Goal: Information Seeking & Learning: Find specific page/section

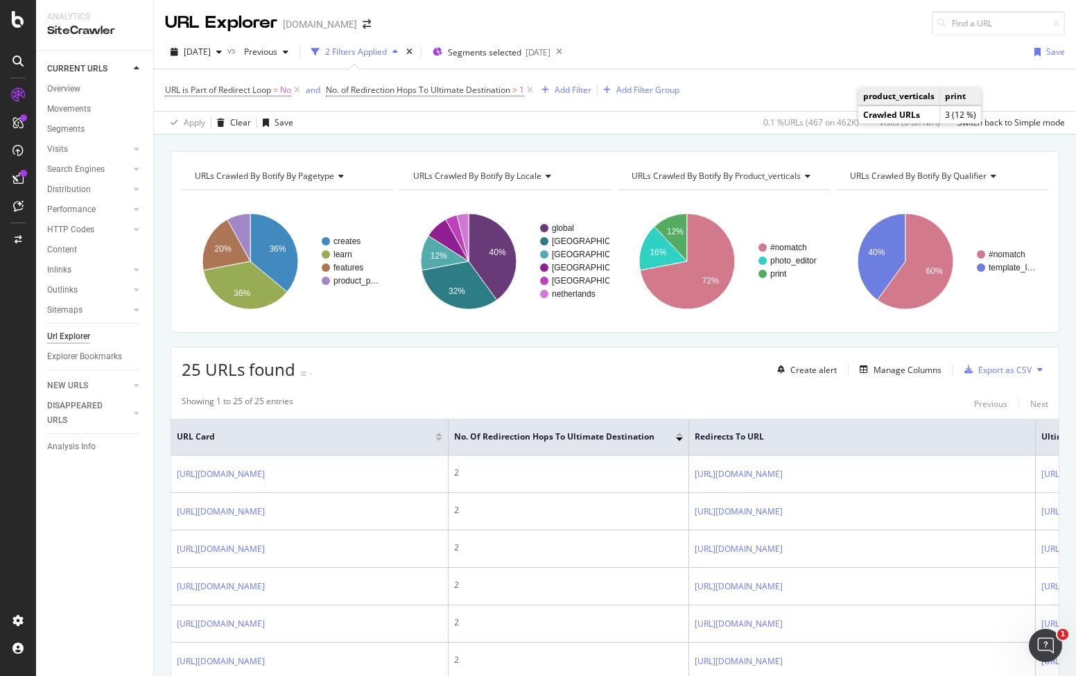
scroll to position [165, 0]
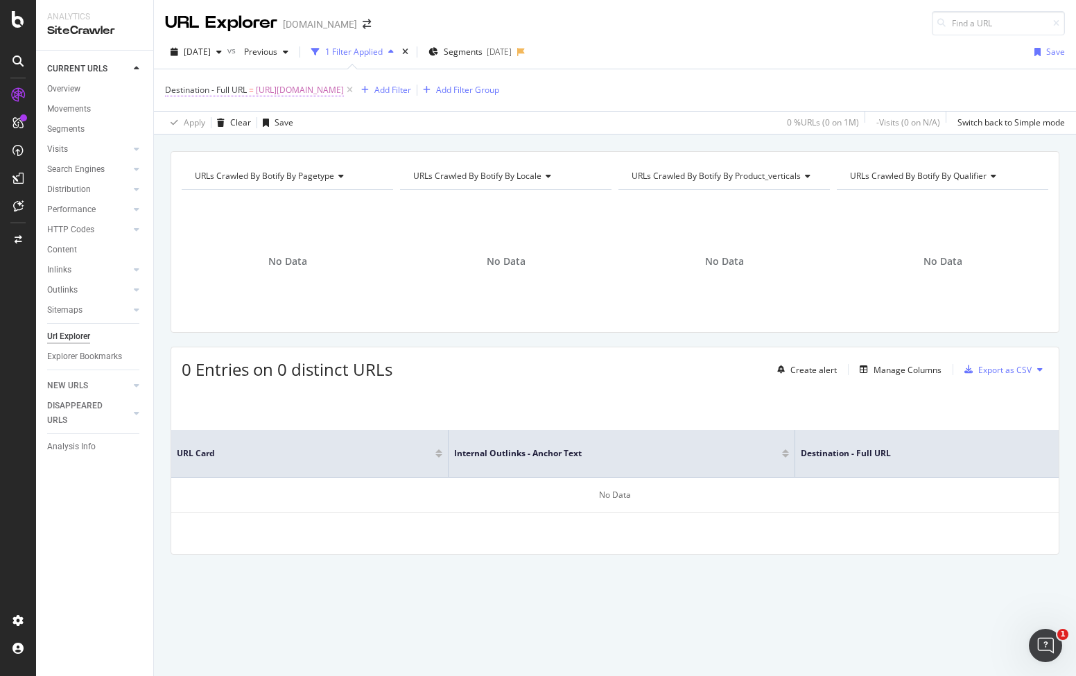
click at [344, 92] on span "[URL][DOMAIN_NAME]" at bounding box center [300, 89] width 88 height 19
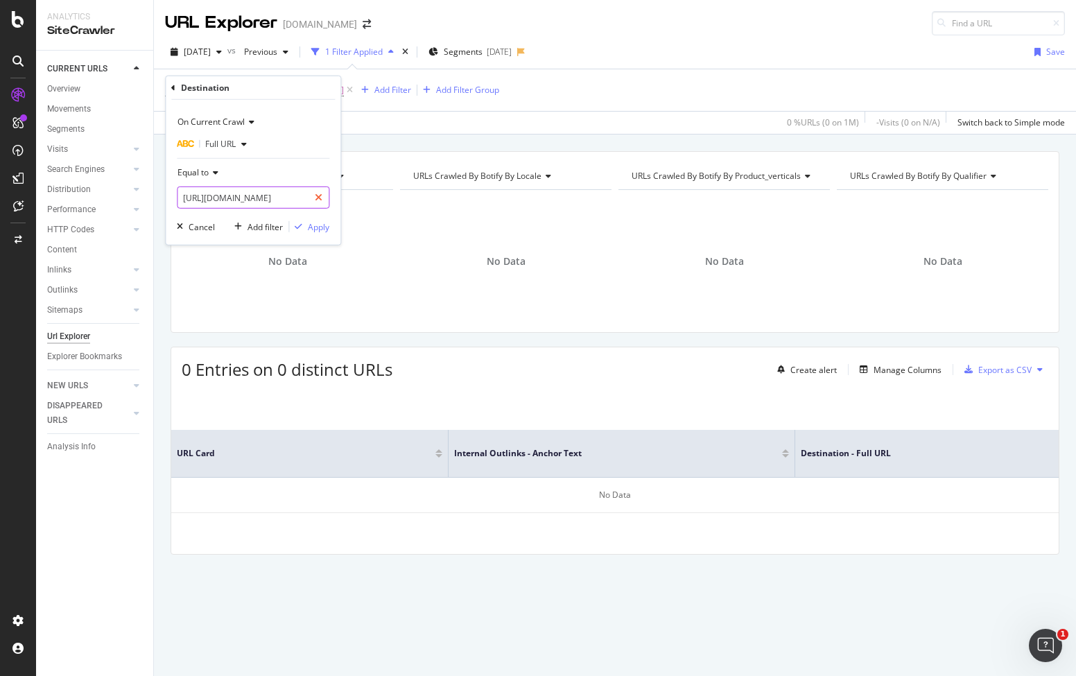
click at [316, 190] on div at bounding box center [318, 197] width 20 height 22
click at [297, 191] on input "text" at bounding box center [252, 197] width 151 height 22
paste input "[URL][DOMAIN_NAME]"
type input "[URL][DOMAIN_NAME]"
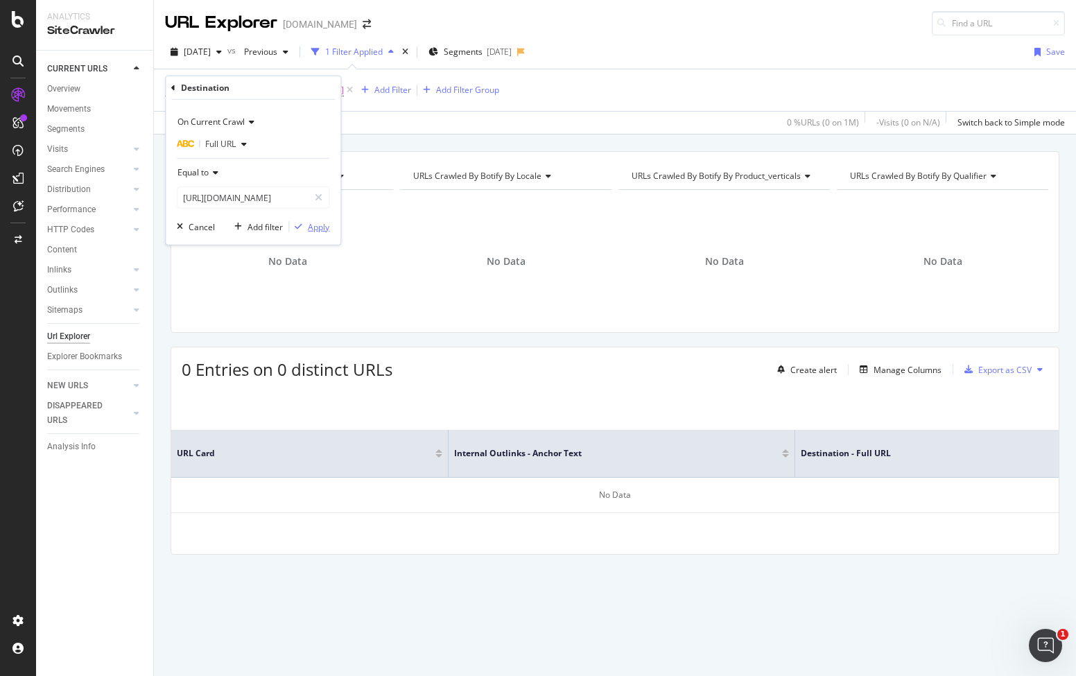
click at [314, 220] on div "Apply" at bounding box center [318, 226] width 21 height 12
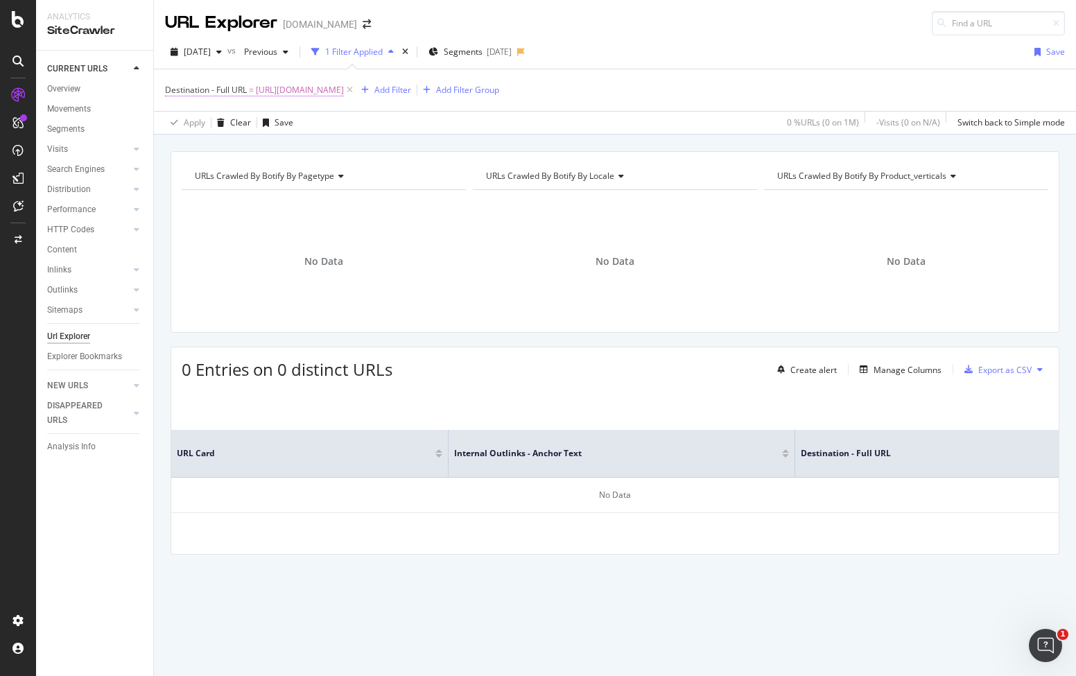
click at [344, 93] on span "[URL][DOMAIN_NAME]" at bounding box center [300, 89] width 88 height 19
click at [204, 51] on span "[DATE]" at bounding box center [197, 52] width 27 height 12
click at [222, 98] on div "[DATE]" at bounding box center [222, 101] width 74 height 12
click at [211, 53] on span "[DATE]" at bounding box center [197, 52] width 27 height 12
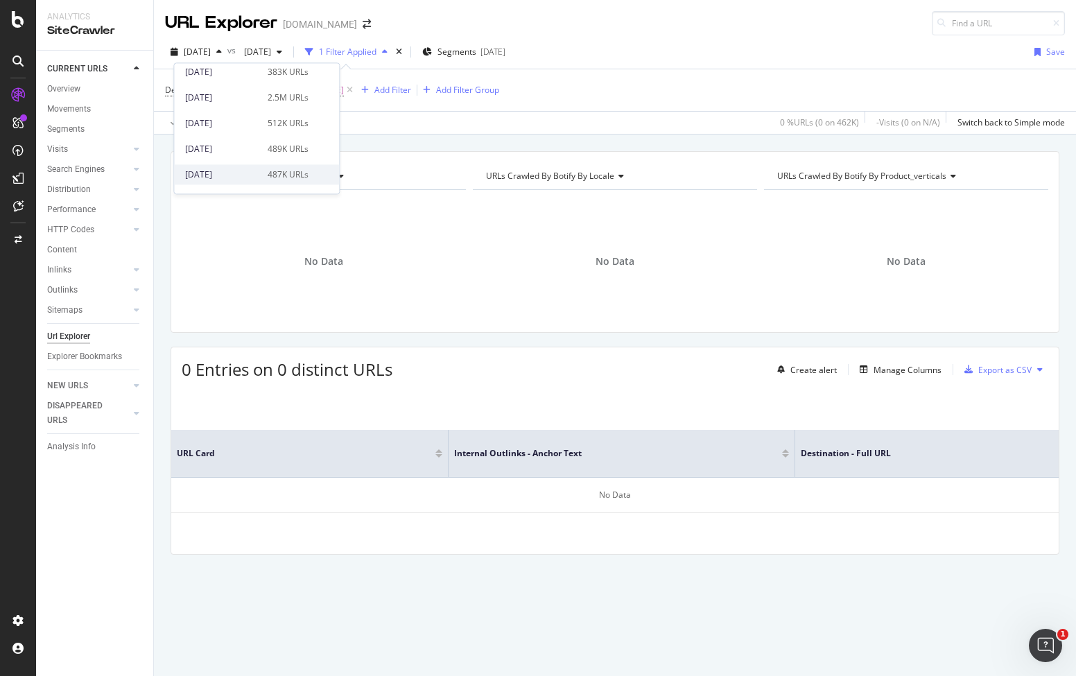
click at [234, 179] on div "[DATE]" at bounding box center [222, 174] width 74 height 12
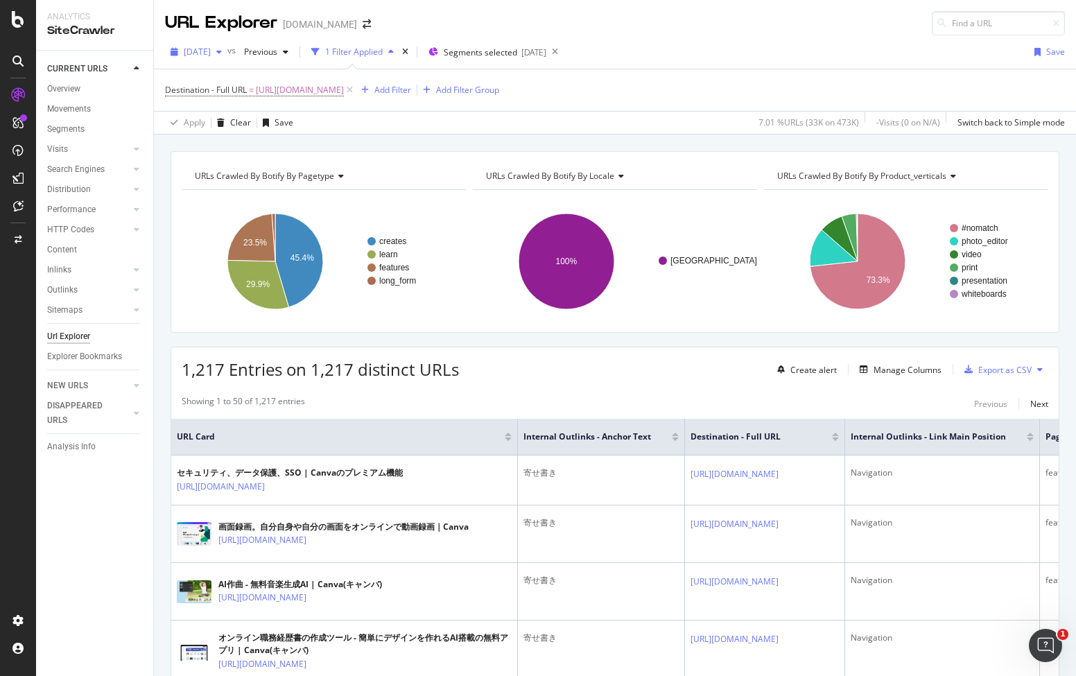
click at [227, 44] on div "[DATE]" at bounding box center [196, 52] width 62 height 21
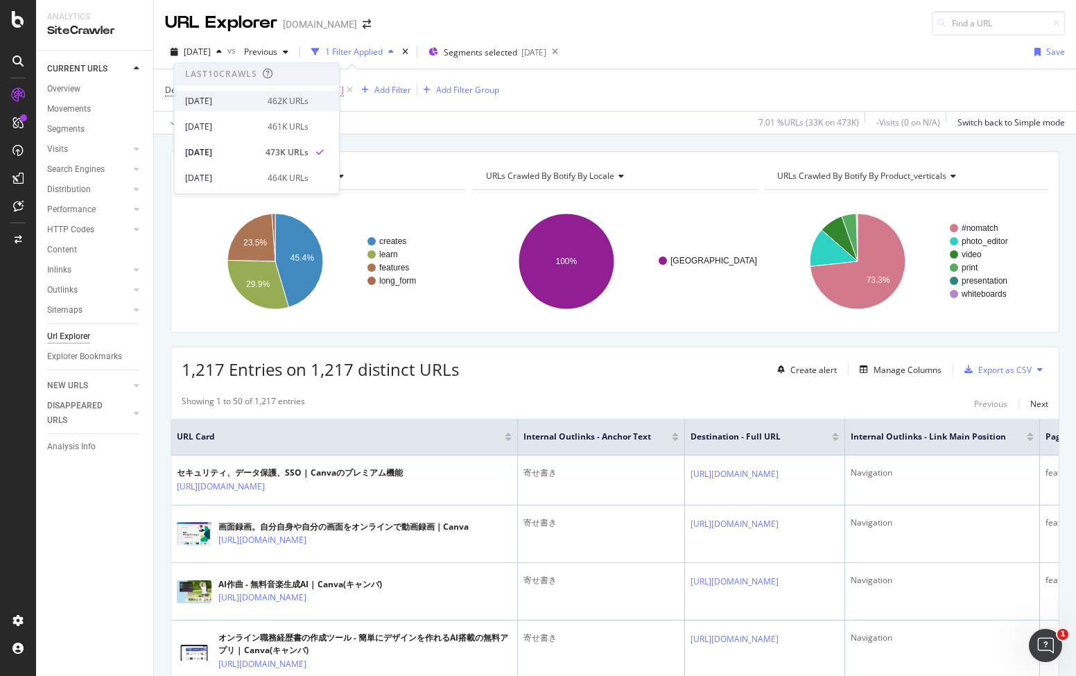
click at [242, 98] on div "[DATE]" at bounding box center [222, 101] width 74 height 12
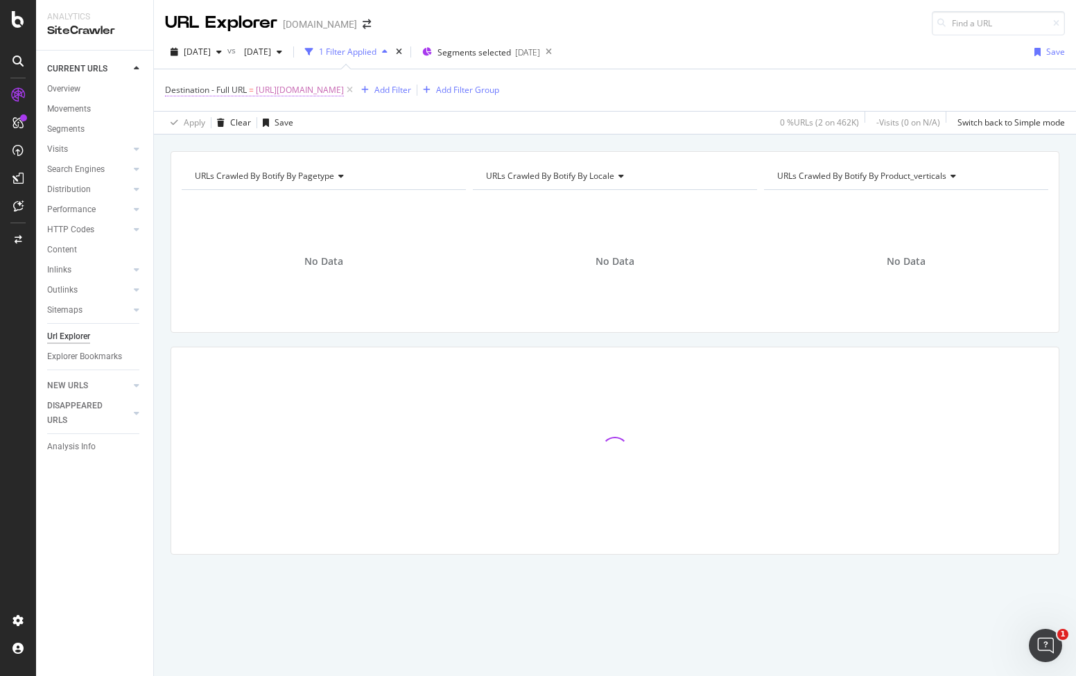
click at [344, 91] on span "https://www.canva.com/ja_jp/create/yosegaki/" at bounding box center [300, 89] width 88 height 19
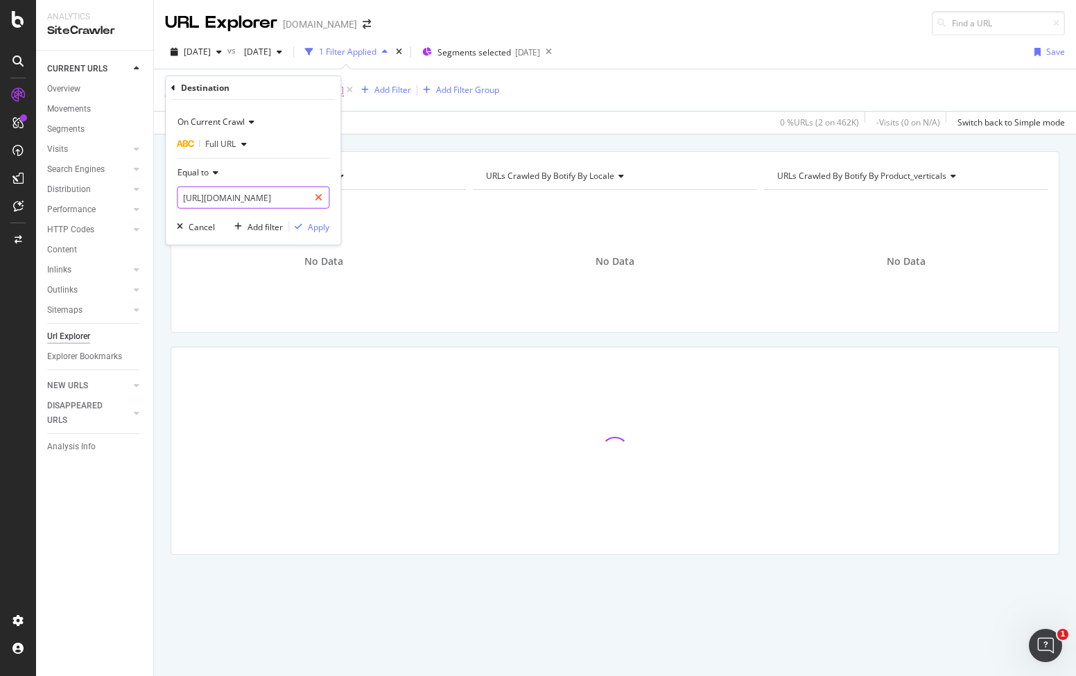
click at [324, 197] on div at bounding box center [318, 197] width 20 height 22
click at [280, 197] on input "text" at bounding box center [252, 197] width 151 height 22
paste input "[URL][DOMAIN_NAME]"
type input "[URL][DOMAIN_NAME]"
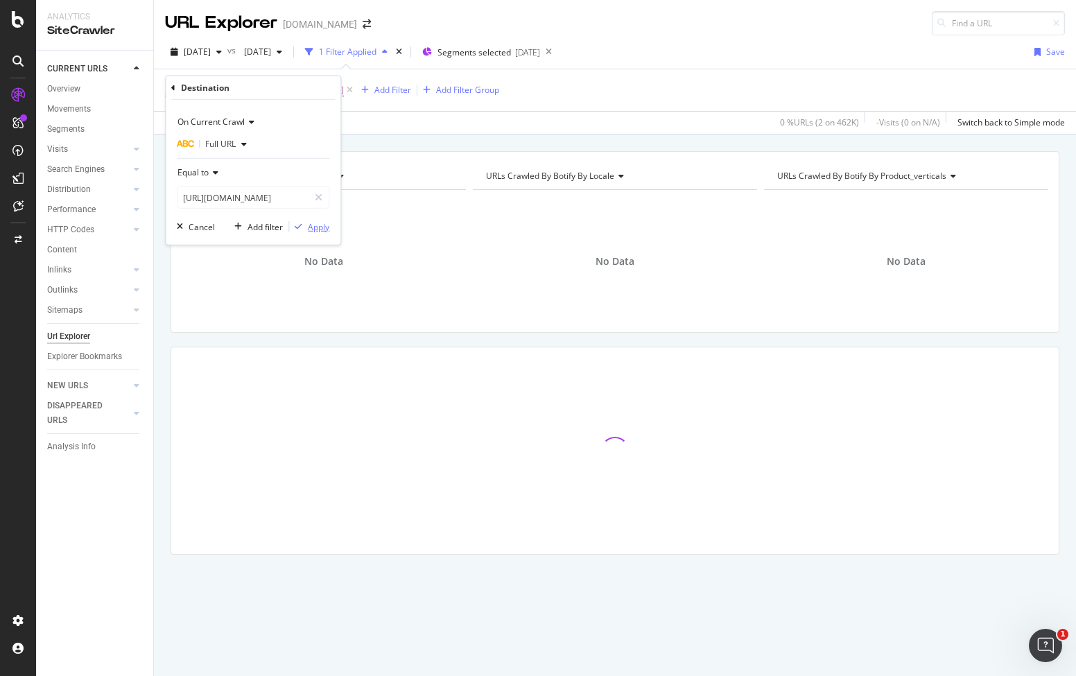
scroll to position [0, 0]
click at [313, 224] on div "Apply" at bounding box center [318, 226] width 21 height 12
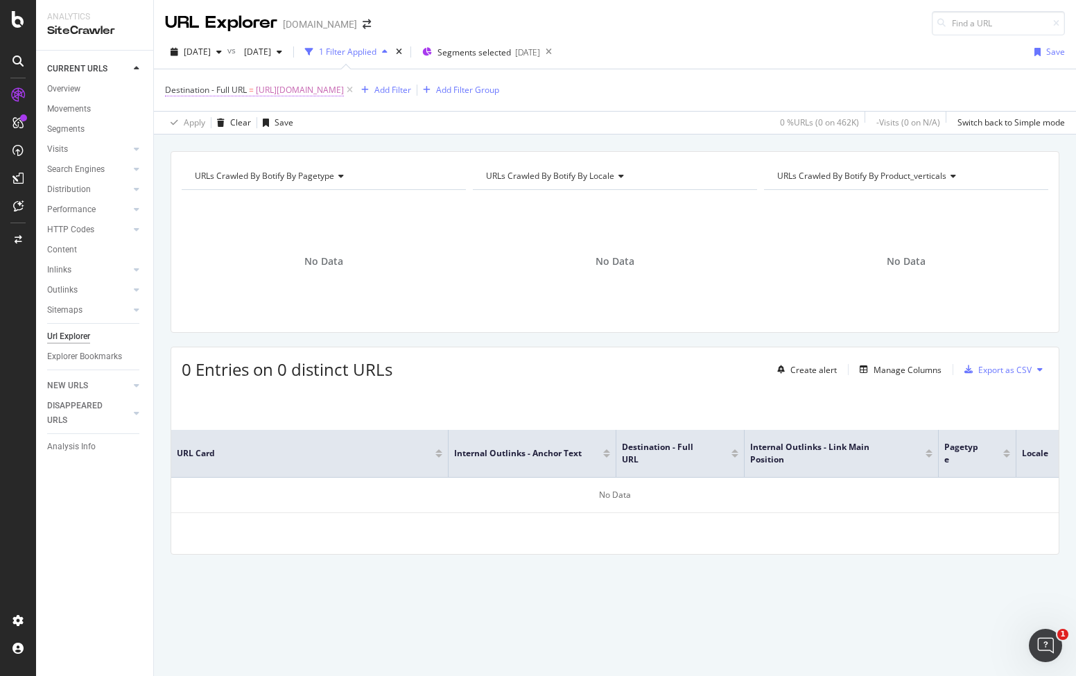
click at [344, 89] on span "[URL][DOMAIN_NAME]" at bounding box center [300, 89] width 88 height 19
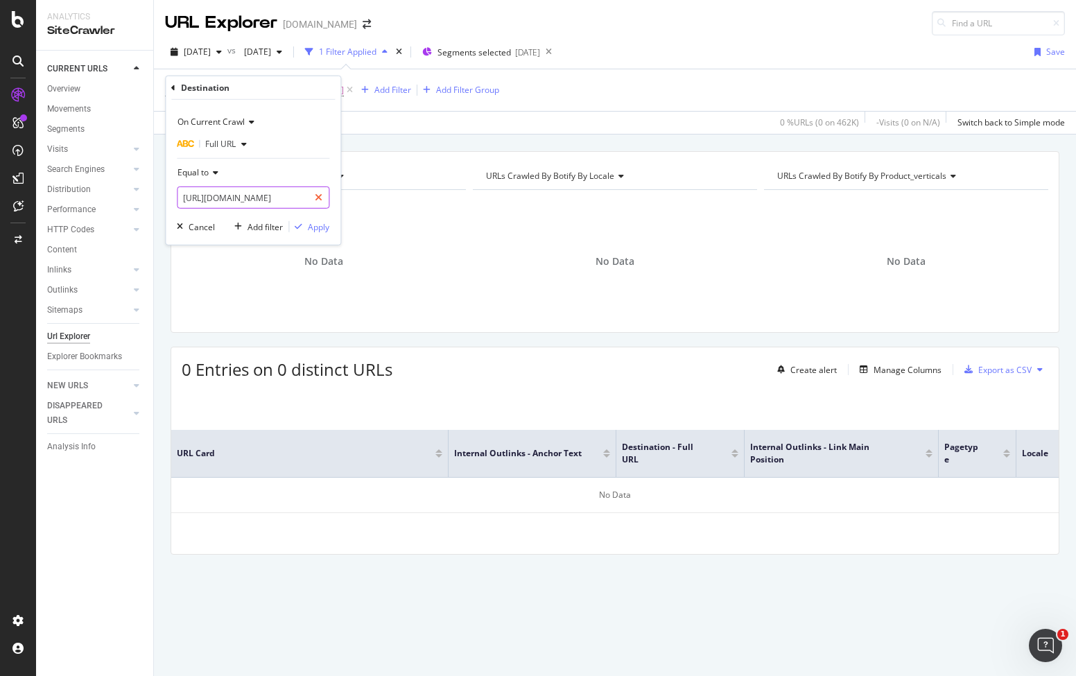
click at [317, 199] on icon at bounding box center [319, 198] width 8 height 10
click at [303, 204] on input "text" at bounding box center [252, 197] width 151 height 22
paste input "http://www.canva.com/ja_jp/create/powerpoint-alternative/"
type input "http://www.canva.com/ja_jp/create/powerpoint-alternative/"
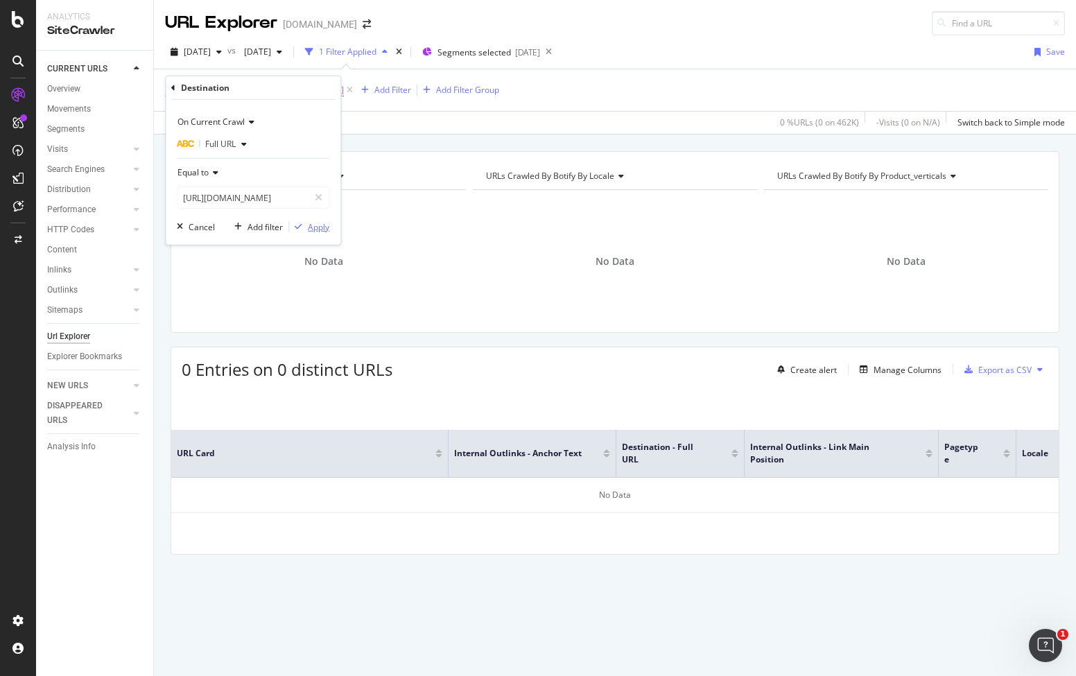
click at [308, 230] on div "Apply" at bounding box center [318, 226] width 21 height 12
click at [326, 91] on span "http://www.canva.com/ja_jp/create/powerpoint-alternative/" at bounding box center [300, 89] width 88 height 19
click at [320, 196] on icon at bounding box center [319, 198] width 8 height 10
click at [281, 198] on input "text" at bounding box center [252, 197] width 151 height 22
paste input "http://canva.com/pt_br/logos/"
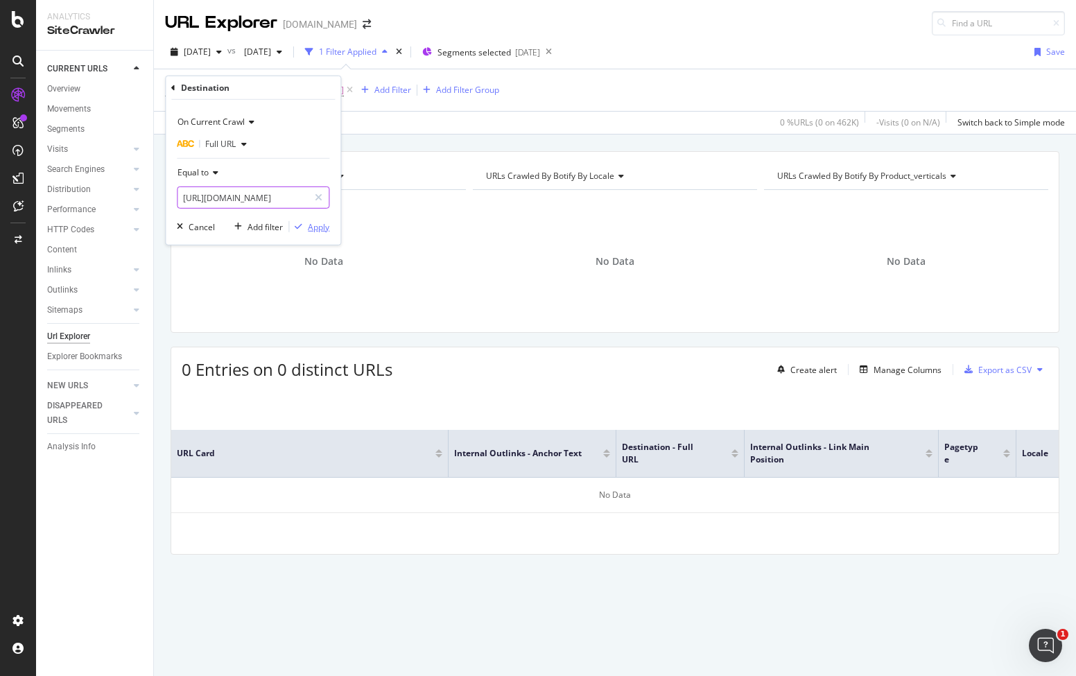
type input "http://canva.com/pt_br/logos/"
click at [314, 221] on div "Apply" at bounding box center [318, 226] width 21 height 12
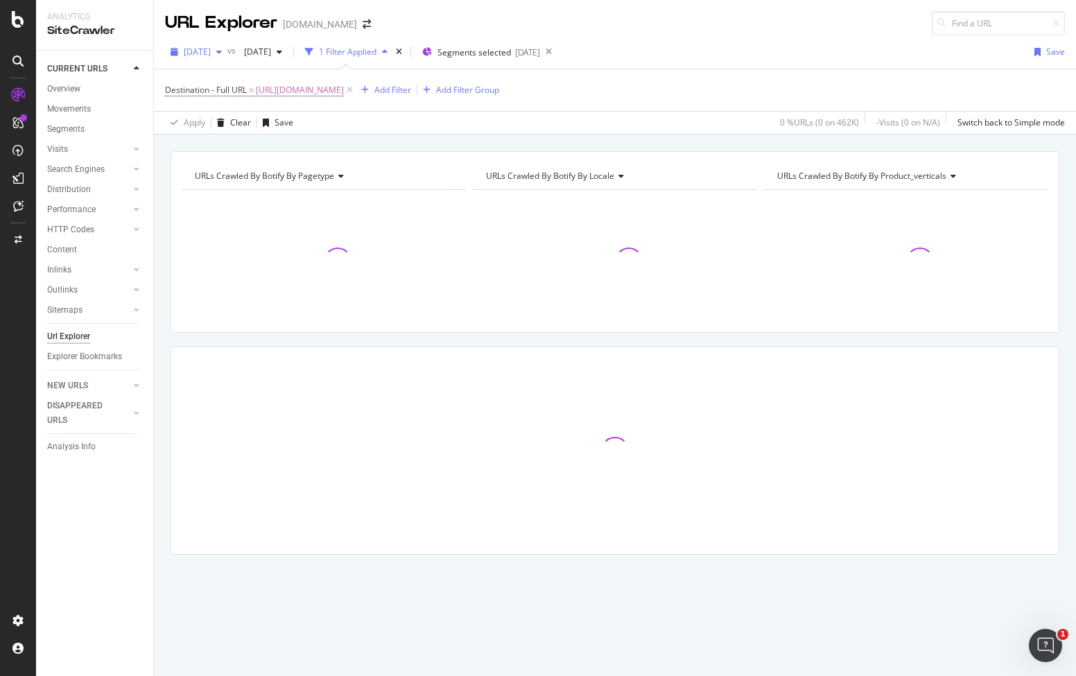
click at [211, 48] on span "[DATE]" at bounding box center [197, 52] width 27 height 12
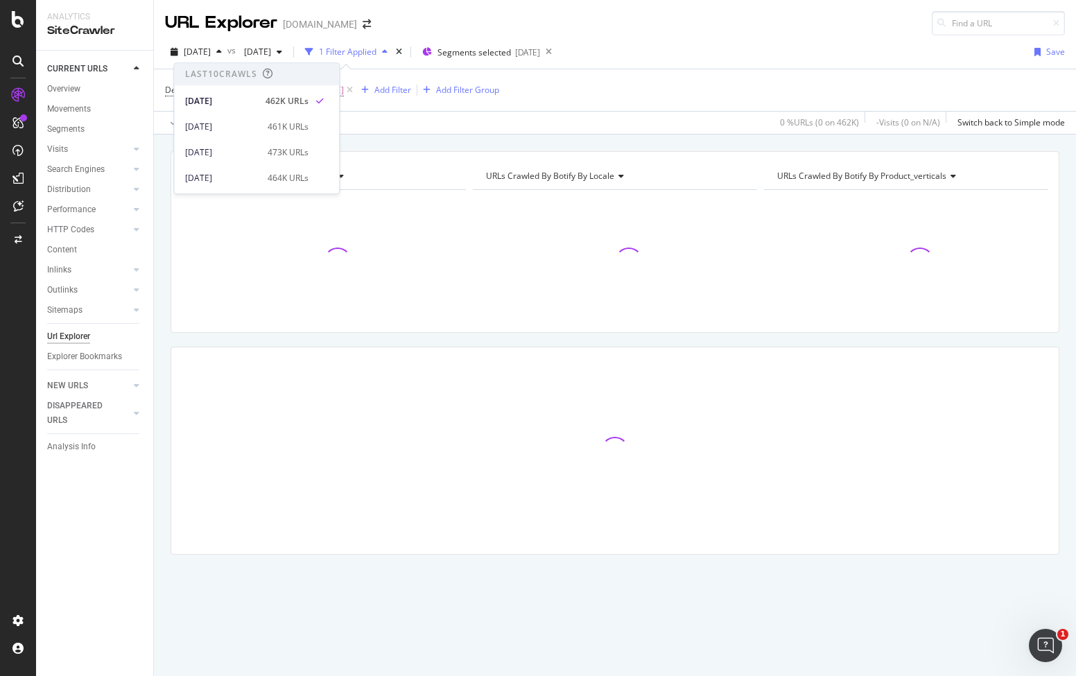
click at [438, 215] on div at bounding box center [324, 261] width 284 height 121
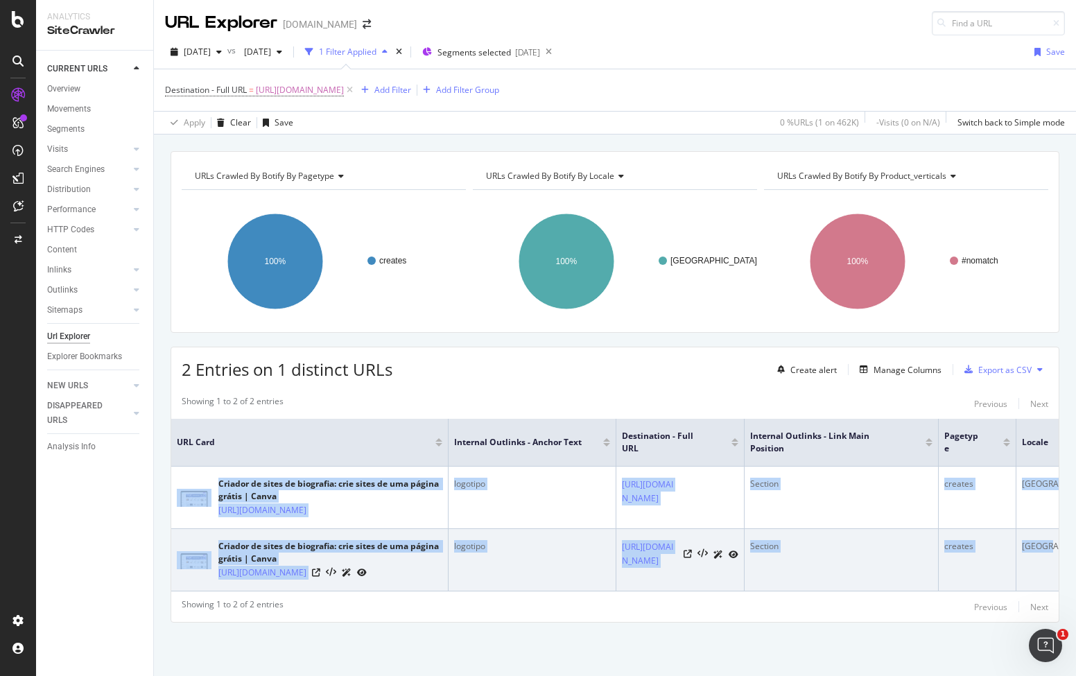
scroll to position [0, 30]
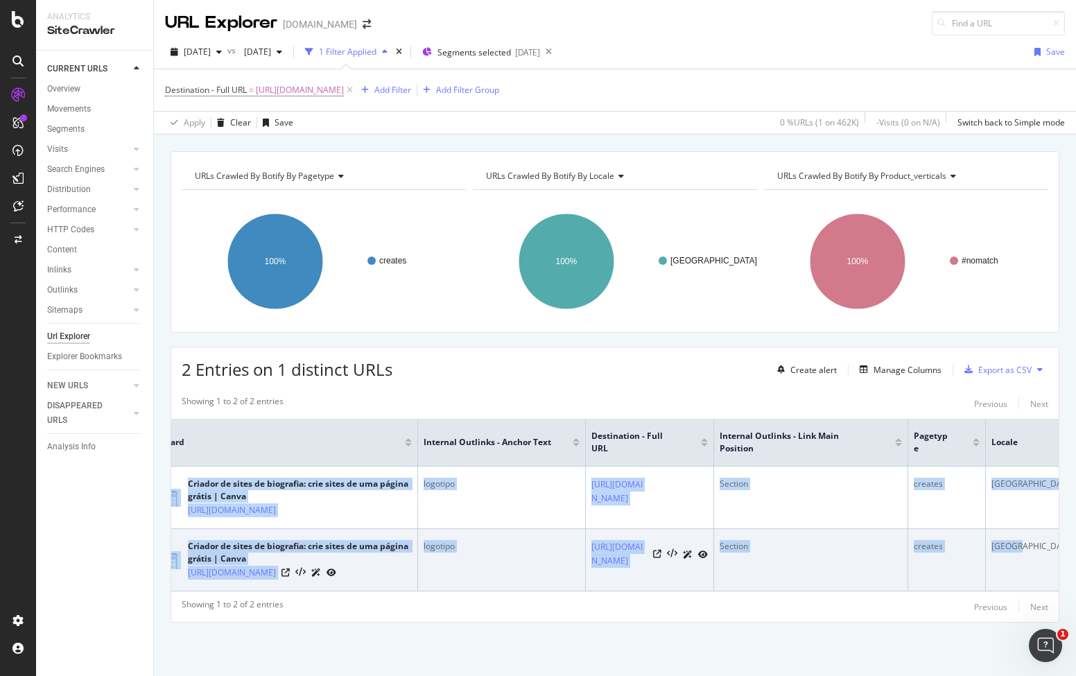
drag, startPoint x: 206, startPoint y: 442, endPoint x: 1049, endPoint y: 556, distance: 851.1
click at [1049, 556] on tbody "Criador de sites de biografia: crie sites de uma página grátis | Canva https://…" at bounding box center [611, 528] width 940 height 125
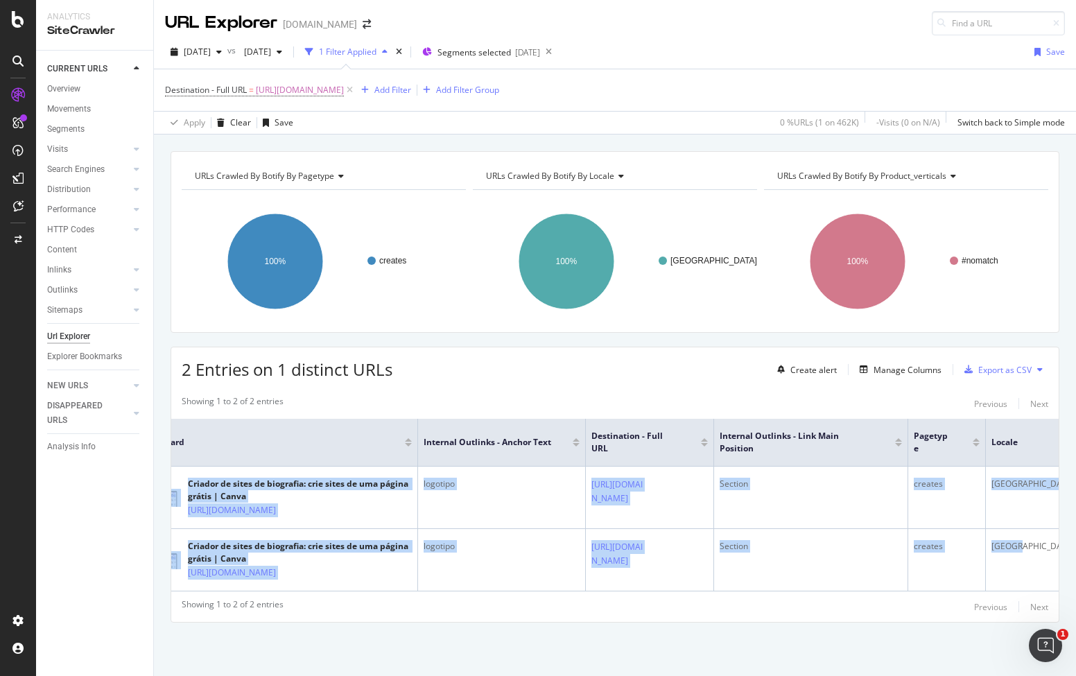
copy tbody "Criador de sites de biografia: crie sites de uma página grátis | Canva https://…"
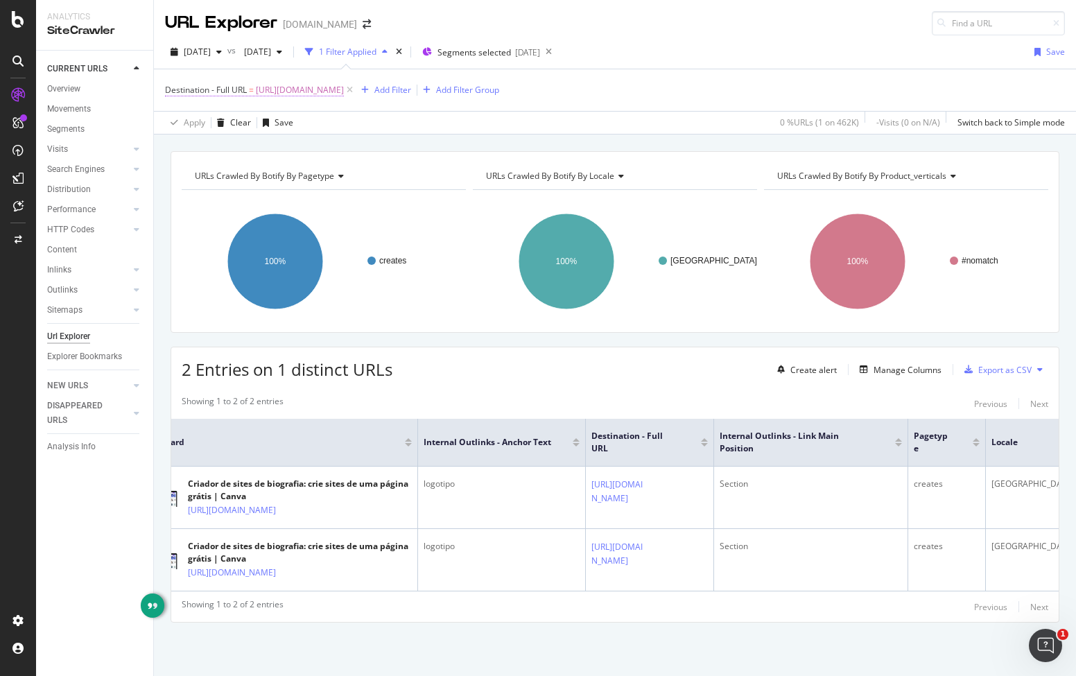
click at [327, 80] on span "http://canva.com/pt_br/logos/" at bounding box center [300, 89] width 88 height 19
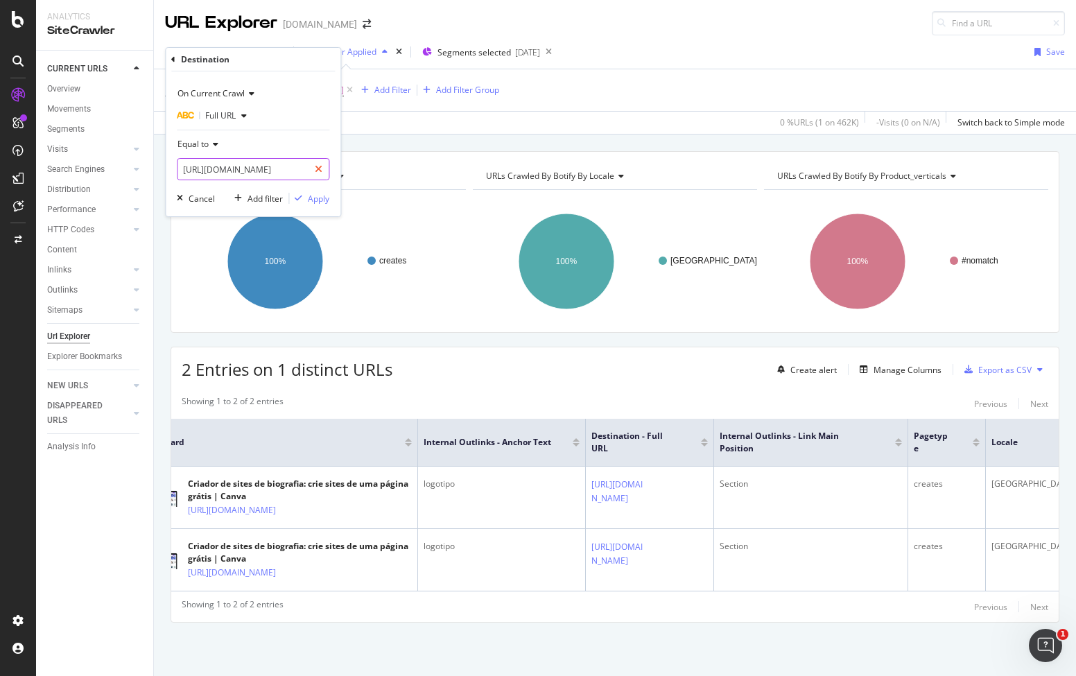
click at [314, 168] on div at bounding box center [318, 169] width 20 height 22
click at [272, 168] on input "text" at bounding box center [252, 169] width 151 height 22
paste input "https://www.canva.com/learn/visual-content-marketing/"
type input "https://www.canva.com/learn/visual-content-marketing/"
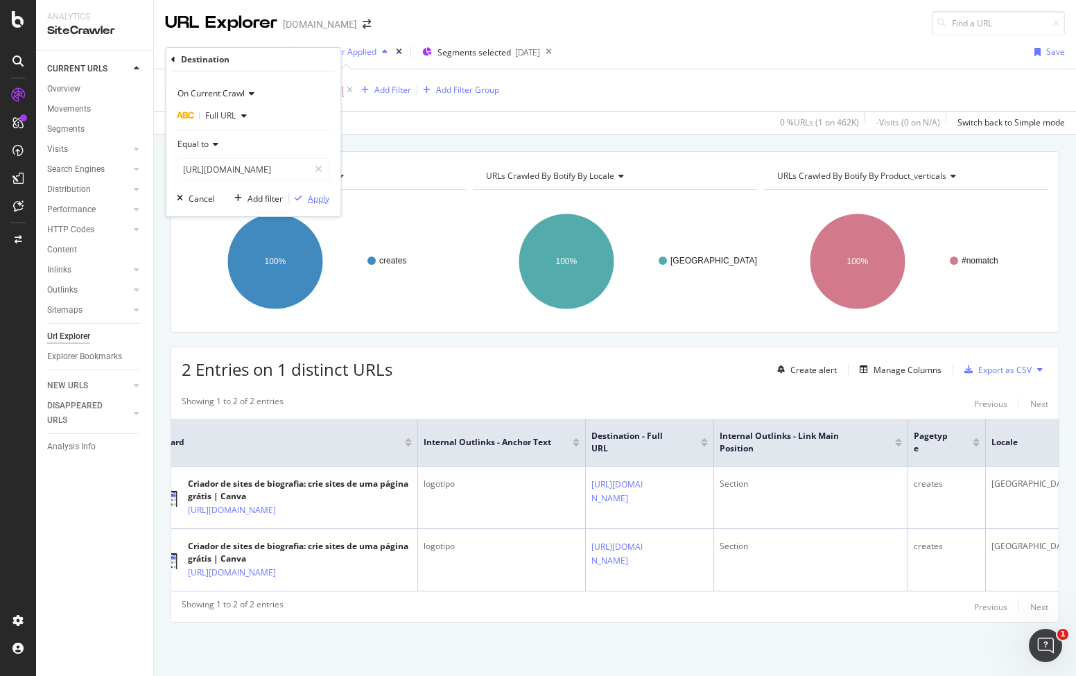
click at [317, 197] on div "Apply" at bounding box center [318, 199] width 21 height 12
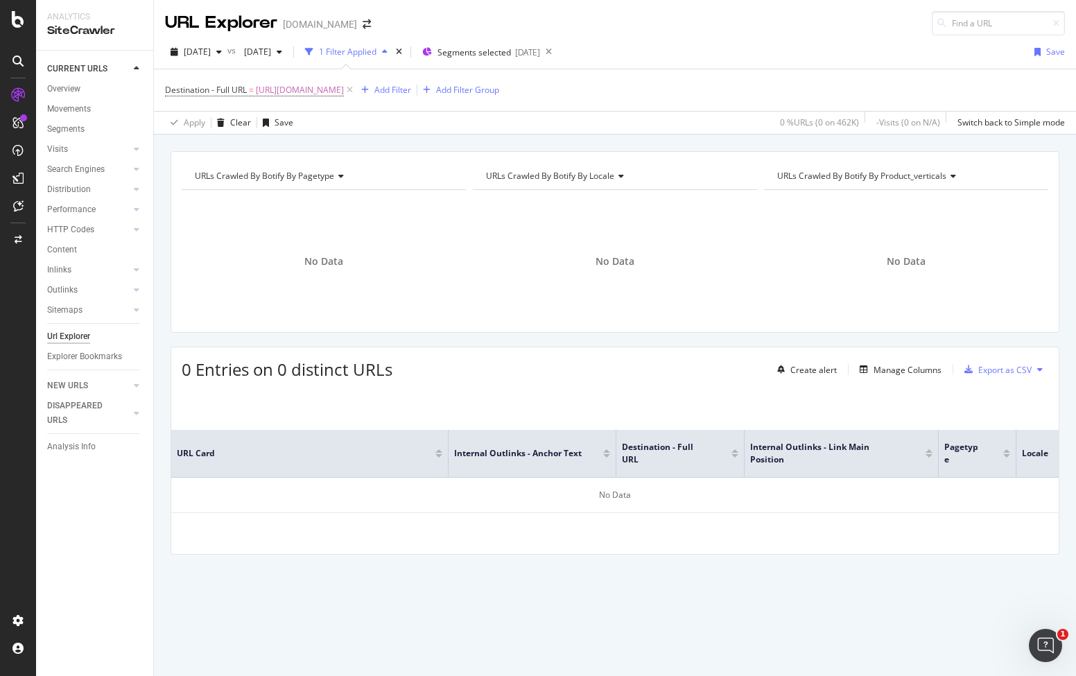
click at [446, 191] on div "No Data" at bounding box center [324, 256] width 284 height 132
click at [344, 83] on span "https://www.canva.com/learn/visual-content-marketing/" at bounding box center [300, 89] width 88 height 19
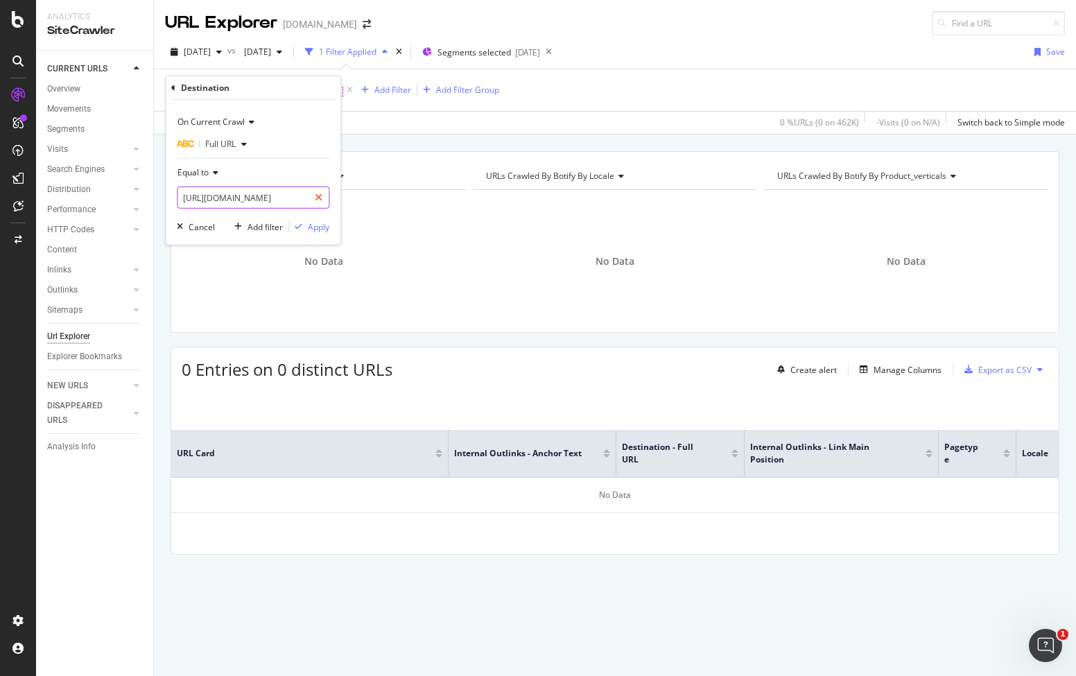
click at [325, 198] on div at bounding box center [318, 197] width 20 height 22
click at [299, 197] on input "text" at bounding box center [252, 197] width 151 height 22
paste input "https://www.canva.com/learn/visual-marketing-guide/"
type input "https://www.canva.com/learn/visual-marketing-guide/"
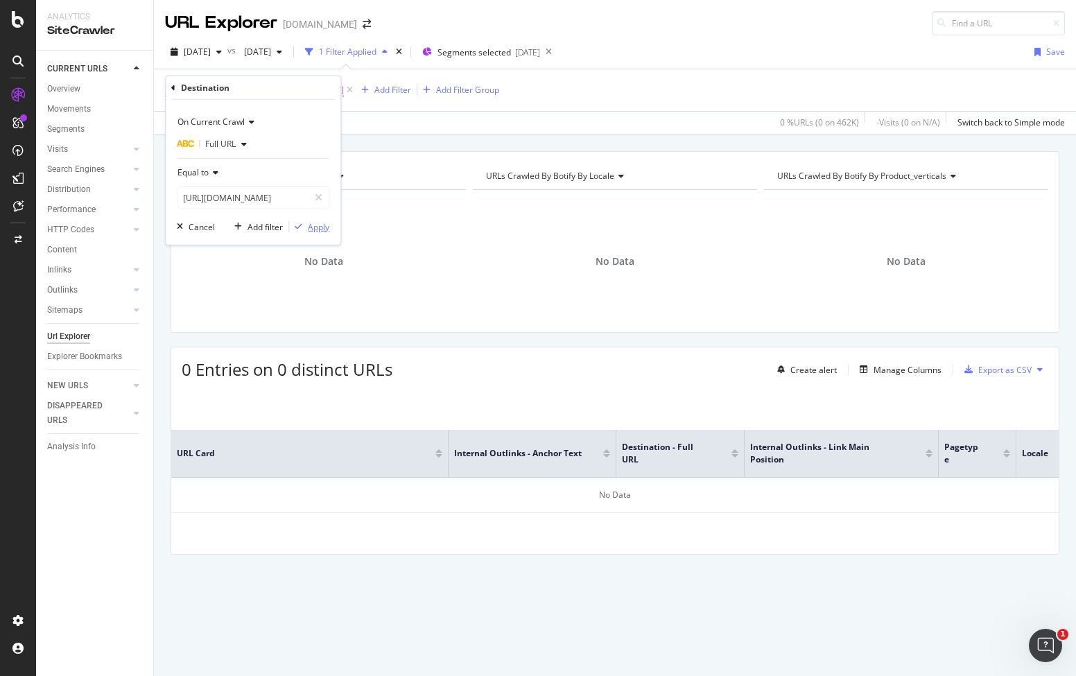
click at [318, 225] on div "Apply" at bounding box center [318, 226] width 21 height 12
click at [344, 90] on span "https://www.canva.com/learn/visual-marketing-guide/" at bounding box center [300, 89] width 88 height 19
click at [324, 198] on div at bounding box center [318, 197] width 20 height 22
click at [299, 199] on input "text" at bounding box center [252, 197] width 151 height 22
paste input "https://www.canva.com/learn/visual-content-marketing/"
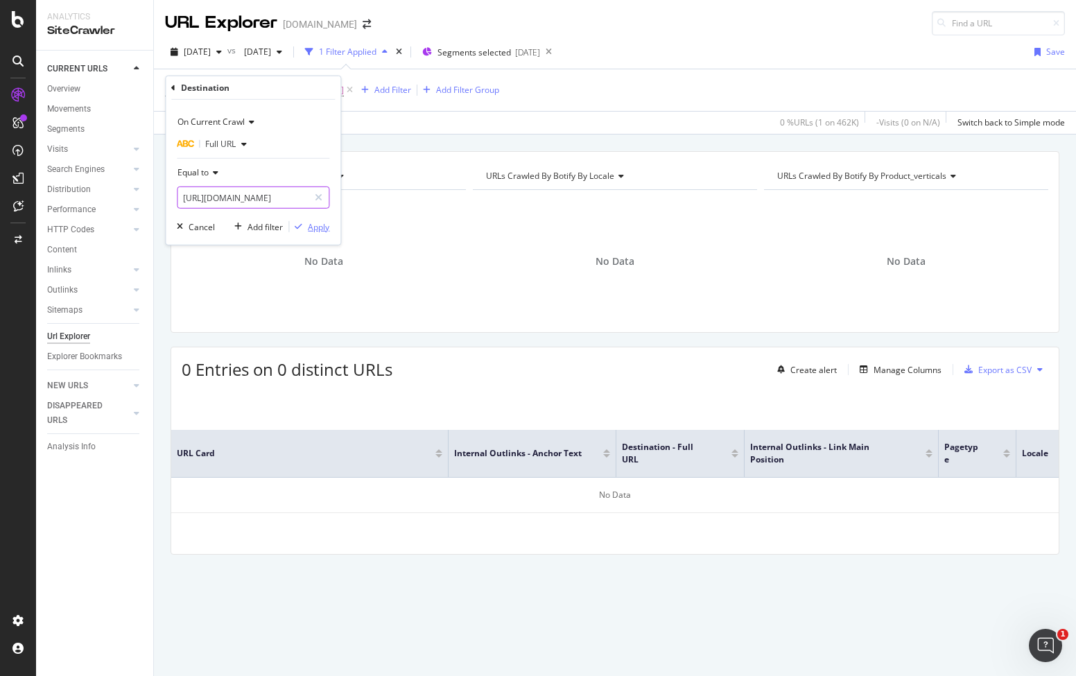
scroll to position [0, 96]
type input "https://www.canva.com/learn/visual-content-marketing/"
click at [323, 224] on div "Apply" at bounding box center [318, 226] width 21 height 12
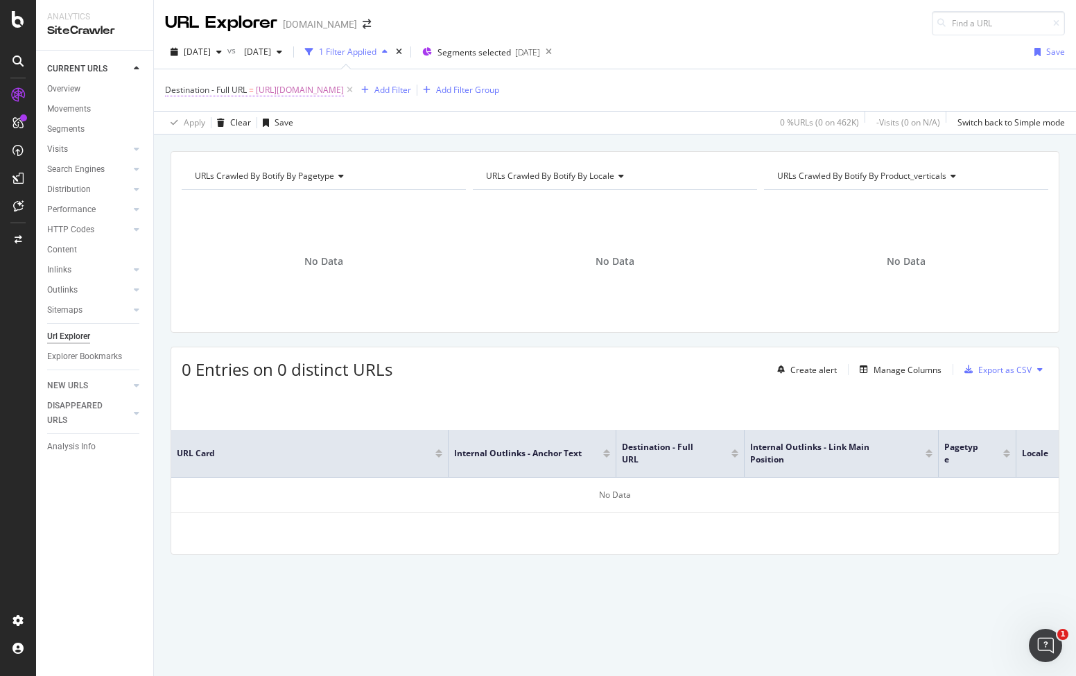
click at [333, 90] on span "https://www.canva.com/learn/visual-content-marketing/" at bounding box center [300, 89] width 88 height 19
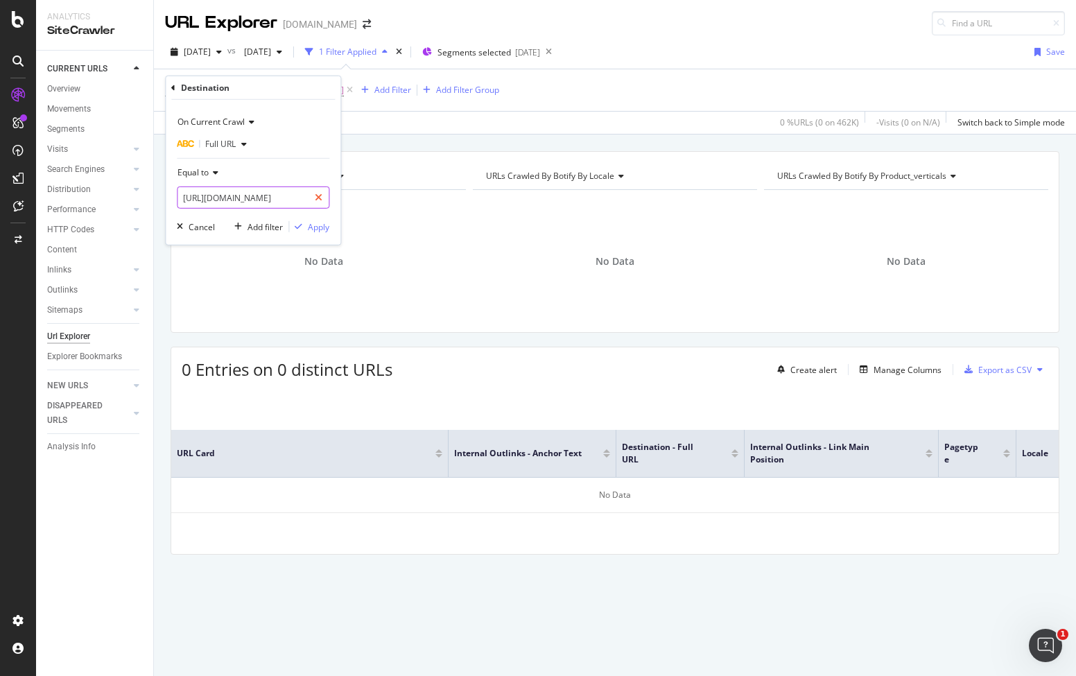
click at [310, 198] on div at bounding box center [318, 197] width 20 height 22
click at [281, 200] on input "text" at bounding box center [252, 197] width 151 height 22
paste input "https://www.canva.com/video-editor/visual-marketing-guide/"
type input "https://www.canva.com/video-editor/visual-marketing-guide/"
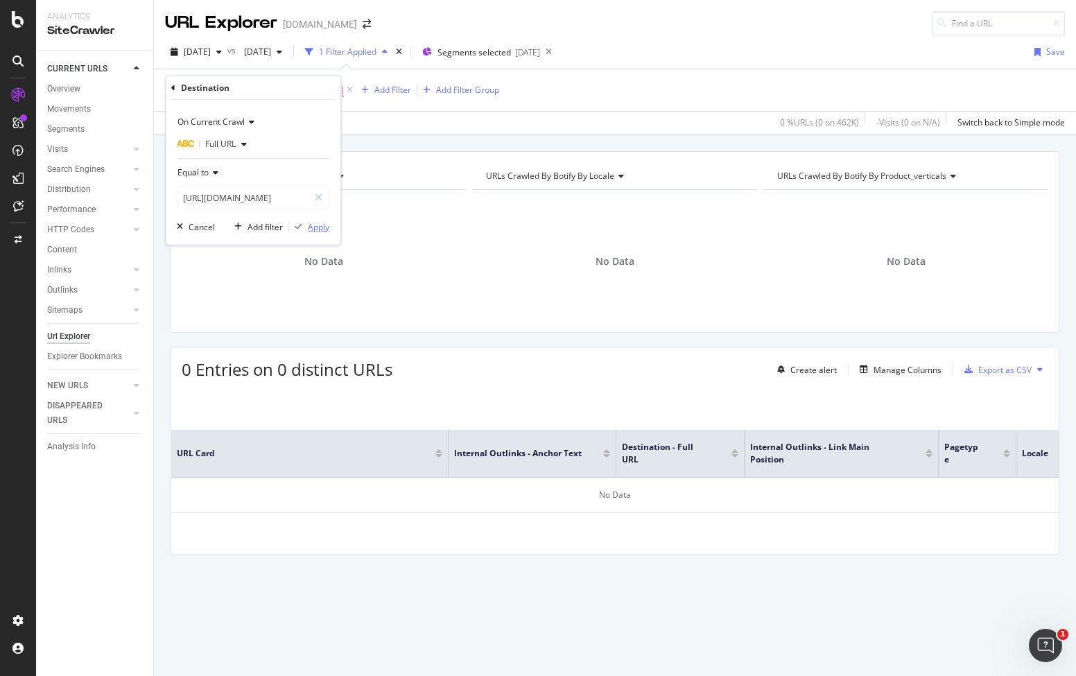
click at [320, 229] on div "Apply" at bounding box center [318, 226] width 21 height 12
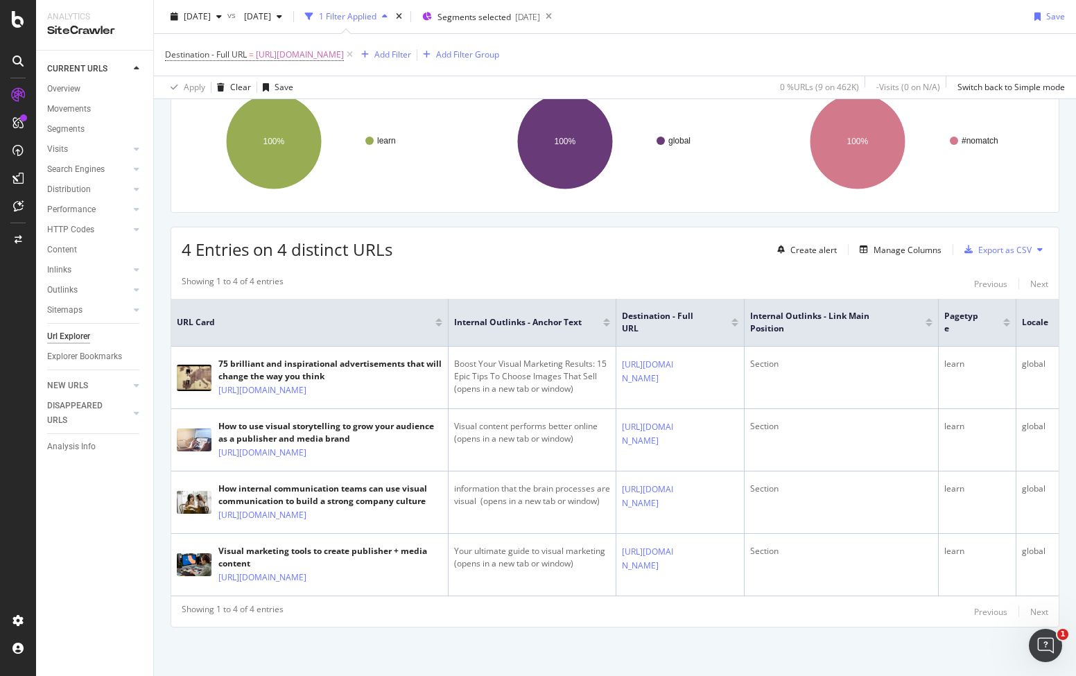
scroll to position [103, 0]
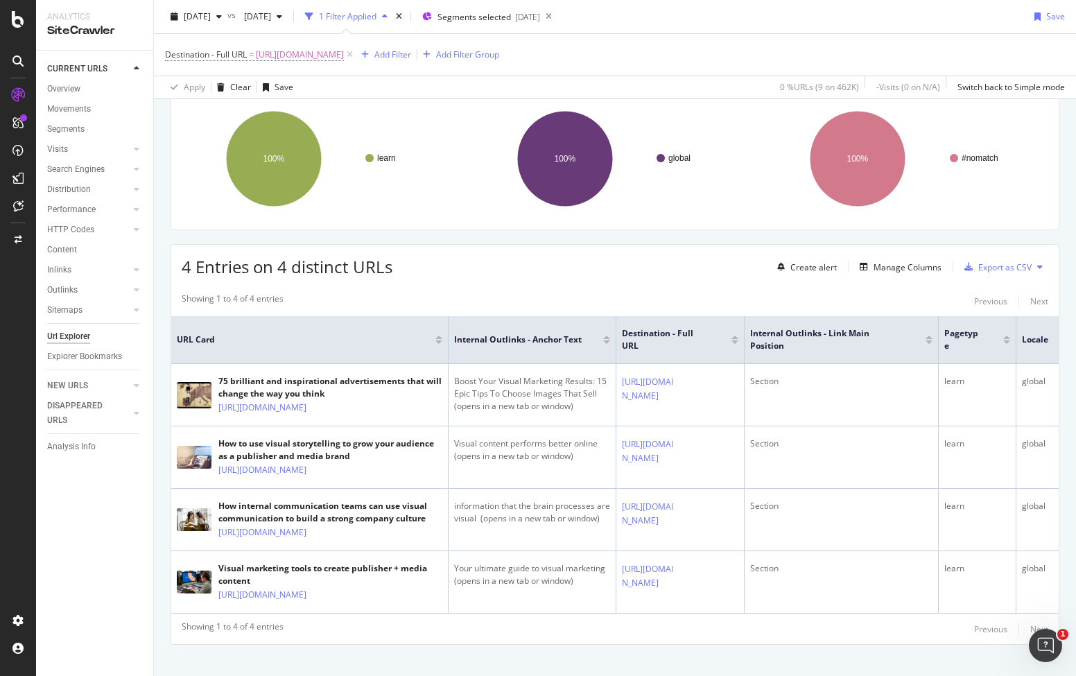
click at [331, 60] on span "https://www.canva.com/video-editor/visual-marketing-guide/" at bounding box center [300, 54] width 88 height 19
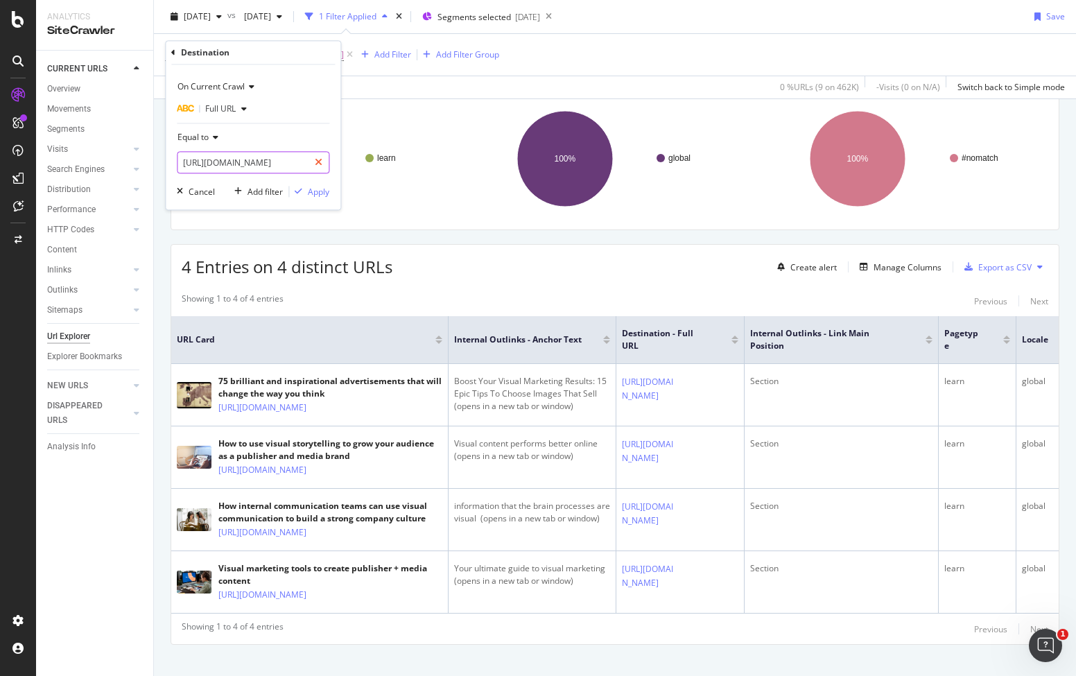
click at [322, 161] on icon at bounding box center [319, 163] width 8 height 10
click at [290, 165] on input "text" at bounding box center [252, 163] width 151 height 22
paste input "https://www.canva.com/learn/25-wedding-elopement-photographers-follow-instagram/"
type input "https://www.canva.com/learn/25-wedding-elopement-photographers-follow-instagram/"
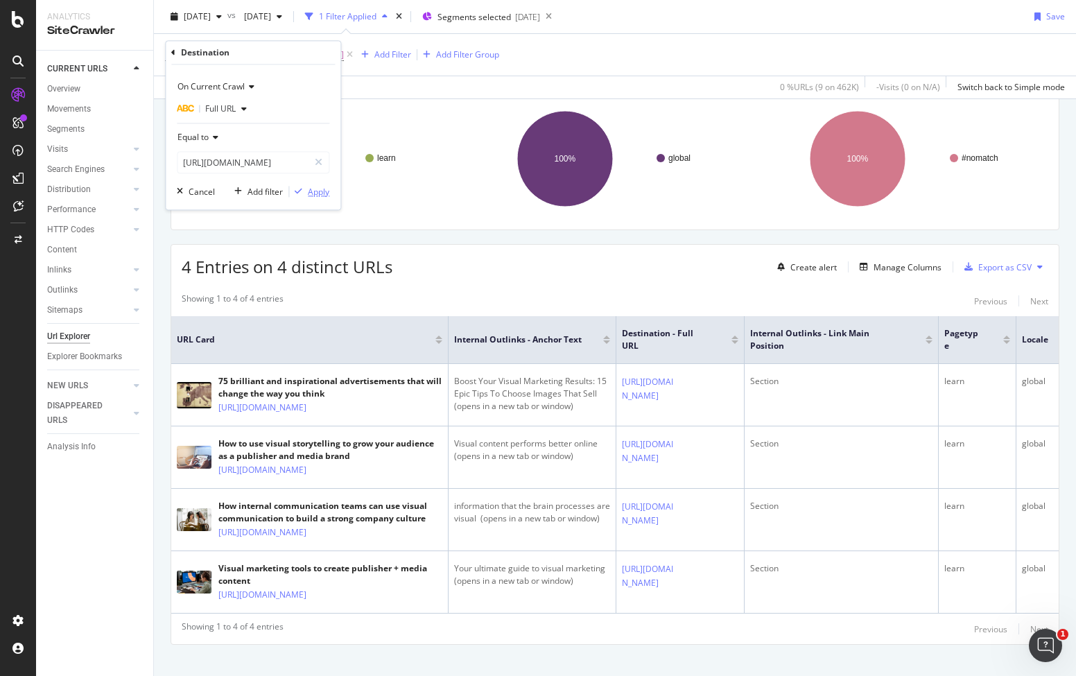
click at [305, 186] on div "Apply" at bounding box center [309, 192] width 40 height 12
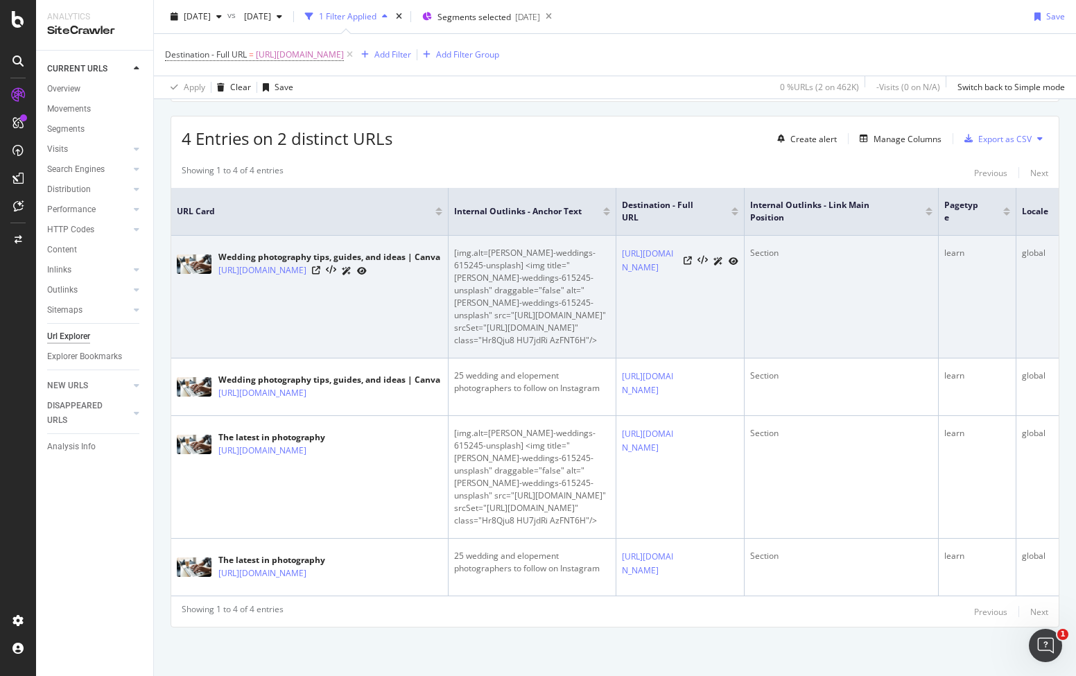
scroll to position [324, 0]
click at [286, 236] on td "Wedding photography tips, guides, and ideas | Canva https://www.canva.com/learn…" at bounding box center [309, 297] width 277 height 123
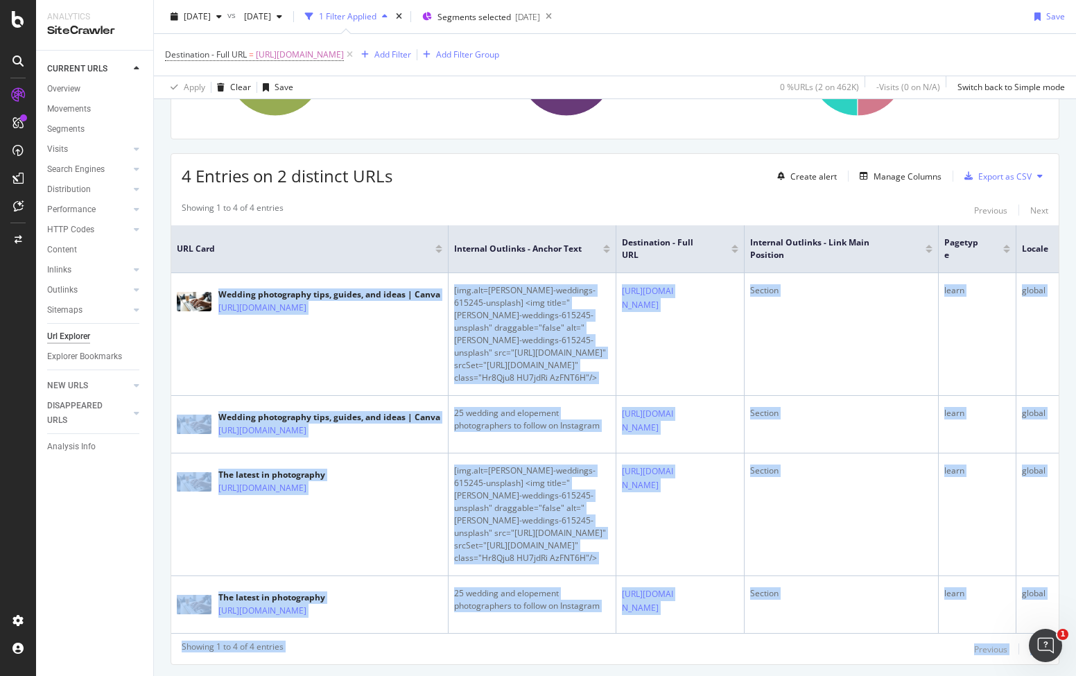
scroll to position [0, 30]
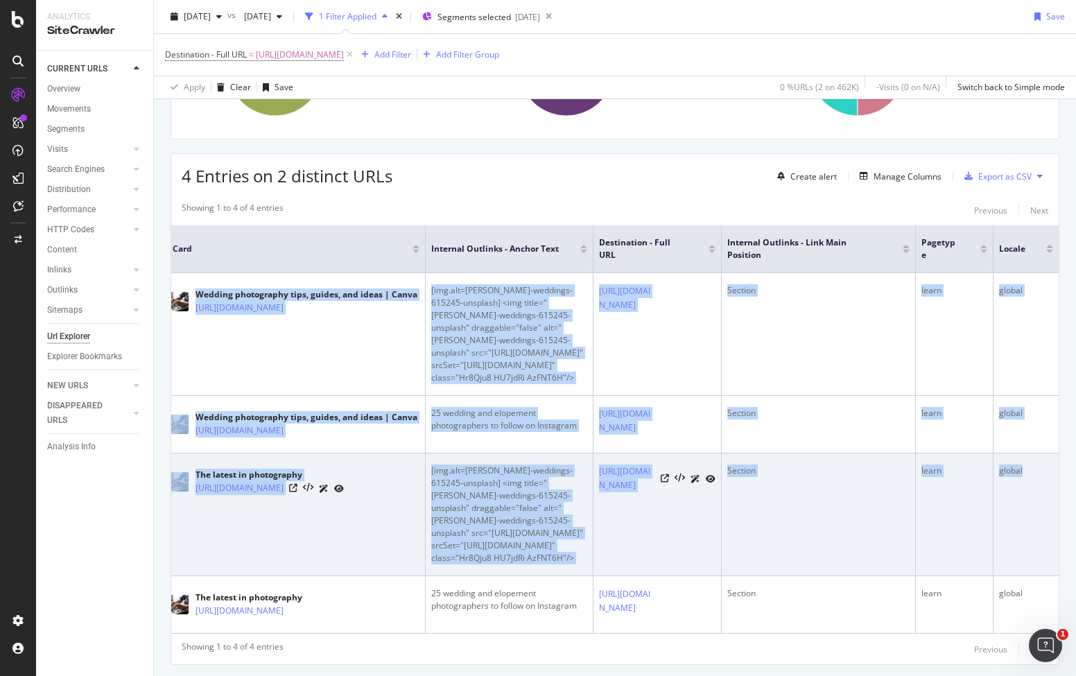
drag, startPoint x: 217, startPoint y: 288, endPoint x: 1010, endPoint y: 621, distance: 860.7
click at [1010, 621] on tbody "Wedding photography tips, guides, and ideas | Canva https://www.canva.com/learn…" at bounding box center [603, 453] width 910 height 360
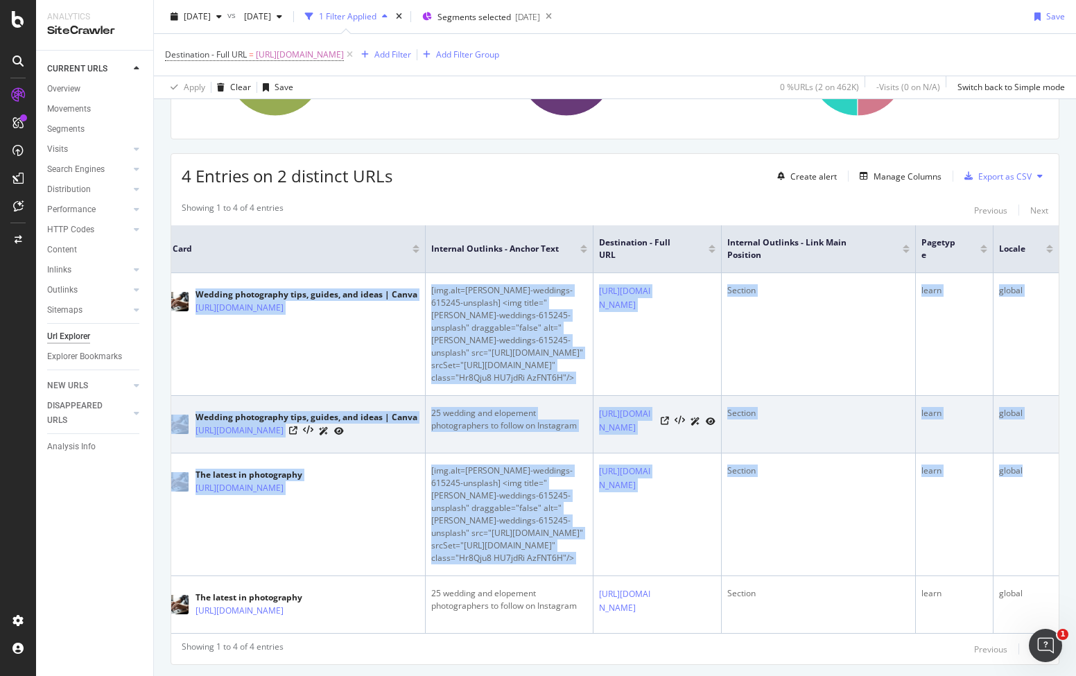
copy tbody "Wedding photography tips, guides, and ideas | Canva https://www.canva.com/learn…"
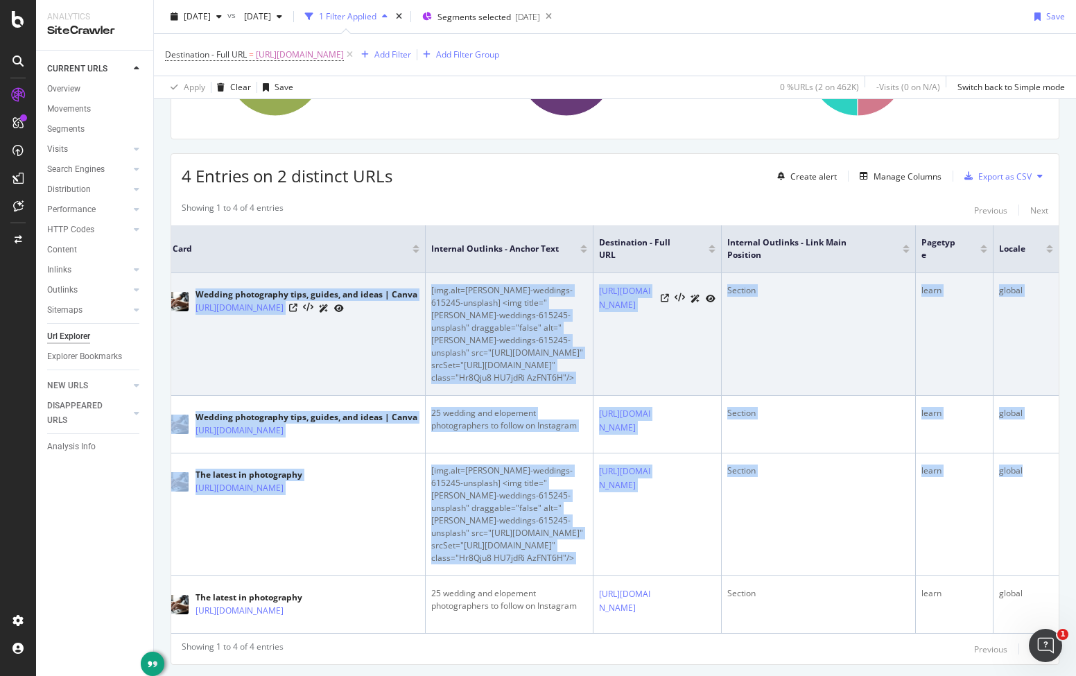
click at [366, 365] on td "Wedding photography tips, guides, and ideas | Canva https://www.canva.com/learn…" at bounding box center [286, 334] width 277 height 123
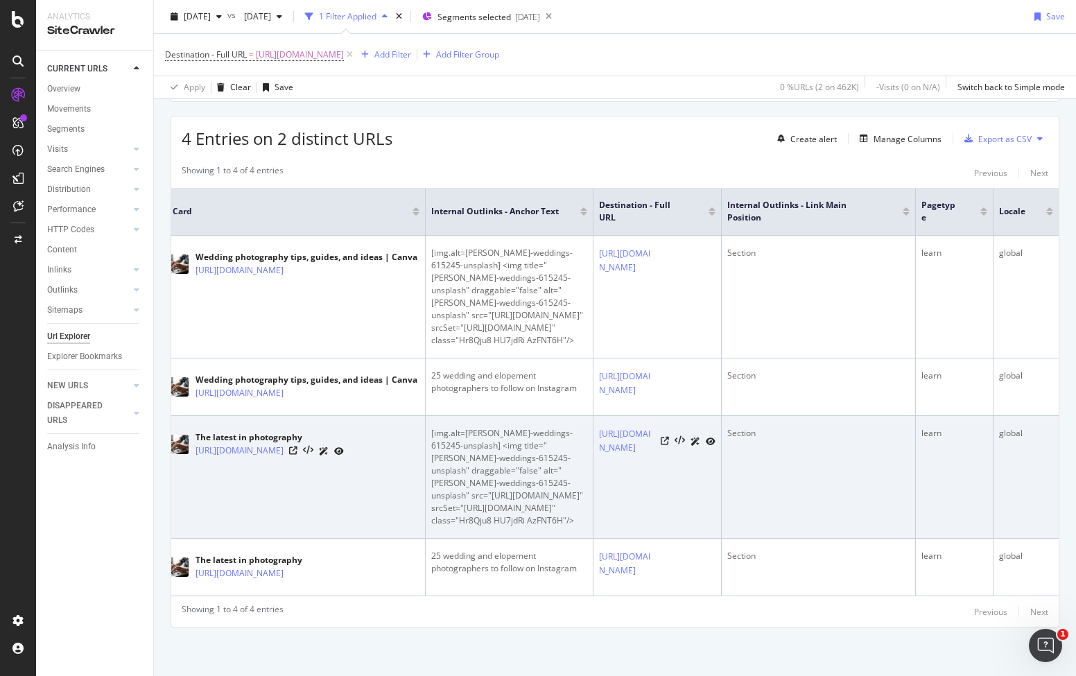
scroll to position [429, 0]
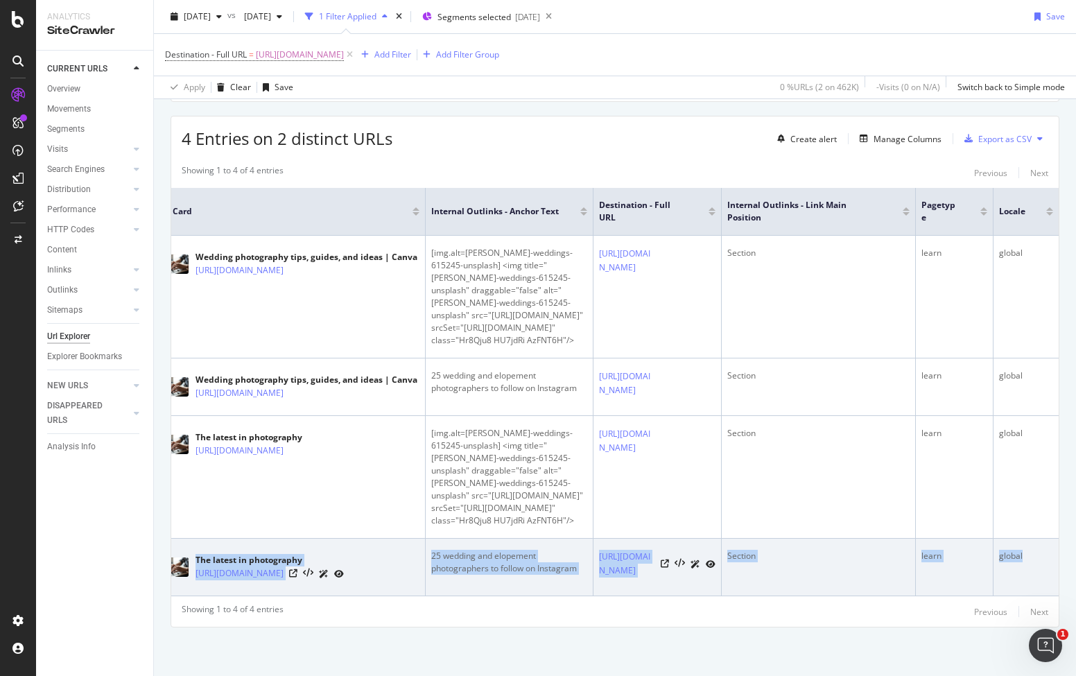
copy tr "The latest in photography https://www.canva.com/learn/photography/9/?s=photogra…"
drag, startPoint x: 182, startPoint y: 510, endPoint x: 1031, endPoint y: 566, distance: 850.2
click at [1031, 566] on tr "The latest in photography https://www.canva.com/learn/photography/9/?s=photogra…" at bounding box center [603, 568] width 910 height 58
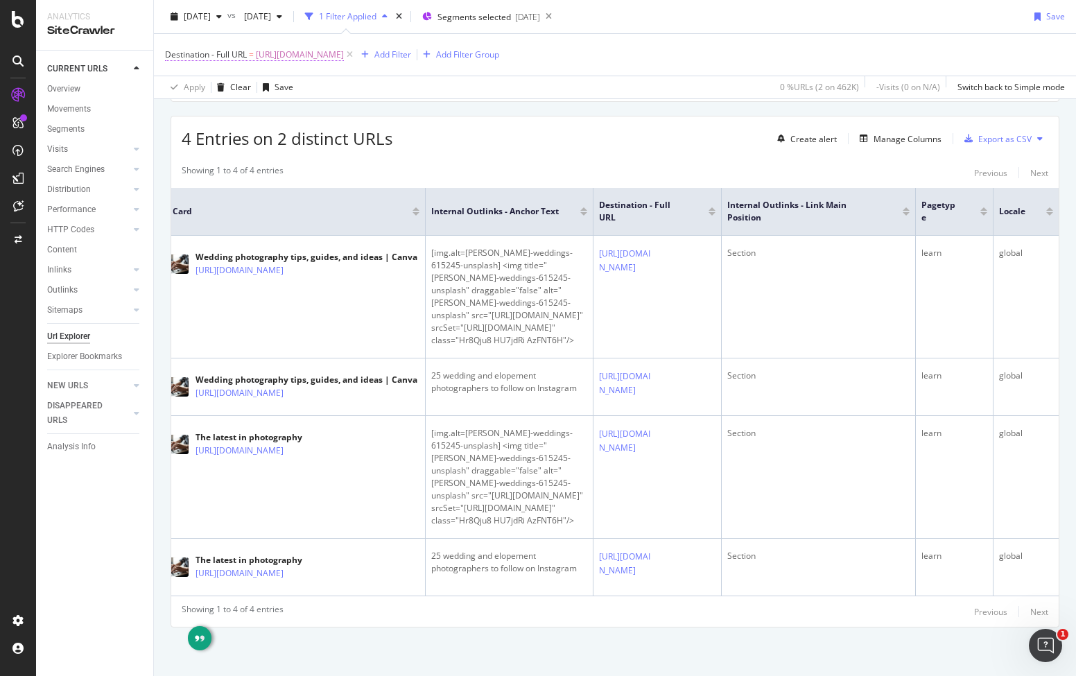
click at [344, 60] on span "https://www.canva.com/learn/25-wedding-elopement-photographers-follow-instagram/" at bounding box center [300, 54] width 88 height 19
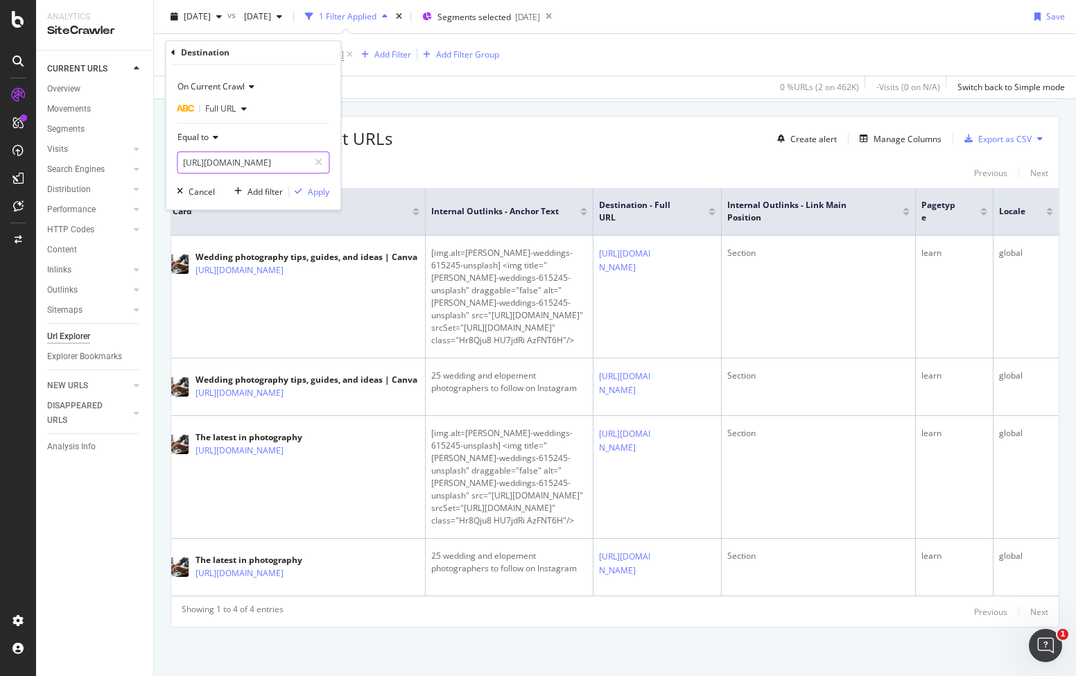
click at [316, 152] on div at bounding box center [318, 163] width 20 height 22
click at [288, 159] on input "text" at bounding box center [252, 163] width 151 height 22
paste input "https://www.canva.com/pt_br/criar/cartao-visita/personalizado"
type input "https://www.canva.com/pt_br/criar/cartao-visita/personalizado"
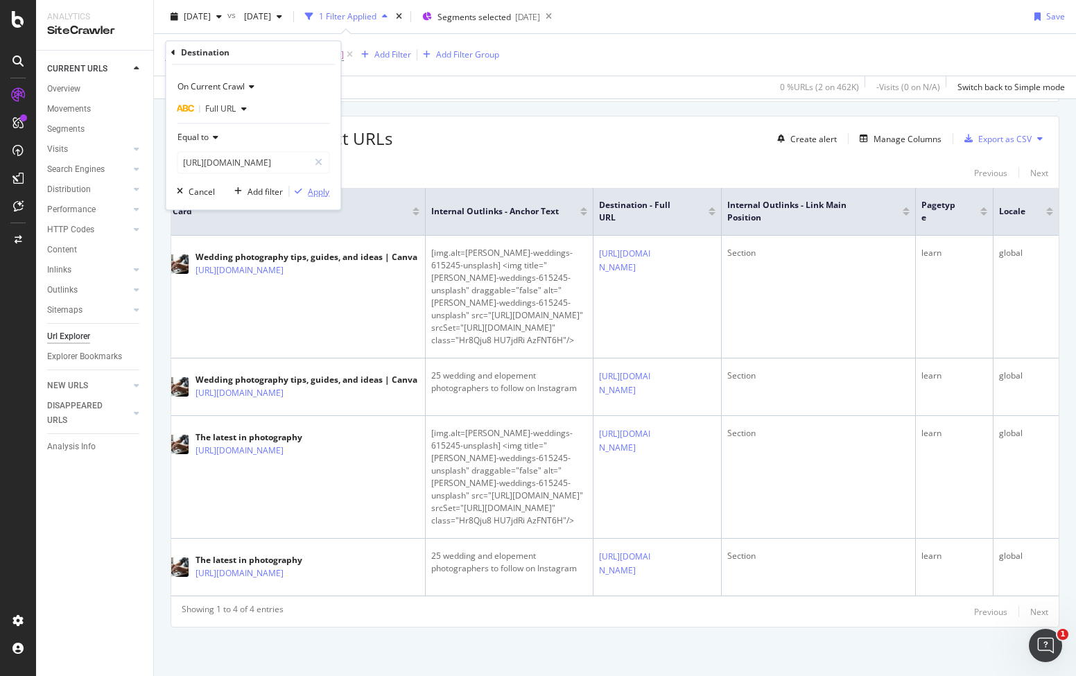
click at [317, 191] on div "Apply" at bounding box center [318, 192] width 21 height 12
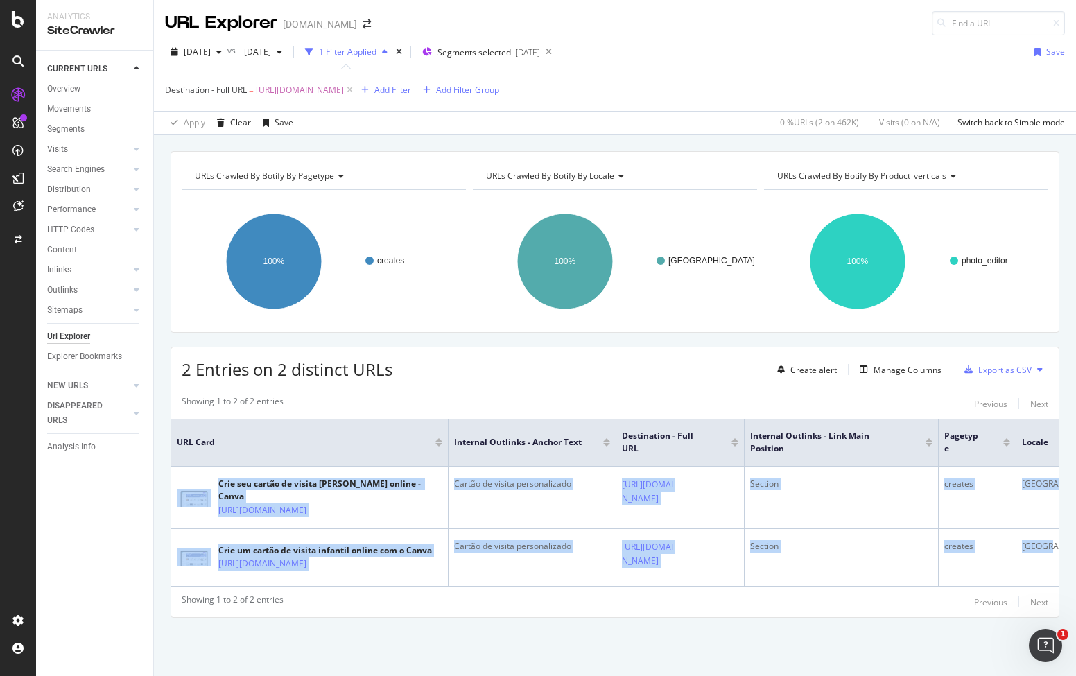
scroll to position [0, 30]
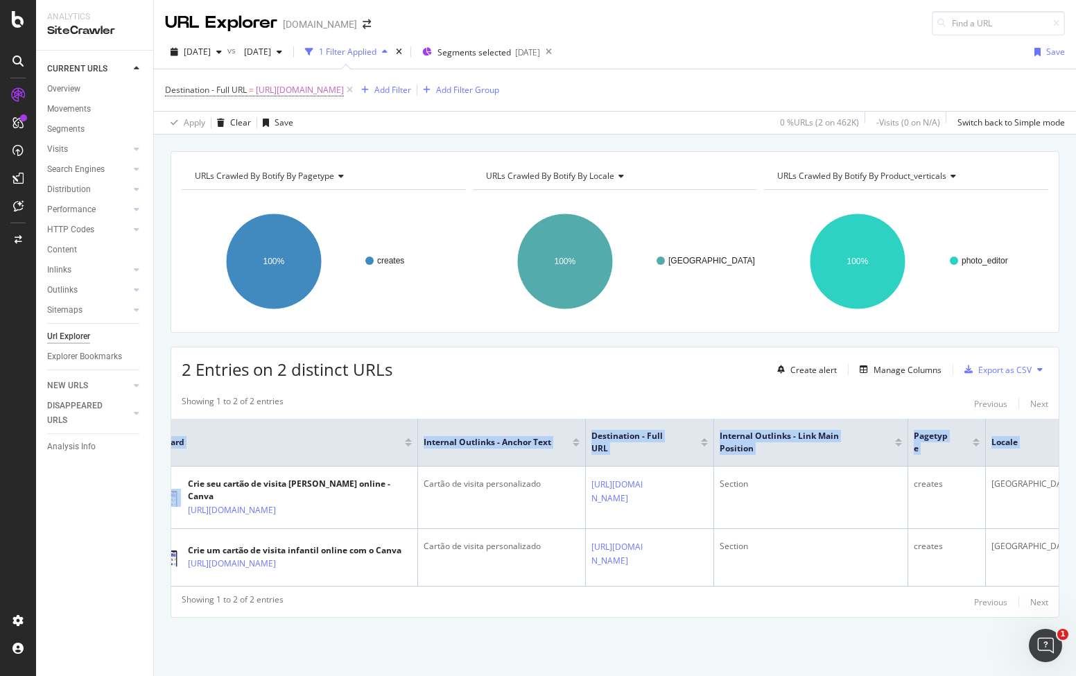
drag, startPoint x: 178, startPoint y: 423, endPoint x: 1053, endPoint y: 583, distance: 889.1
click at [1053, 583] on div "URLs Crawled By Botify By pagetype Chart (by Value) Table Expand Export as CSV …" at bounding box center [615, 408] width 922 height 515
copy table "URL Card Internal Outlinks - Anchor Text Destination - Full URL Internal Outlin…"
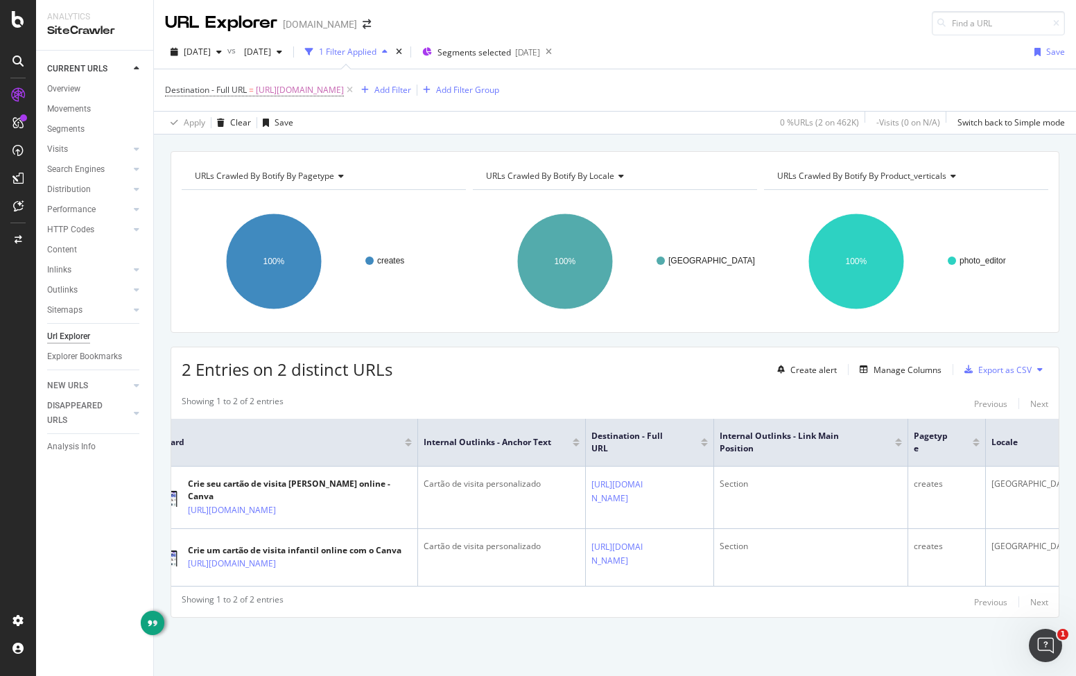
click at [344, 80] on span "https://www.canva.com/pt_br/criar/cartao-visita/personalizado" at bounding box center [300, 89] width 88 height 19
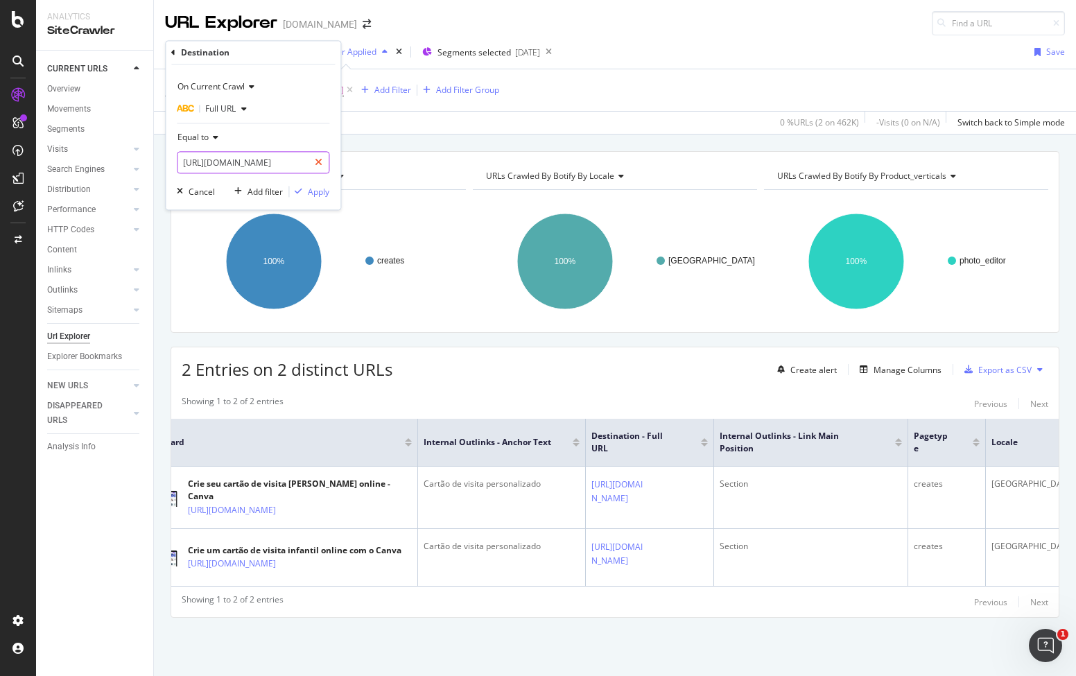
click at [315, 160] on icon at bounding box center [319, 163] width 8 height 10
click at [286, 163] on input "text" at bounding box center [252, 163] width 151 height 22
paste input "https://www.canva.com/id_id/membuat/kertas-kado/%E2%80%9Dhttps://www.canva.com/…"
type input "https://www.canva.com/id_id/membuat/kertas-kado/%E2%80%9Dhttps://www.canva.com/…"
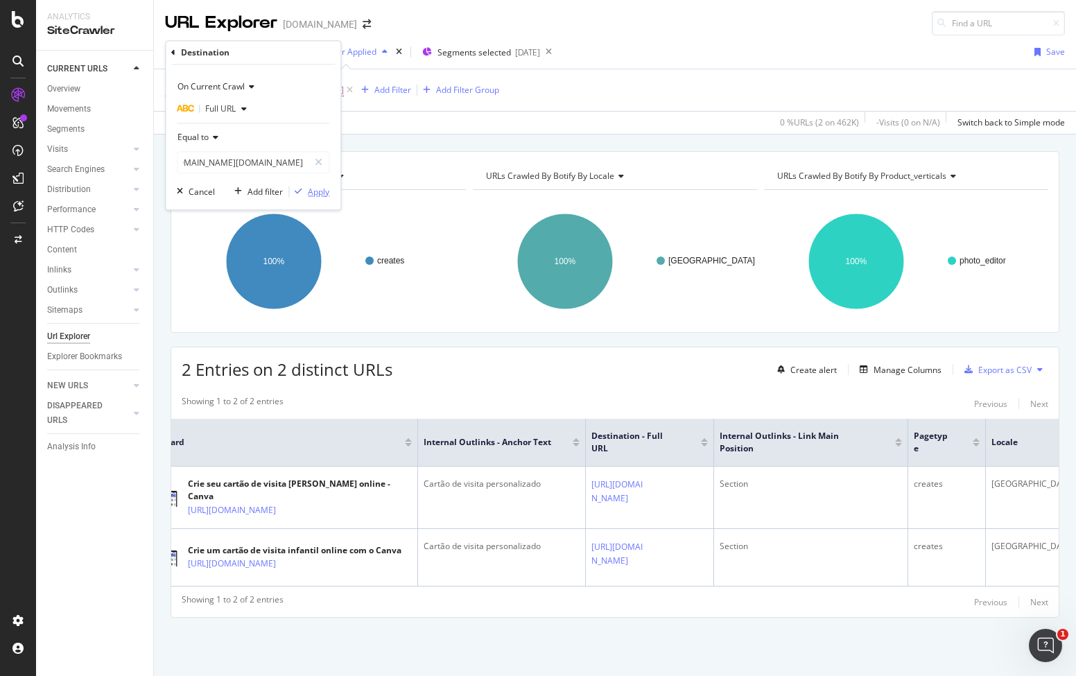
click at [313, 192] on div "Apply" at bounding box center [318, 192] width 21 height 12
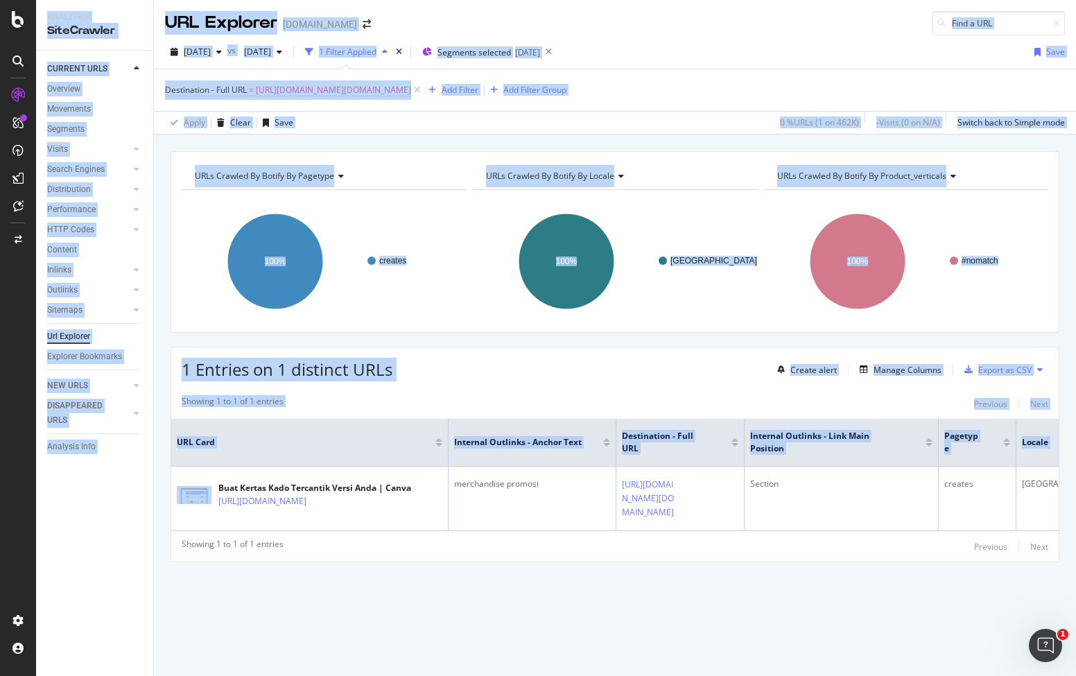
scroll to position [0, 30]
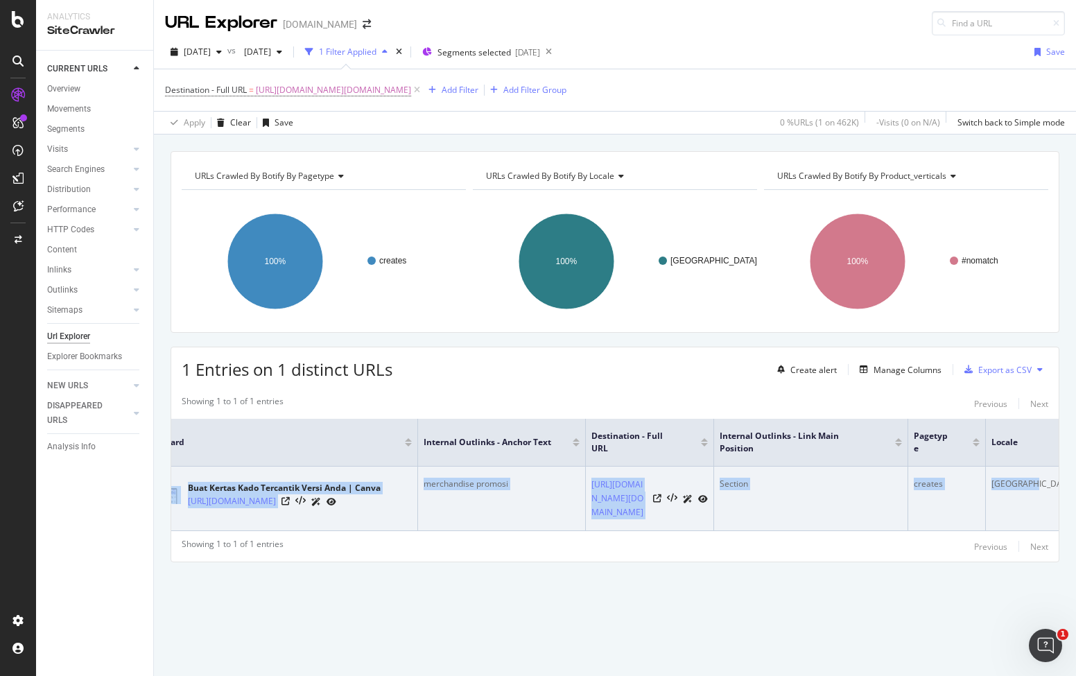
drag, startPoint x: 198, startPoint y: 471, endPoint x: 1031, endPoint y: 552, distance: 837.6
click at [1031, 531] on tr "Buat Kertas Kado Tercantik Versi Anda | Canva https://www.canva.com/id_id/membu…" at bounding box center [611, 498] width 940 height 64
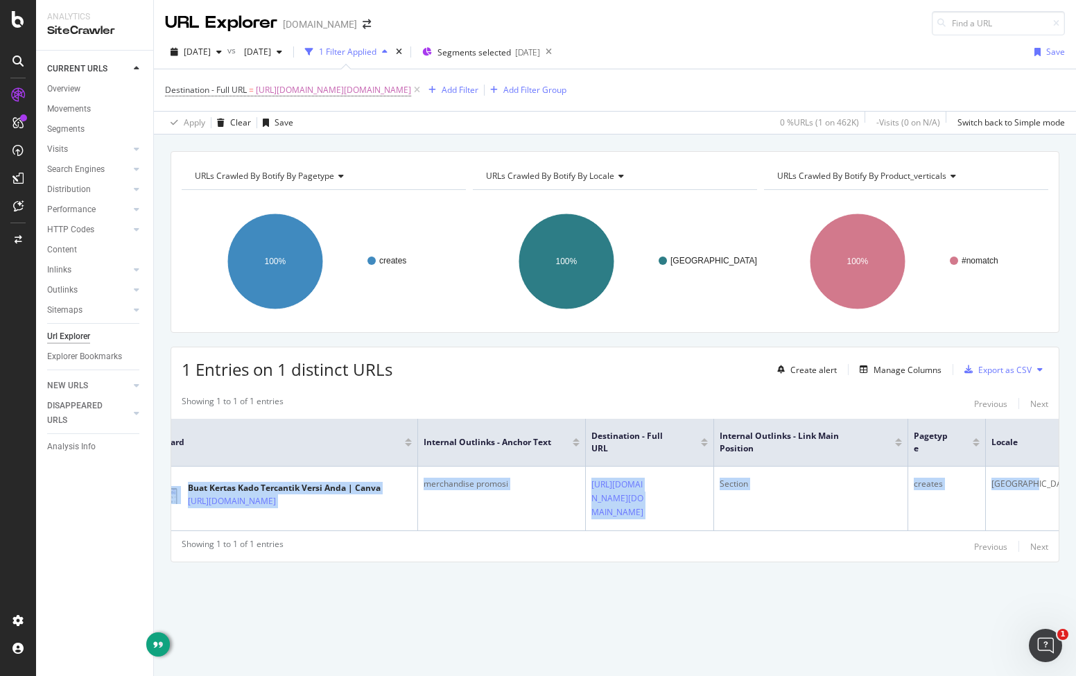
copy tr "Buat Kertas Kado Tercantik Versi Anda | Canva https://www.canva.com/id_id/membu…"
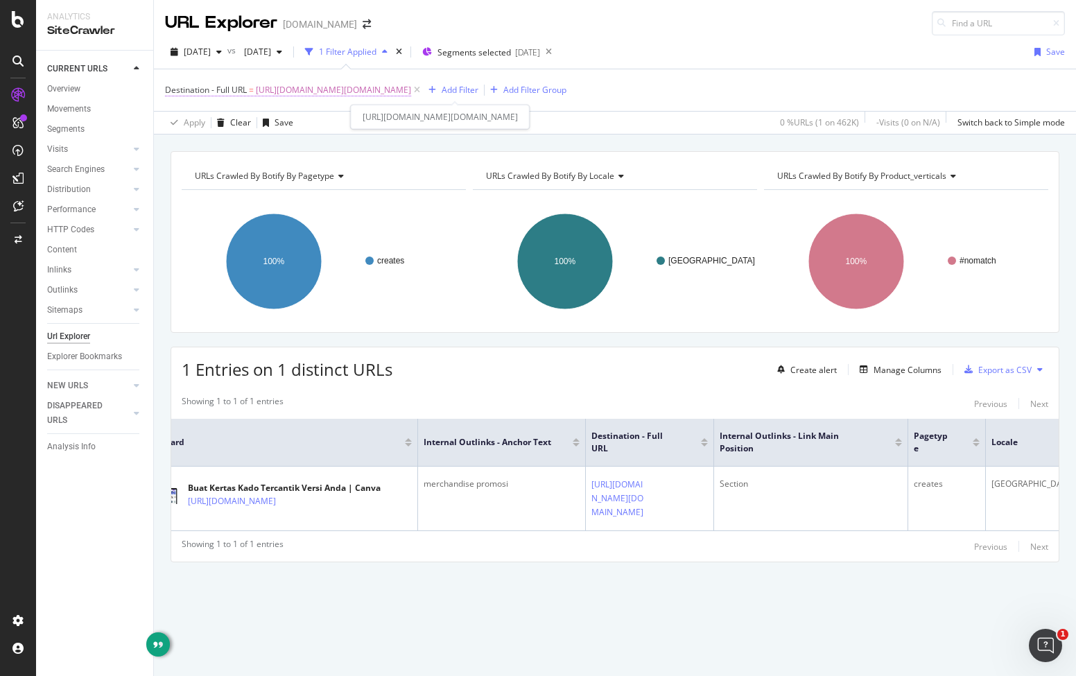
click at [282, 86] on span "https://www.canva.com/id_id/membuat/kertas-kado/%E2%80%9Dhttps://www.canva.com/…" at bounding box center [333, 89] width 155 height 19
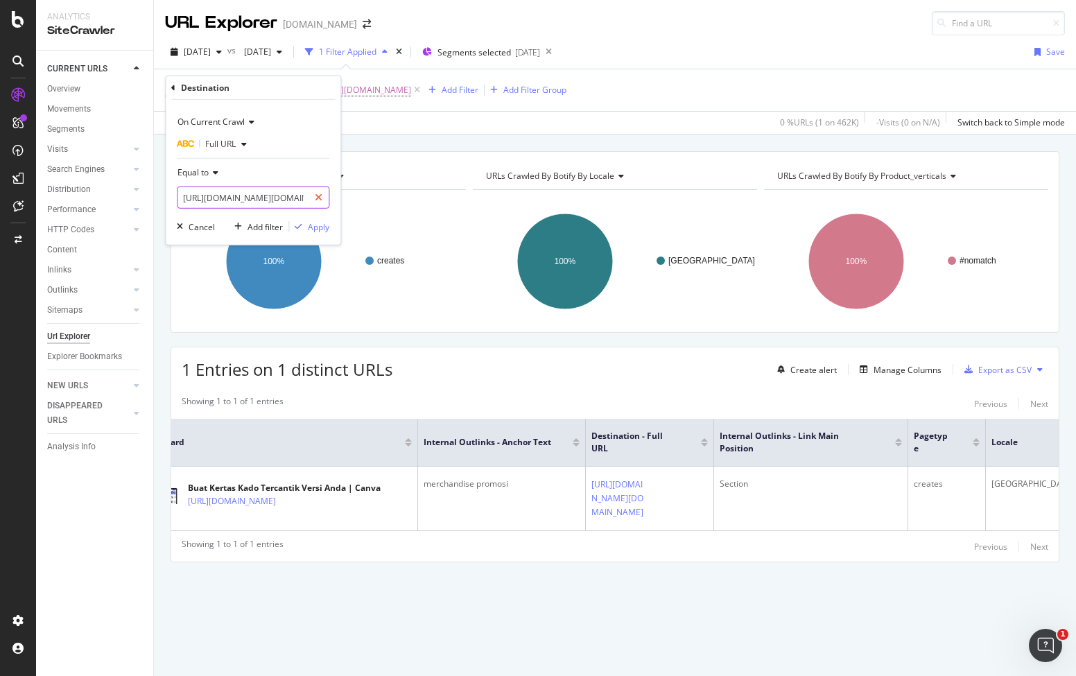
click at [324, 193] on div at bounding box center [318, 197] width 20 height 22
click at [290, 200] on input "text" at bounding box center [252, 197] width 151 height 22
paste input "https://www.canva.com/learn/emotional-branding/"
type input "https://www.canva.com/learn/emotional-branding/"
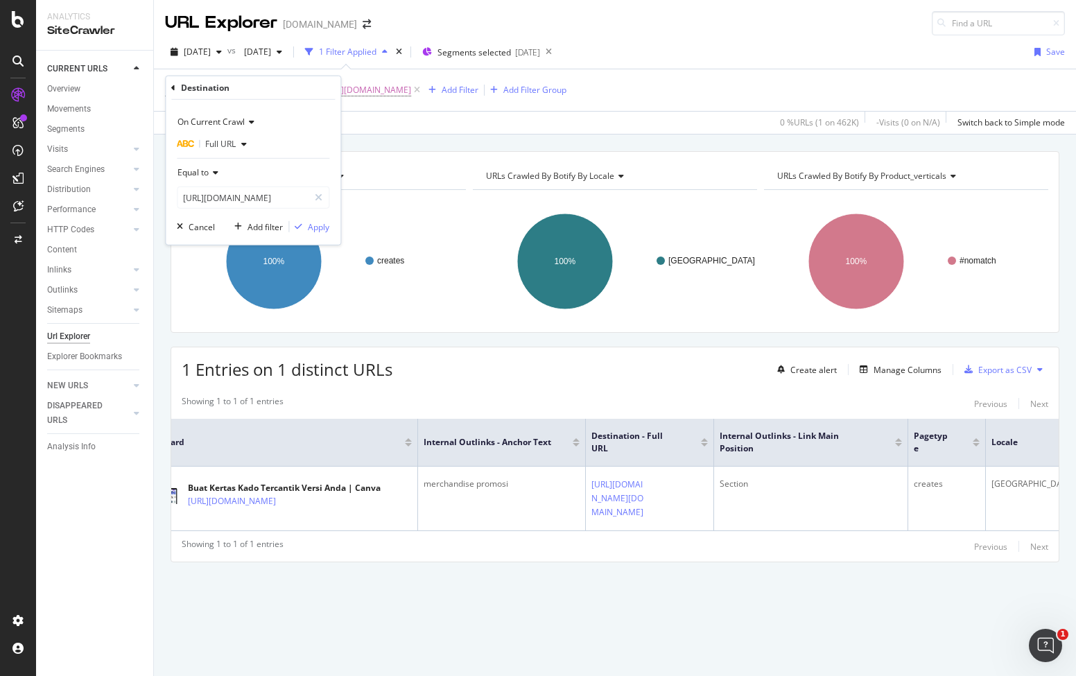
scroll to position [0, 0]
click at [313, 235] on div "On Current Crawl Full URL Equal to https://www.canva.com/learn/emotional-brandi…" at bounding box center [253, 172] width 175 height 145
click at [315, 228] on div "Apply" at bounding box center [318, 226] width 21 height 12
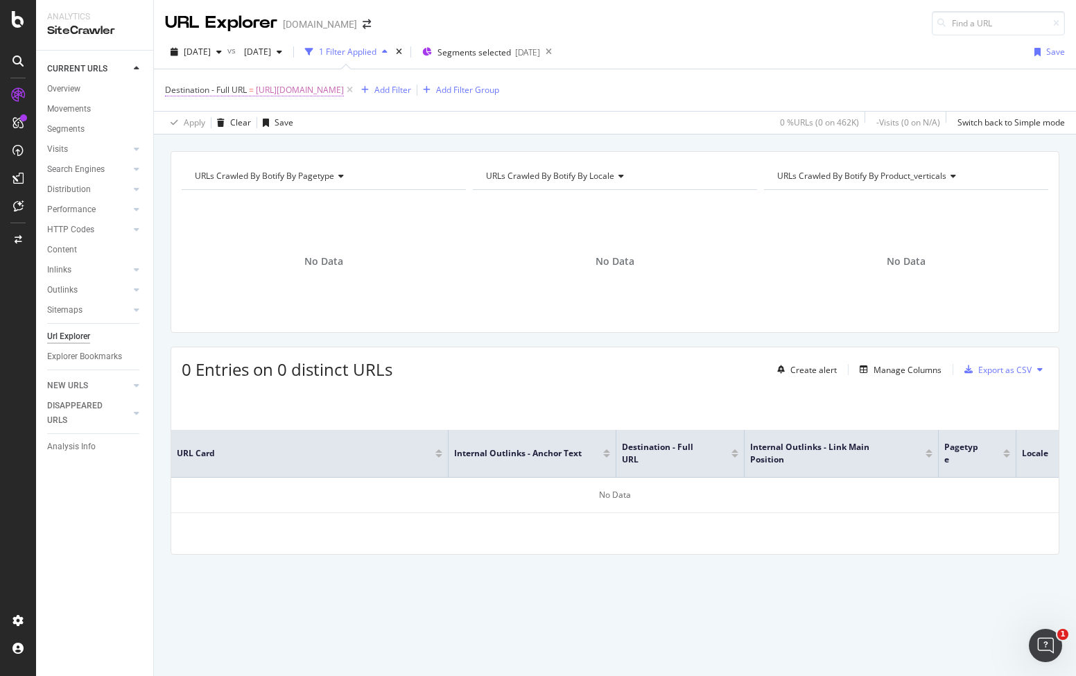
click at [344, 91] on span "https://www.canva.com/learn/emotional-branding/" at bounding box center [300, 89] width 88 height 19
click at [315, 182] on div "Equal to" at bounding box center [253, 172] width 152 height 22
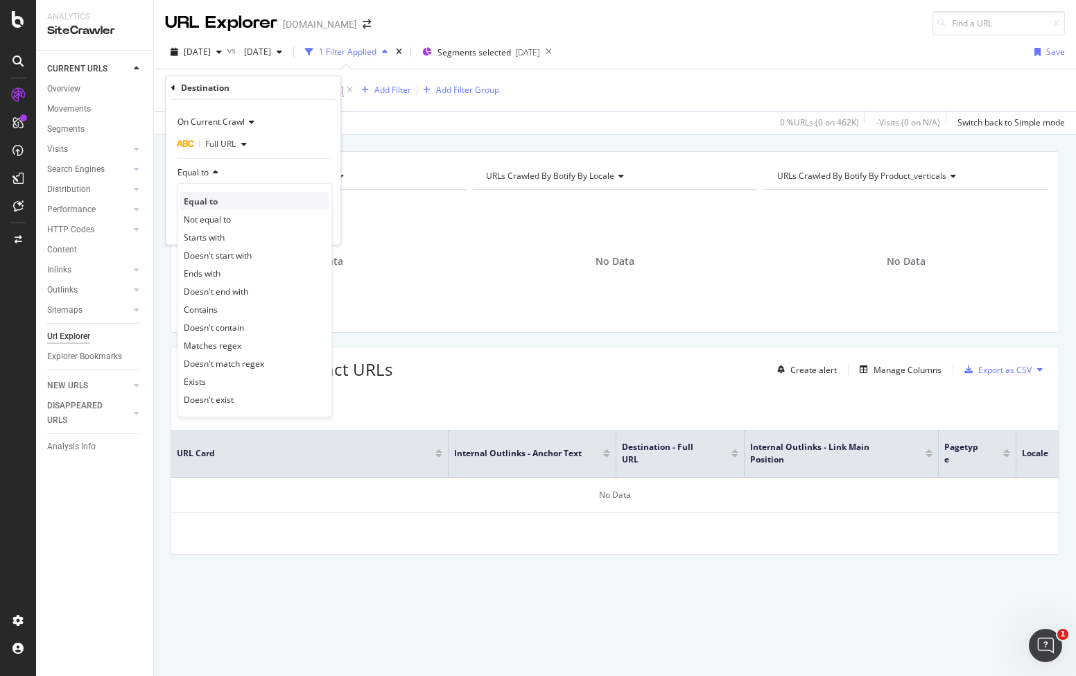
drag, startPoint x: 315, startPoint y: 182, endPoint x: 315, endPoint y: 195, distance: 13.9
click at [315, 195] on div "Equal to" at bounding box center [254, 201] width 148 height 18
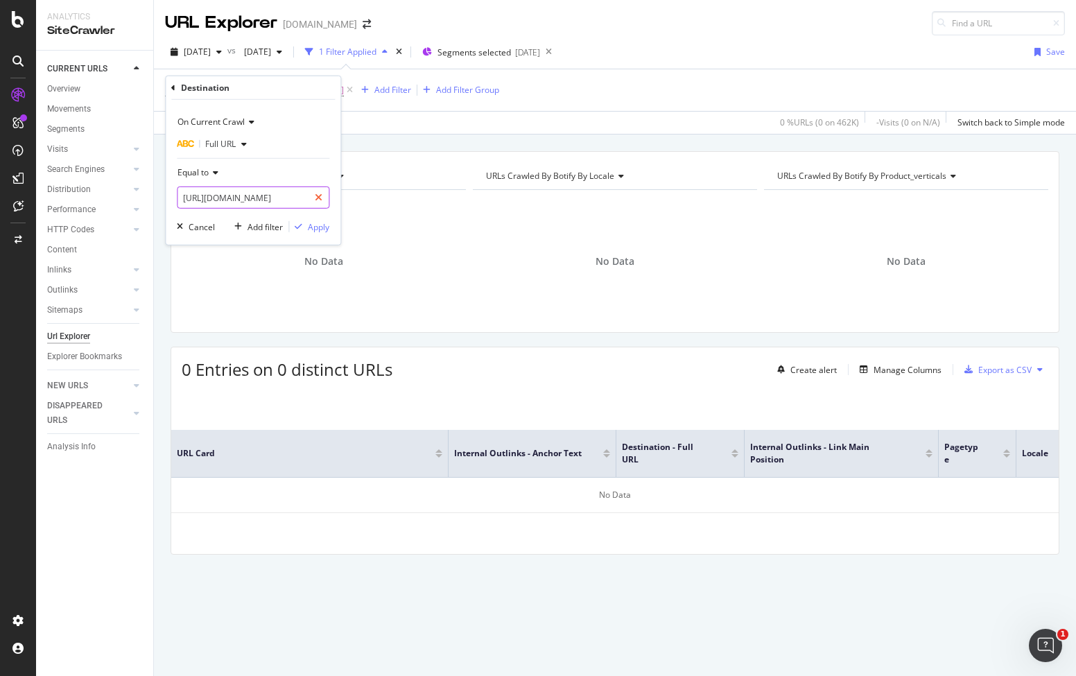
click at [315, 201] on icon at bounding box center [319, 198] width 8 height 10
click at [273, 201] on input "text" at bounding box center [252, 197] width 151 height 22
paste input "https://www.canva.com/learn/what-is-branding/"
type input "https://www.canva.com/learn/what-is-branding/"
click at [322, 227] on div "Apply" at bounding box center [318, 226] width 21 height 12
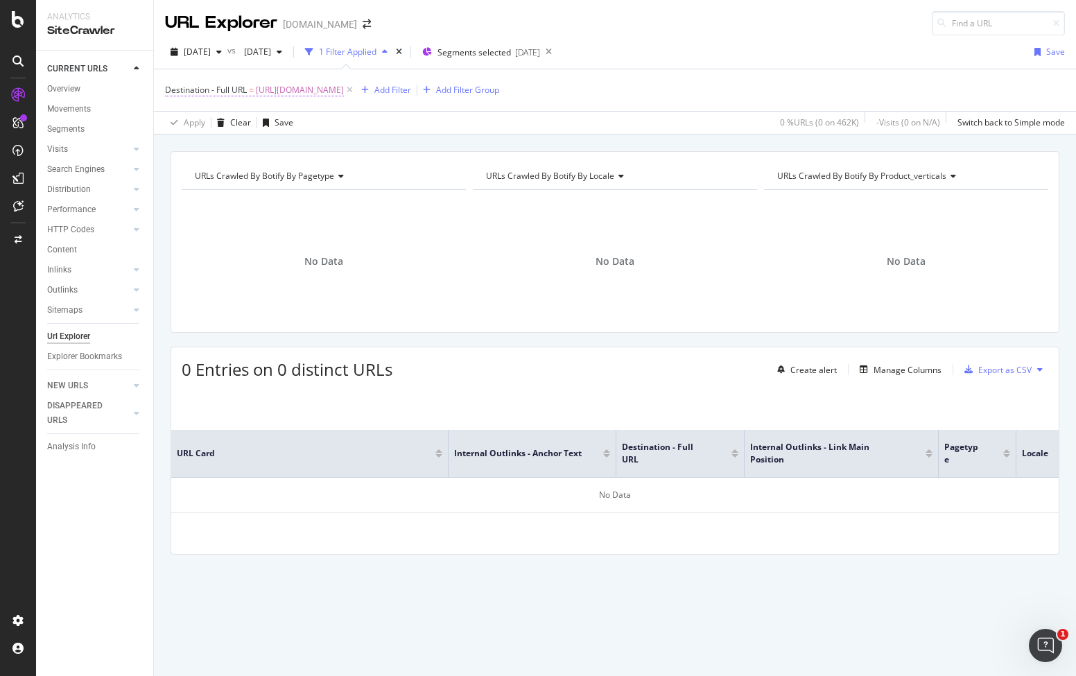
click at [344, 91] on span "https://www.canva.com/learn/what-is-branding/" at bounding box center [300, 89] width 88 height 19
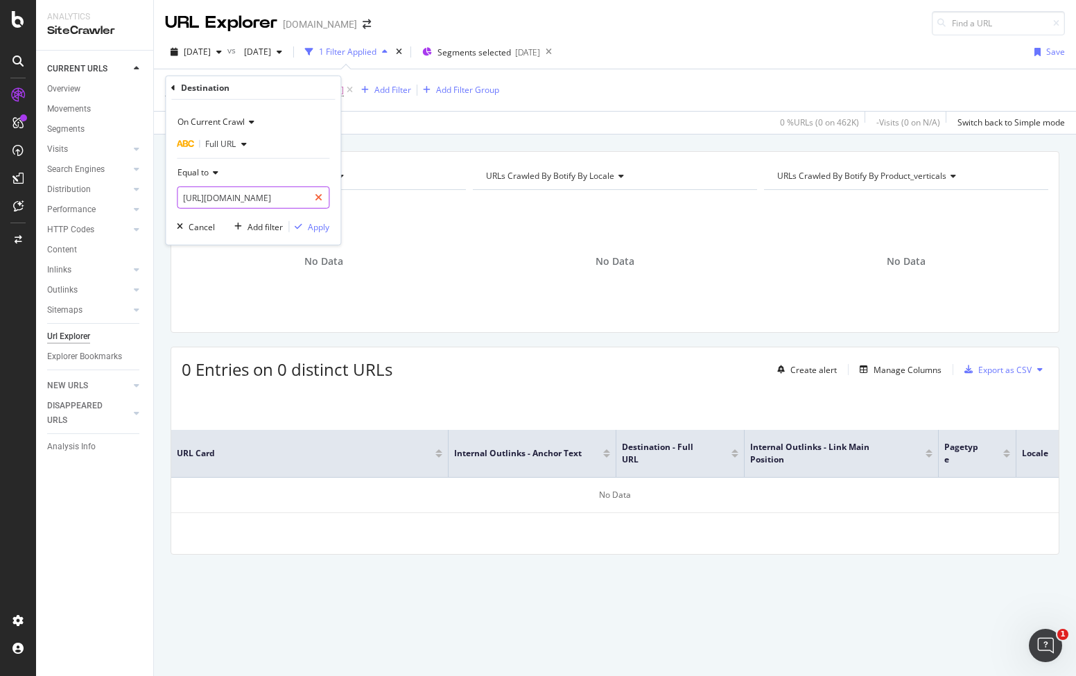
click at [322, 191] on div at bounding box center [318, 197] width 20 height 22
click at [285, 200] on input "text" at bounding box center [252, 197] width 151 height 22
paste input "https://www.canva.com/learn/emotional-branding/"
type input "https://www.canva.com/learn/emotional-branding/"
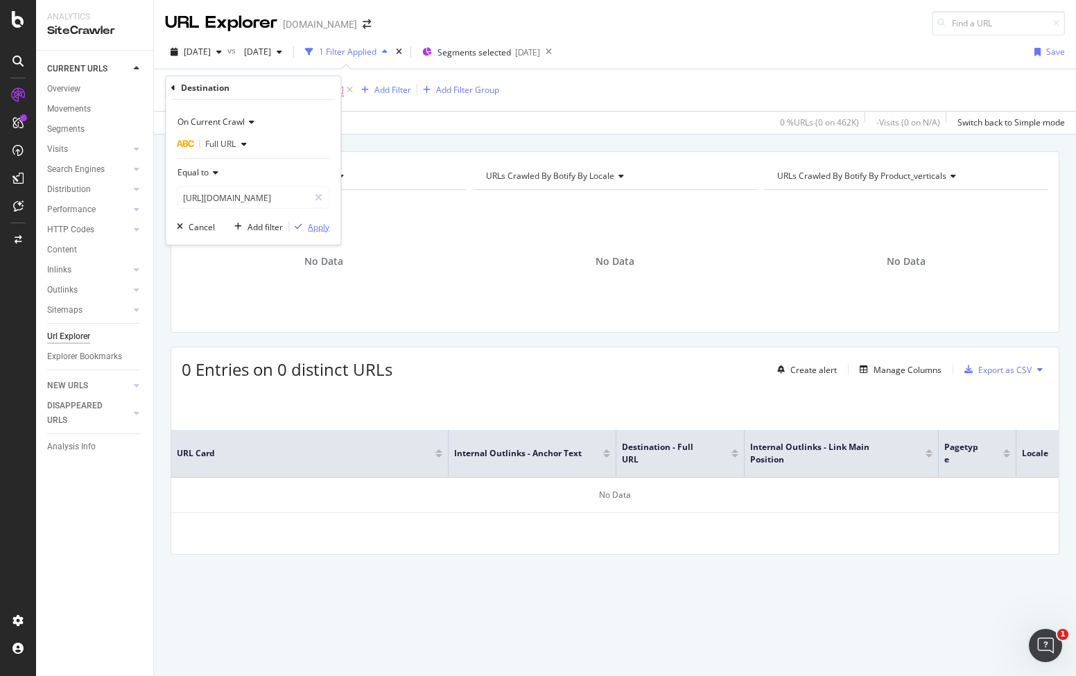
scroll to position [0, 0]
click at [311, 231] on div "Apply" at bounding box center [318, 226] width 21 height 12
click at [344, 90] on span "https://www.canva.com/learn/emotional-branding/" at bounding box center [300, 89] width 88 height 19
click at [317, 202] on icon at bounding box center [319, 198] width 8 height 10
click at [295, 199] on input "text" at bounding box center [252, 197] width 151 height 22
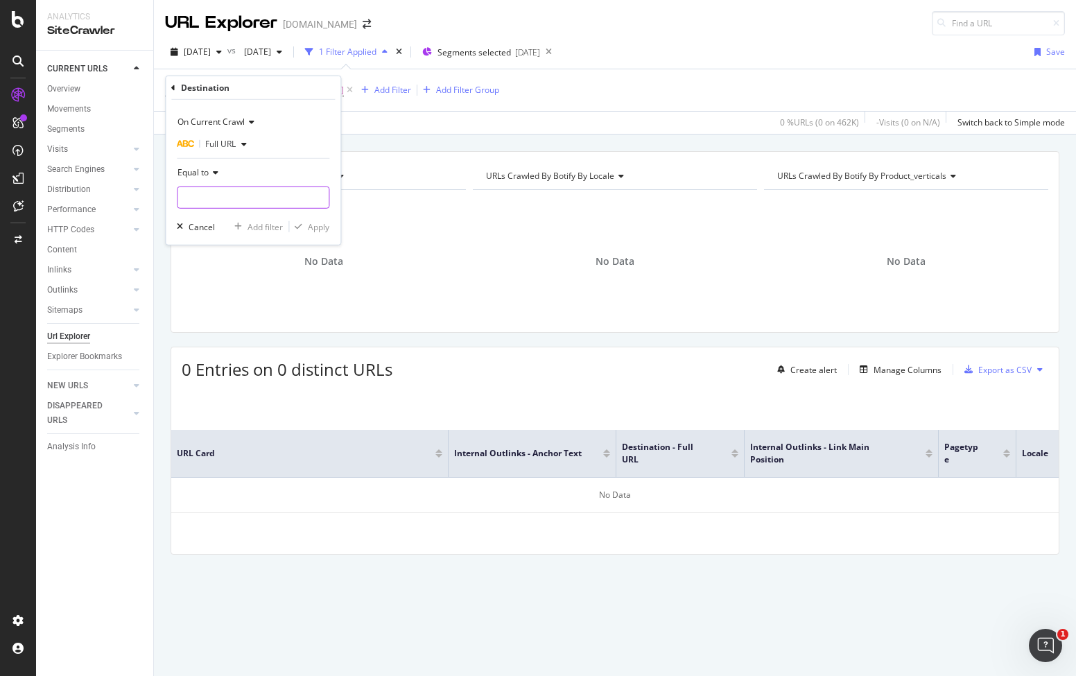
paste input "https://www.canva.com/learn/social-media-marketing/"
type input "https://www.canva.com/learn/social-media-marketing/"
click at [317, 223] on div "Apply" at bounding box center [318, 226] width 21 height 12
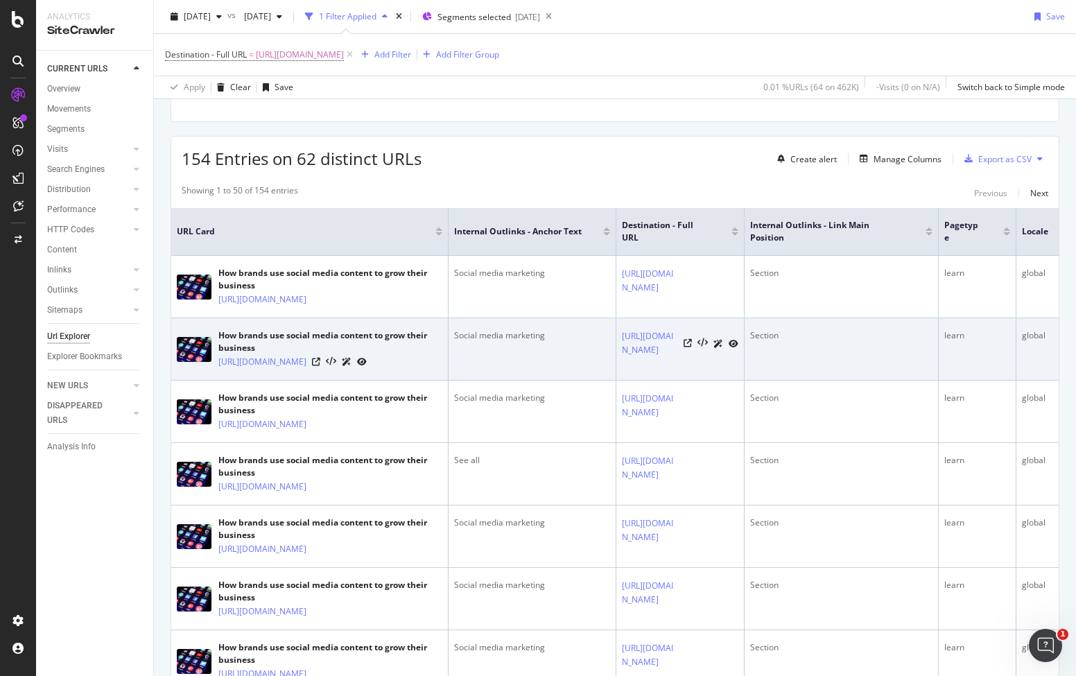
scroll to position [417, 0]
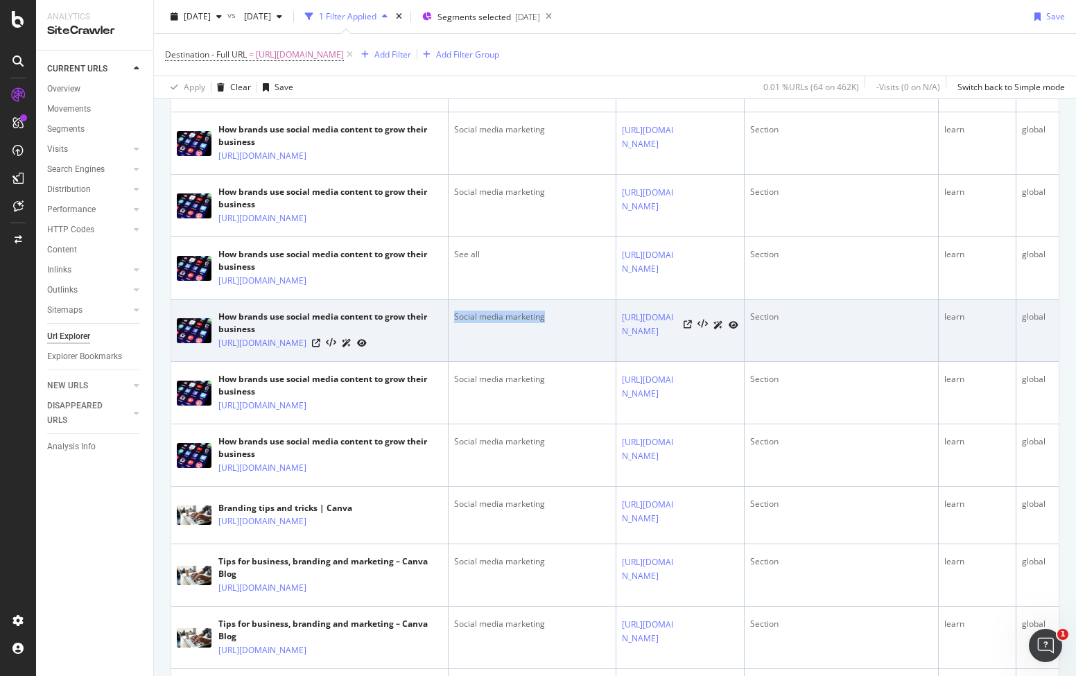
drag, startPoint x: 453, startPoint y: 378, endPoint x: 570, endPoint y: 380, distance: 116.4
click at [570, 323] on div "Social media marketing" at bounding box center [532, 316] width 156 height 12
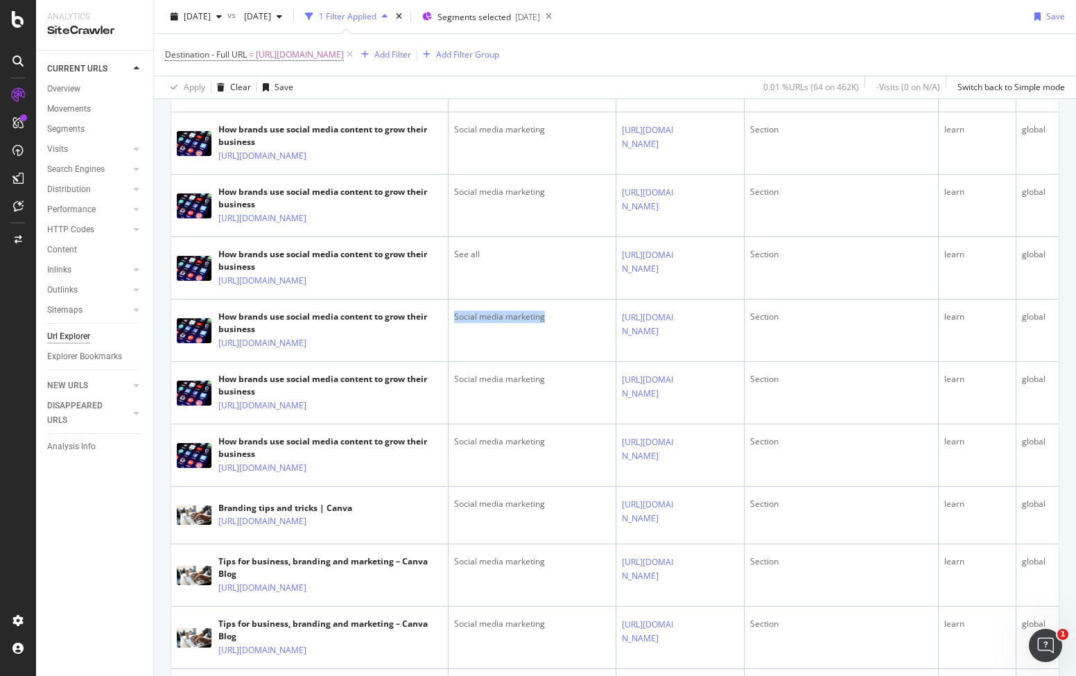
copy div "Social media marketing"
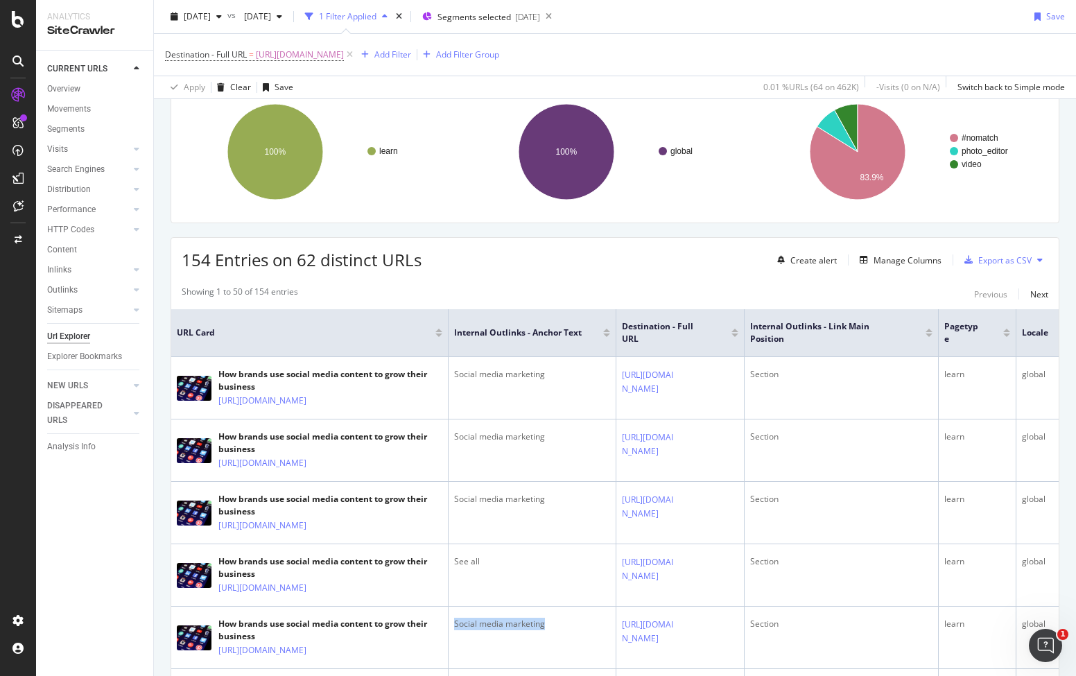
scroll to position [0, 0]
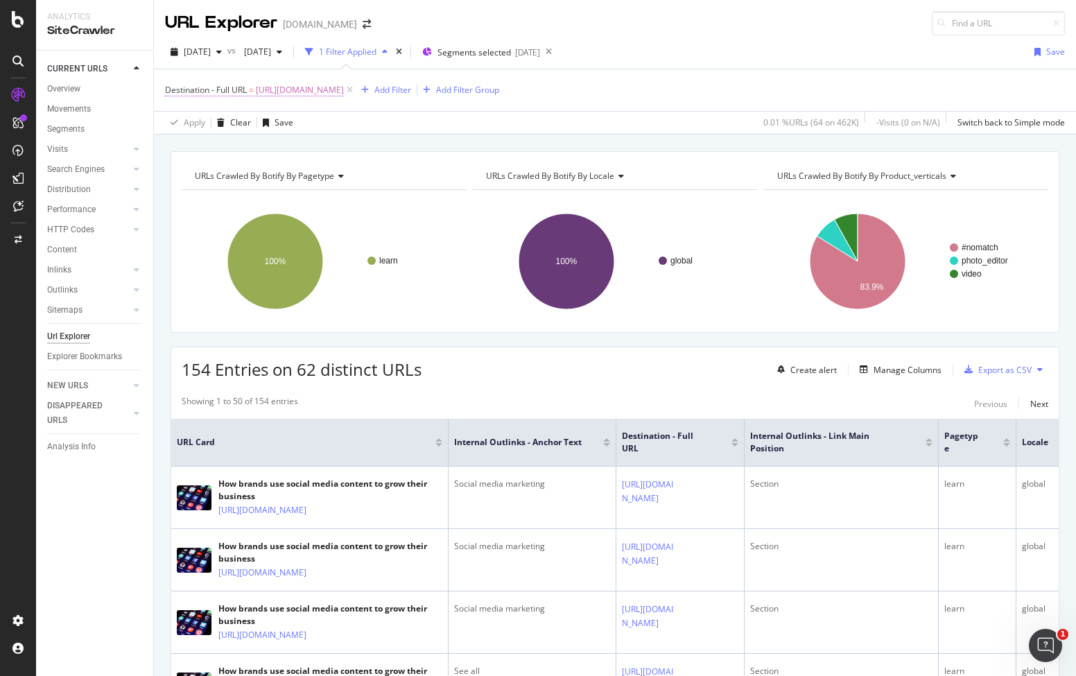
click at [344, 89] on span "https://www.canva.com/learn/social-media-marketing/" at bounding box center [300, 89] width 88 height 19
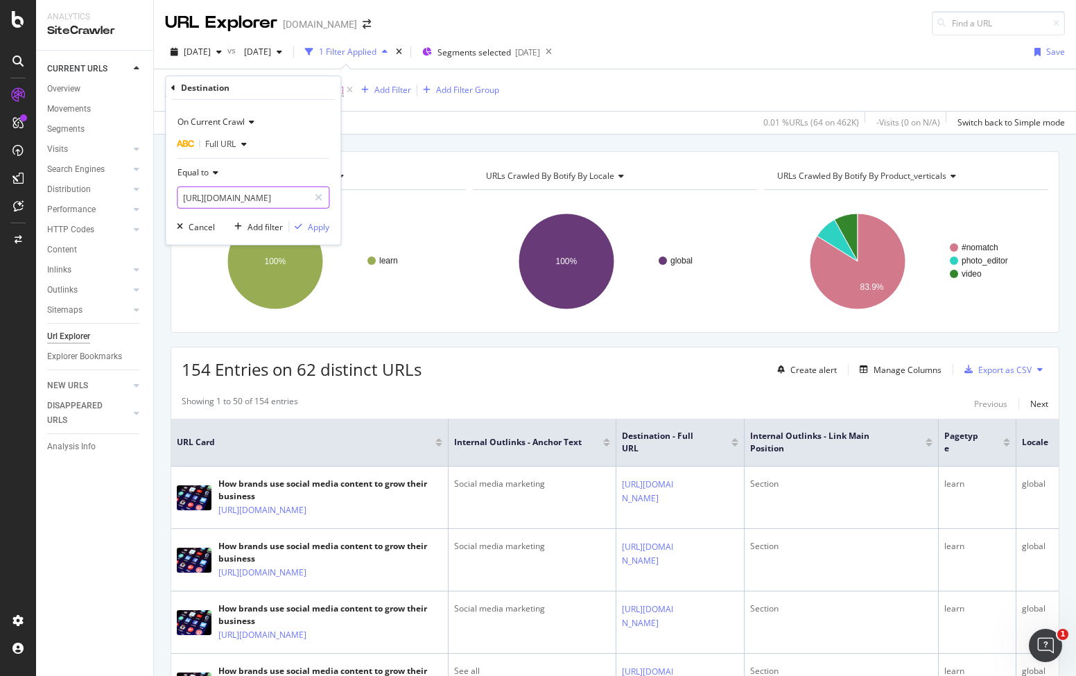
click at [314, 190] on div at bounding box center [318, 197] width 20 height 22
click at [300, 197] on input "text" at bounding box center [252, 197] width 151 height 22
paste input "https://www.canva.com/your-apps/mockups/"
type input "https://www.canva.com/your-apps/mockups/"
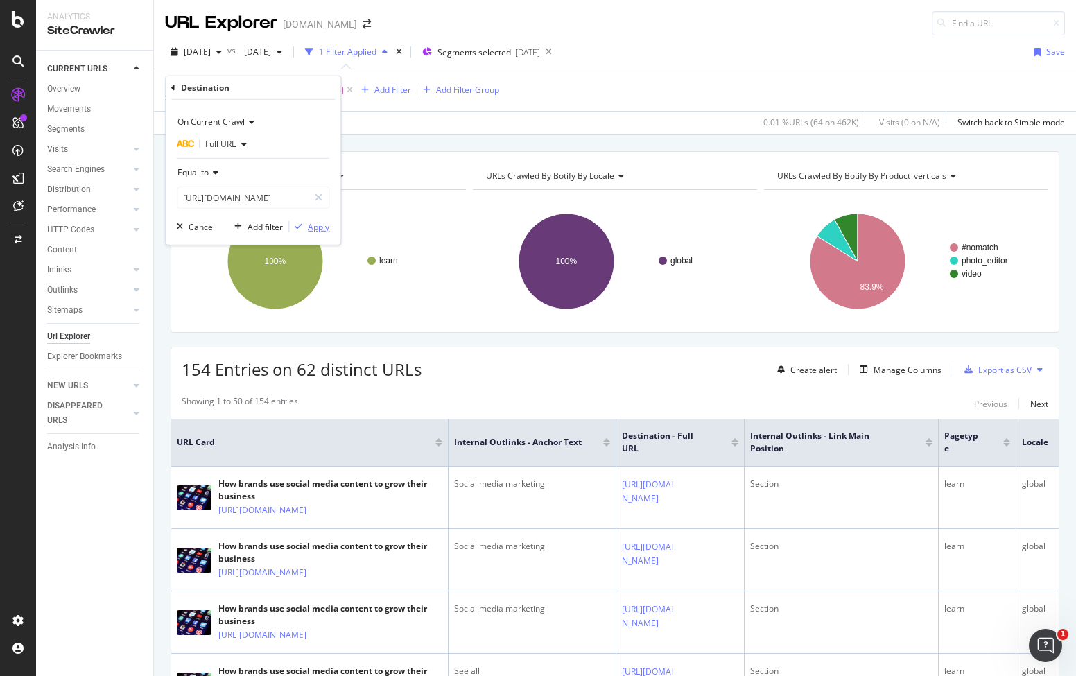
scroll to position [0, 0]
click at [310, 228] on div "Apply" at bounding box center [318, 226] width 21 height 12
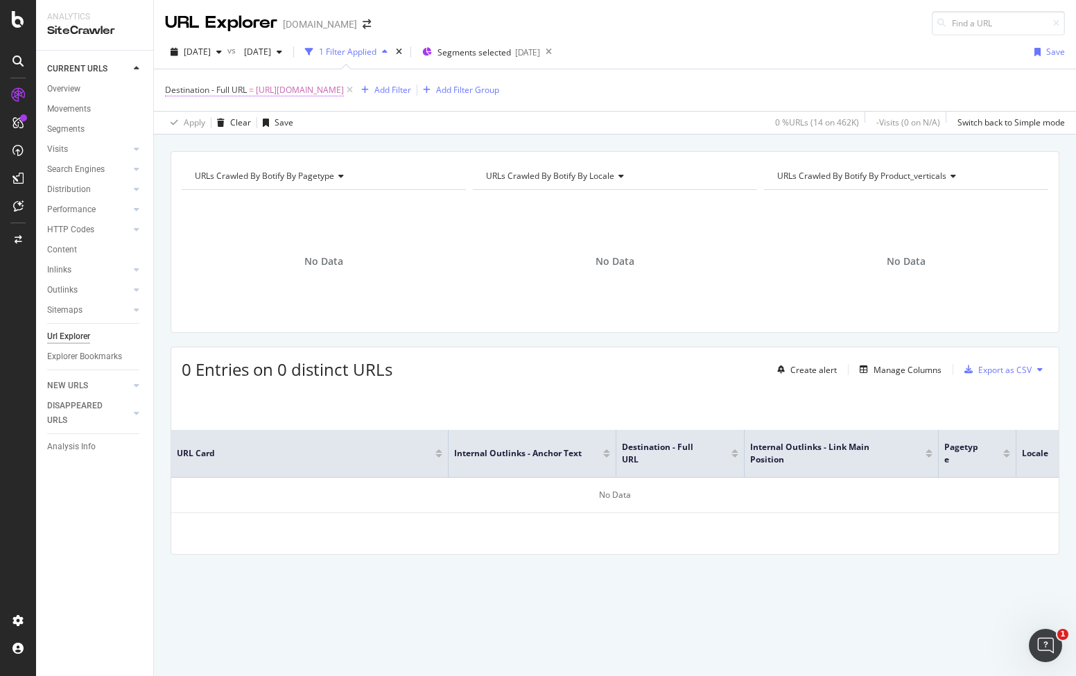
click at [344, 89] on span "https://www.canva.com/your-apps/mockups/" at bounding box center [300, 89] width 88 height 19
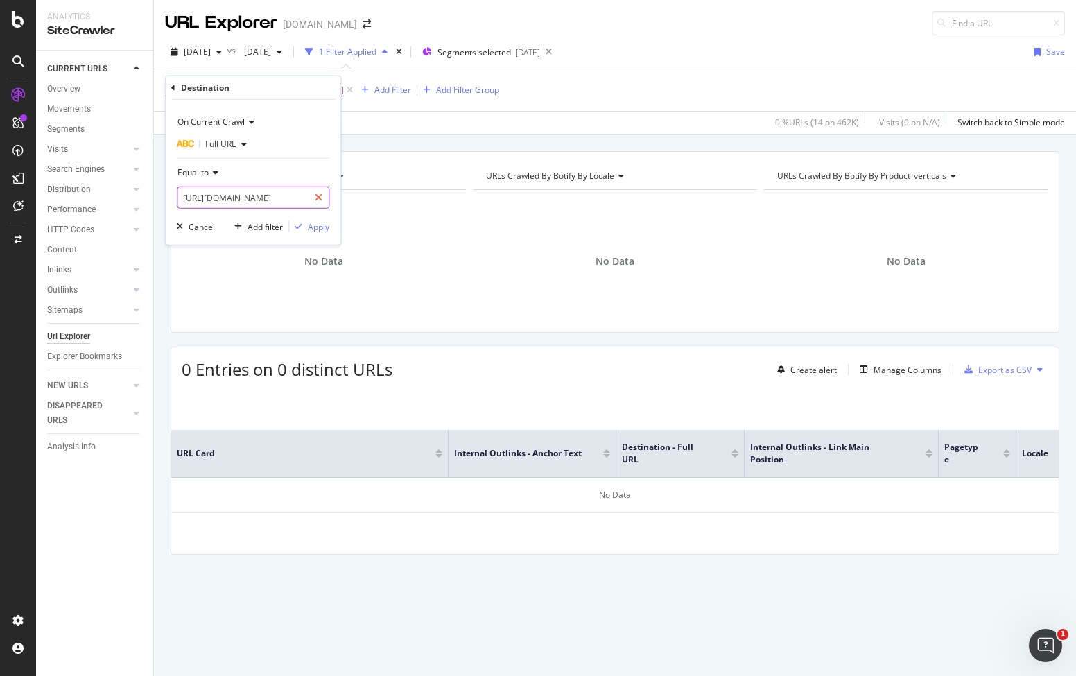
click at [321, 194] on icon at bounding box center [319, 198] width 8 height 10
click at [272, 200] on input "text" at bounding box center [252, 197] width 151 height 22
paste input "https://www.canva.com/apps/mockups/"
type input "https://www.canva.com/apps/mockups/"
click at [326, 230] on div "Apply" at bounding box center [318, 226] width 21 height 12
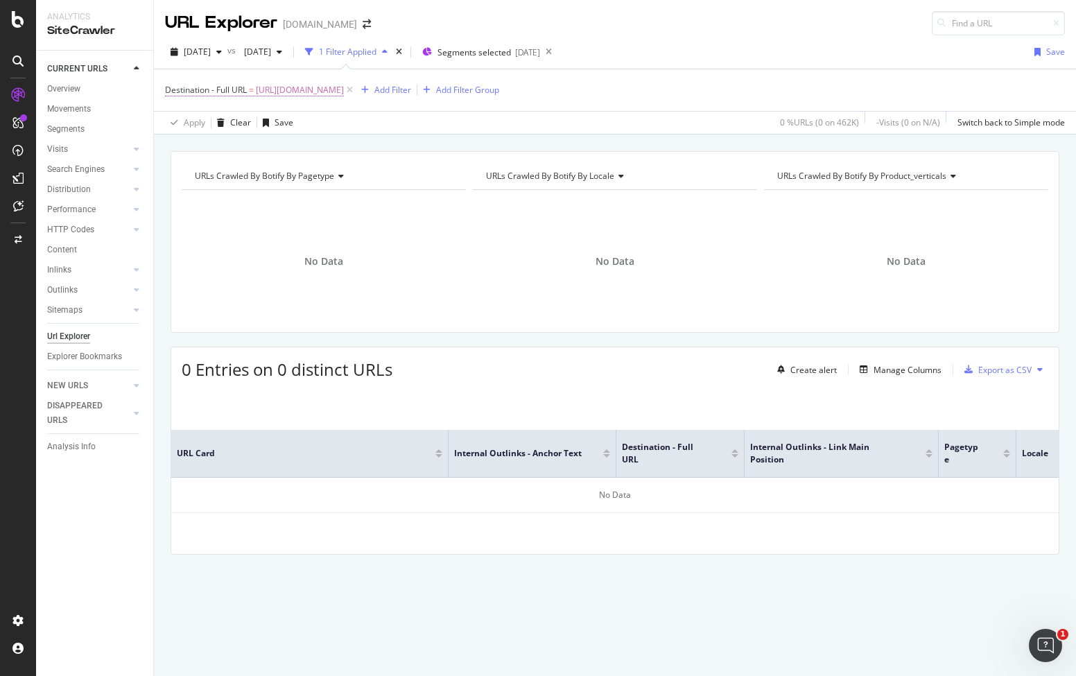
click at [344, 87] on span "https://www.canva.com/apps/mockups/" at bounding box center [300, 89] width 88 height 19
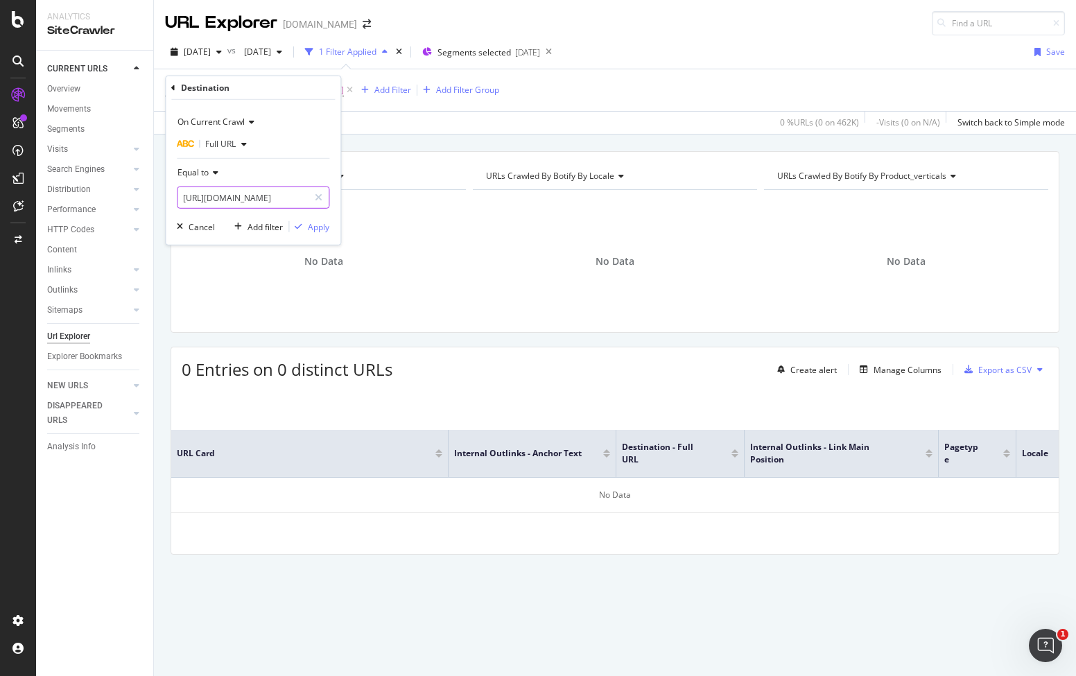
click at [304, 193] on input "https://www.canva.com/apps/mockups/" at bounding box center [242, 197] width 131 height 22
click at [315, 198] on icon at bounding box center [319, 198] width 8 height 10
click at [292, 200] on input "text" at bounding box center [252, 197] width 151 height 22
paste input "https://www.canva.com/de_de/funktionen/teams/"
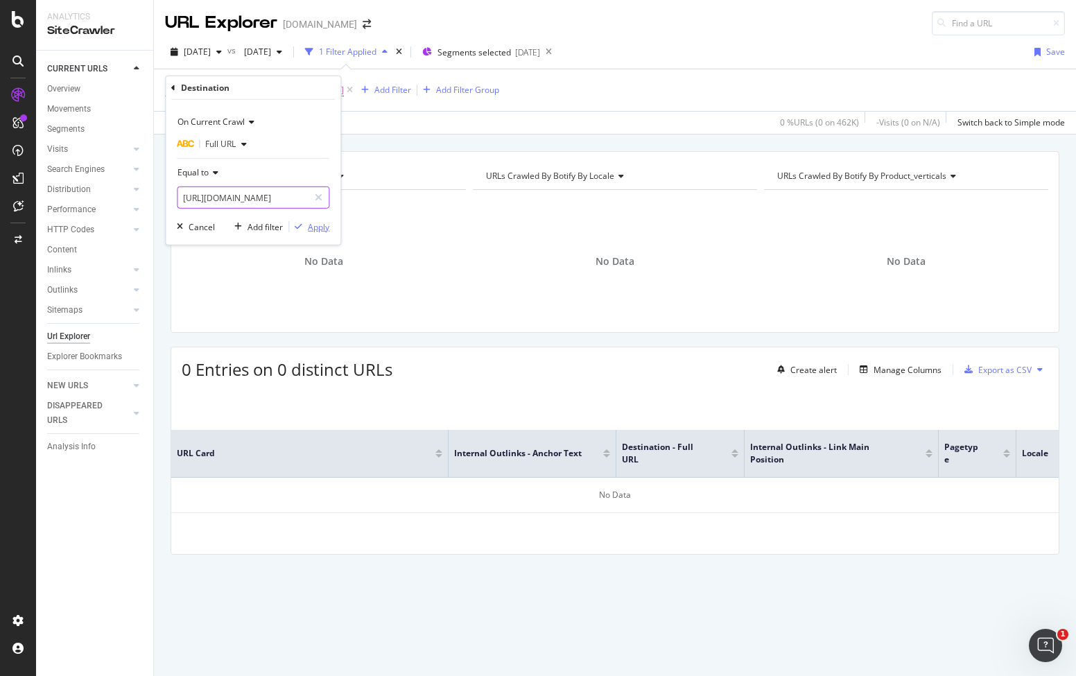
type input "https://www.canva.com/de_de/funktionen/teams/"
click at [316, 228] on div "Apply" at bounding box center [318, 226] width 21 height 12
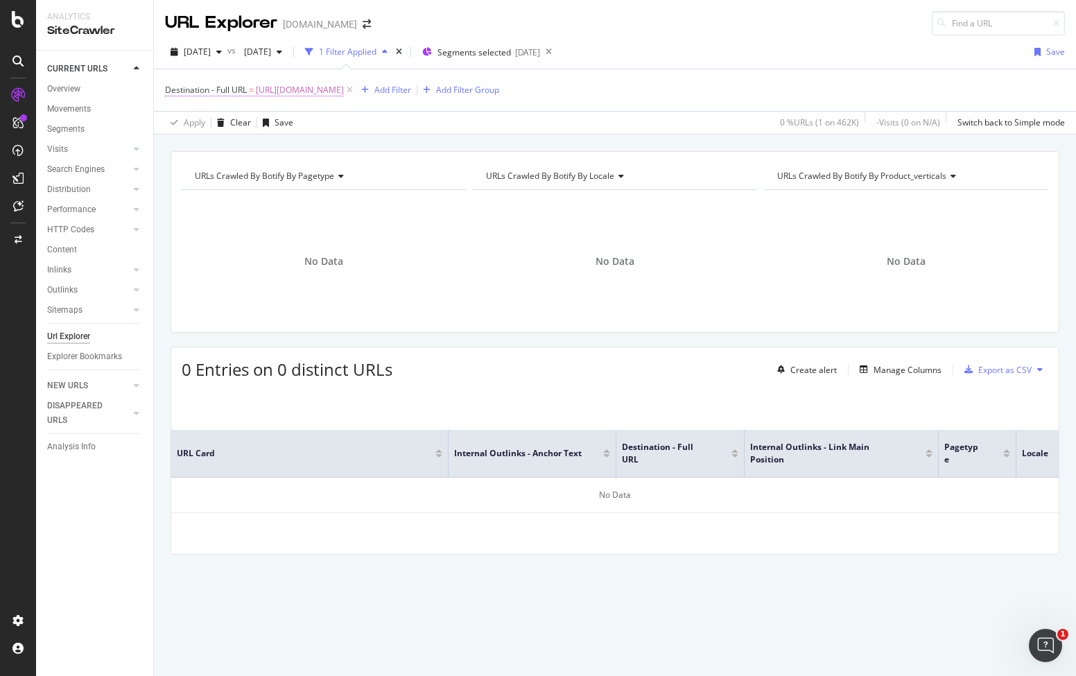
click at [344, 92] on span "https://www.canva.com/de_de/funktionen/teams/" at bounding box center [300, 89] width 88 height 19
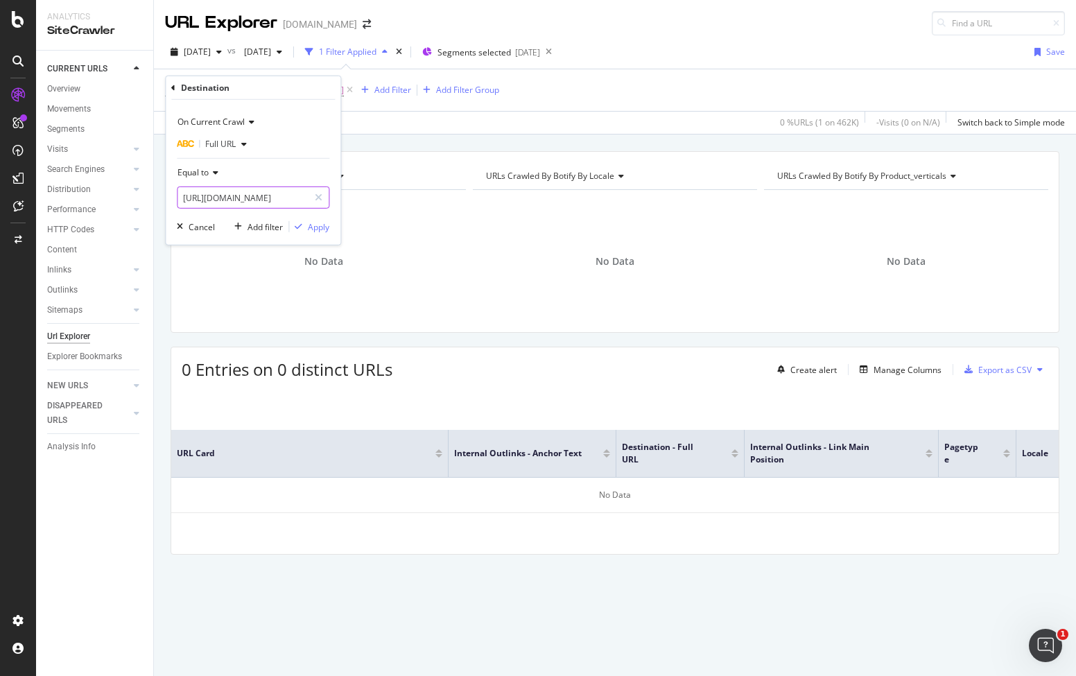
click at [315, 193] on icon at bounding box center [319, 198] width 8 height 10
click at [290, 196] on input "text" at bounding box center [252, 197] width 151 height 22
paste input "https://www.canva.com/de_de/for-teams/"
type input "https://www.canva.com/de_de/for-teams/"
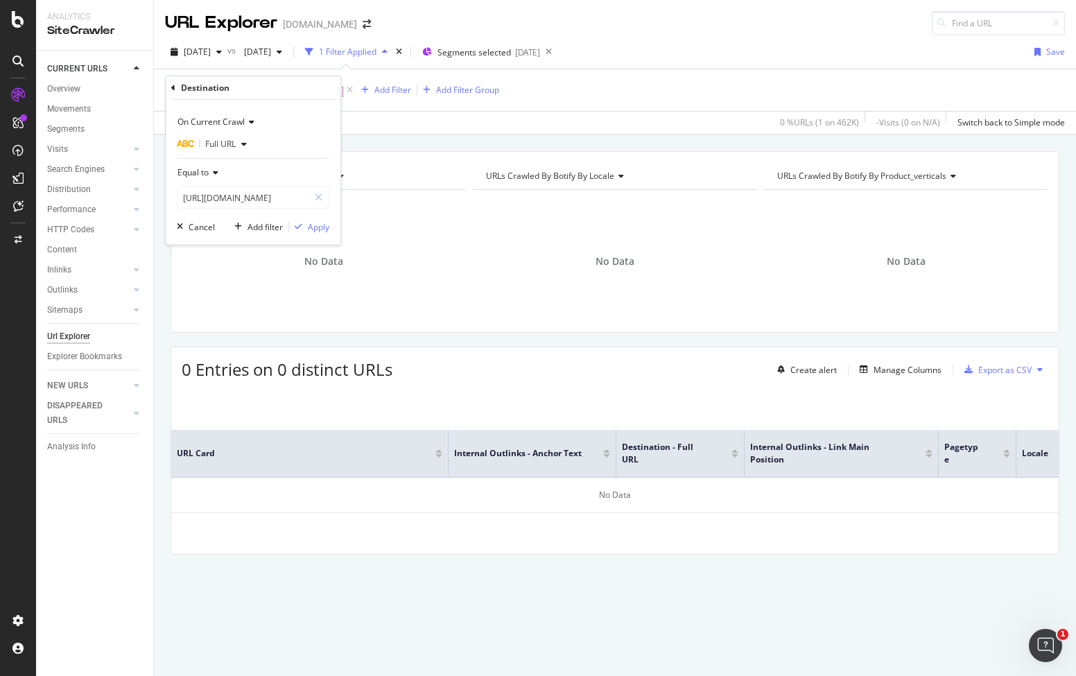
click at [309, 234] on div "On Current Crawl Full URL Equal to https://www.canva.com/de_de/for-teams/ Cance…" at bounding box center [253, 172] width 175 height 145
click at [314, 228] on div "Apply" at bounding box center [318, 226] width 21 height 12
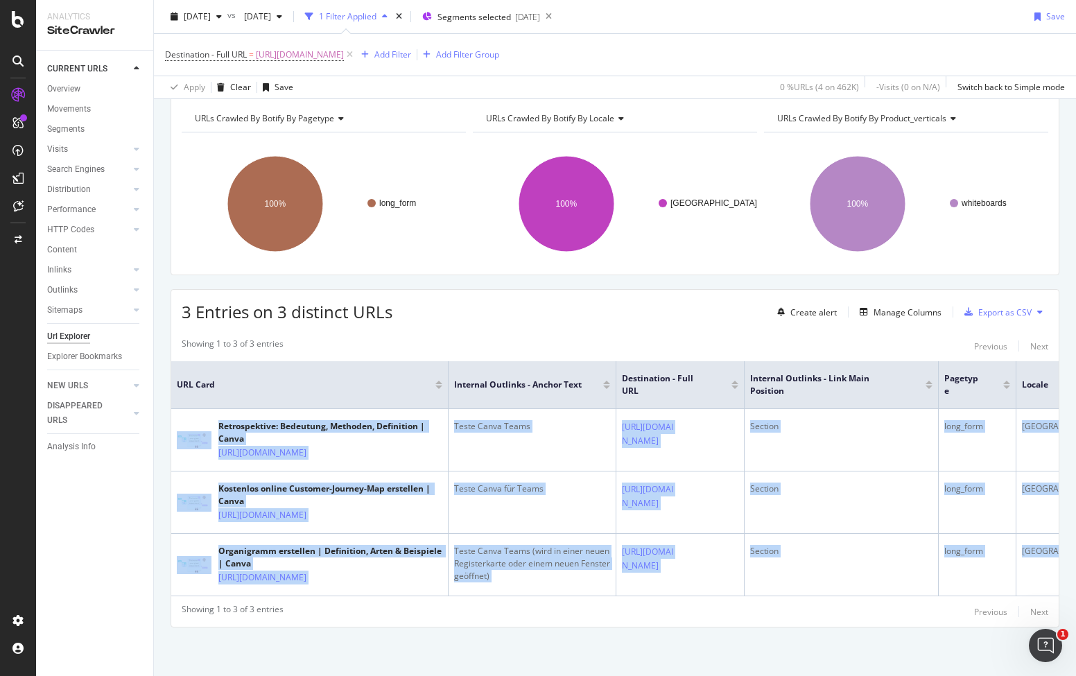
scroll to position [0, 30]
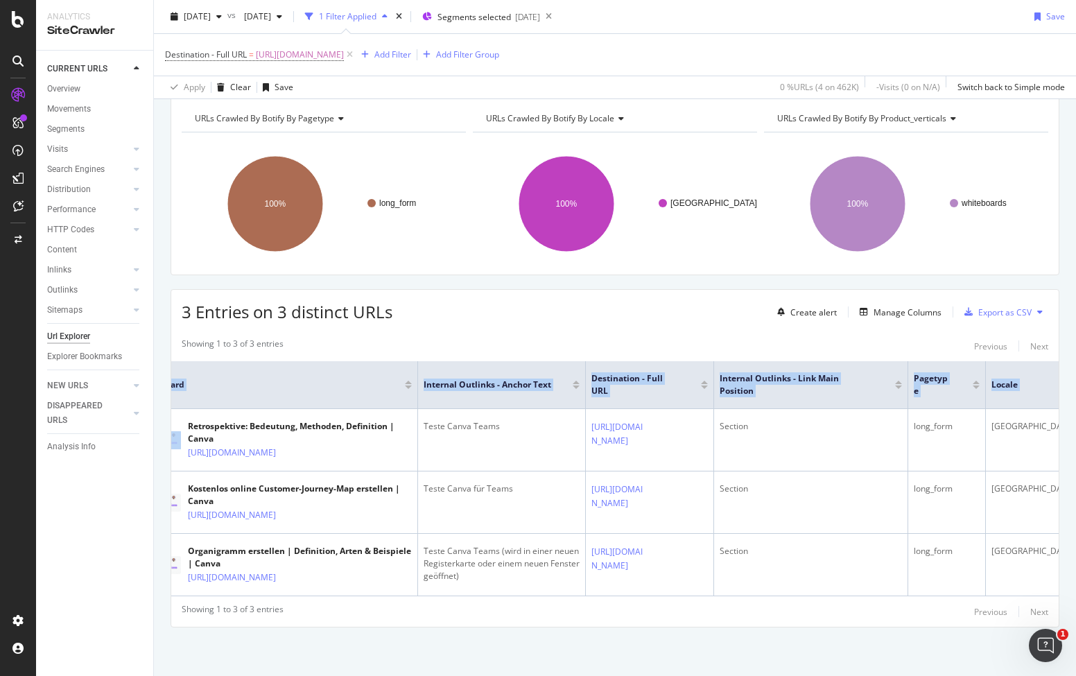
drag, startPoint x: 206, startPoint y: 369, endPoint x: 1051, endPoint y: 546, distance: 863.8
click at [1051, 546] on div "URLs Crawled By Botify By pagetype Chart (by Value) Table Expand Export as CSV …" at bounding box center [615, 385] width 922 height 582
copy table "URL Card Internal Outlinks - Anchor Text Destination - Full URL Internal Outlin…"
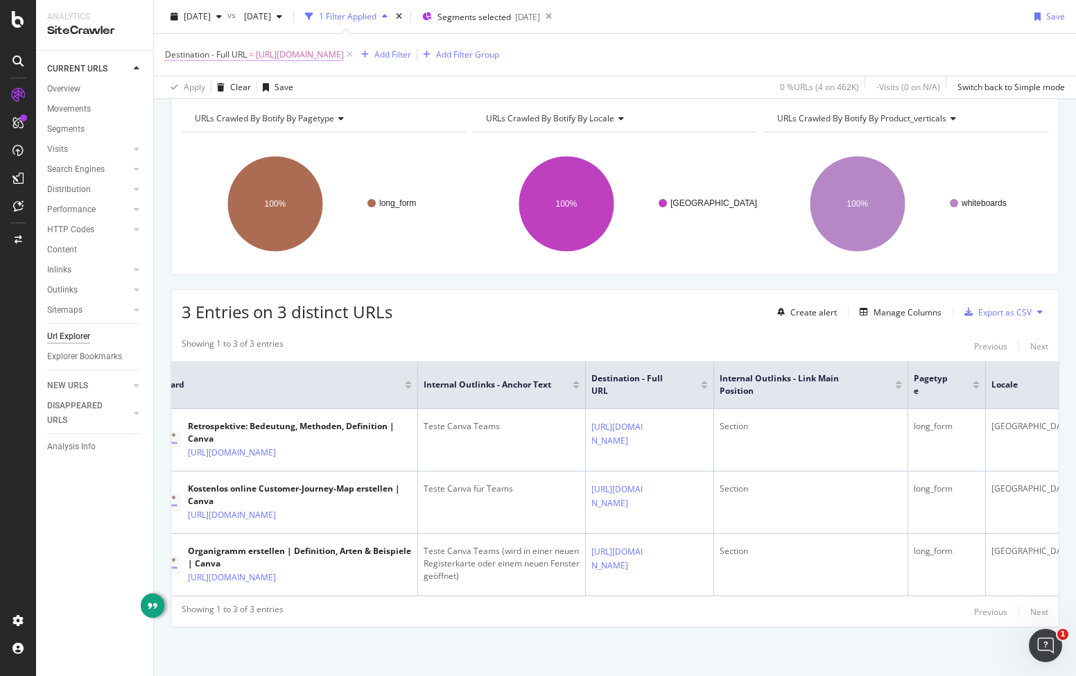
click at [344, 51] on span "https://www.canva.com/de_de/for-teams/" at bounding box center [300, 54] width 88 height 19
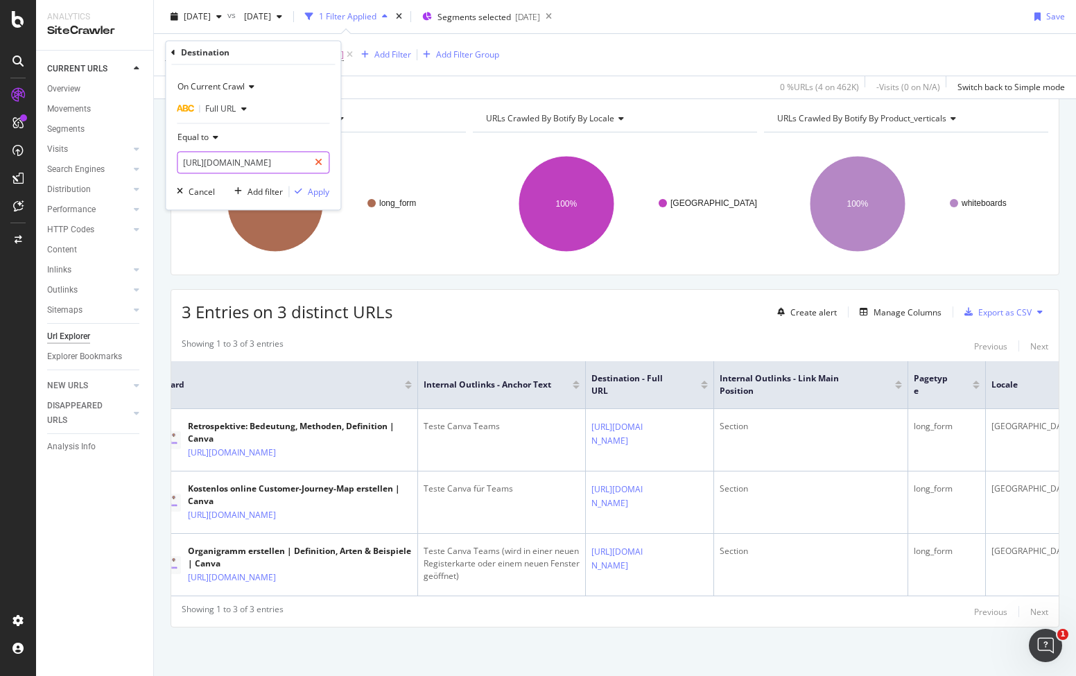
click at [322, 161] on div at bounding box center [318, 163] width 20 height 22
click at [266, 165] on input "text" at bounding box center [252, 163] width 151 height 22
paste input "https://www.canva.com/id_id/membuat/label-natal/"
type input "https://www.canva.com/id_id/membuat/label-natal/"
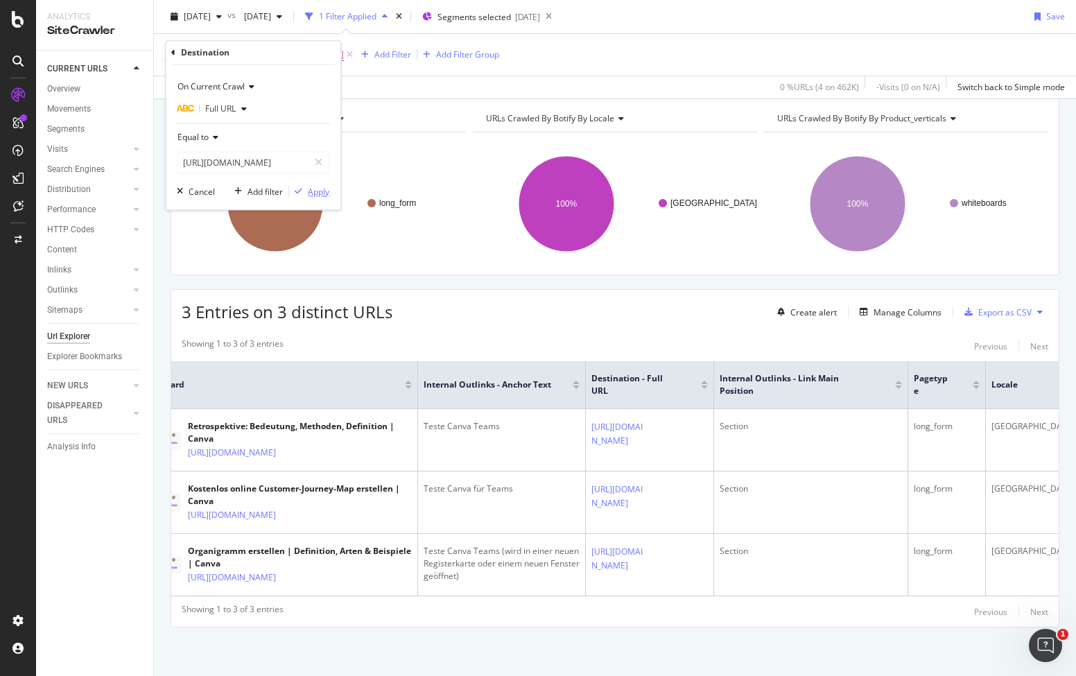
click at [306, 189] on div "button" at bounding box center [298, 192] width 19 height 8
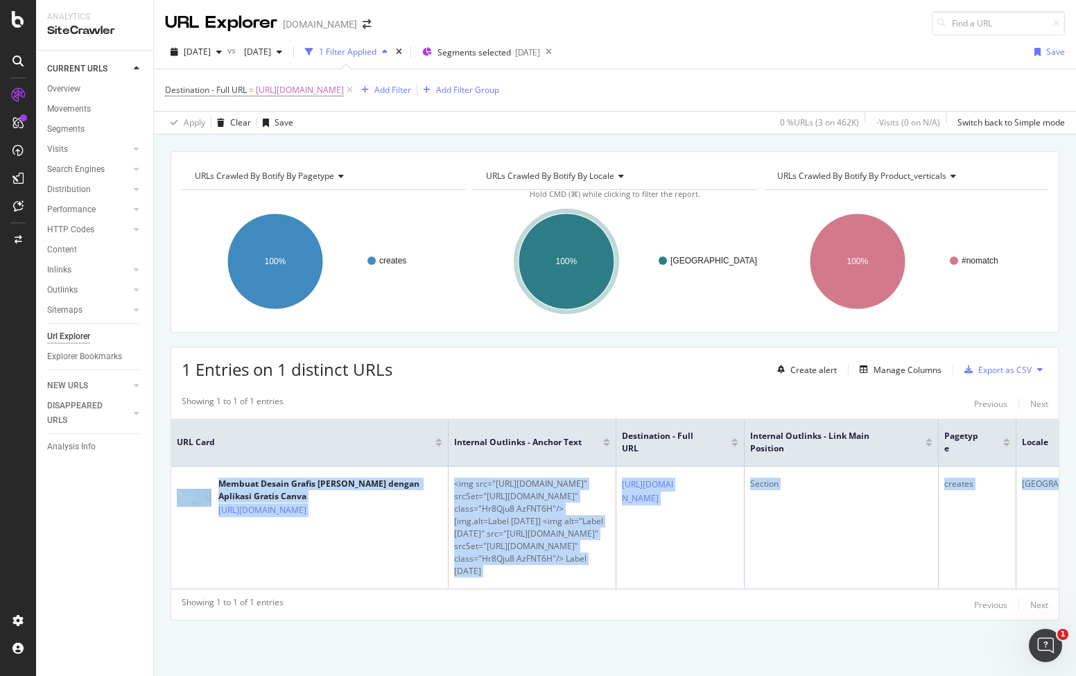
scroll to position [0, 30]
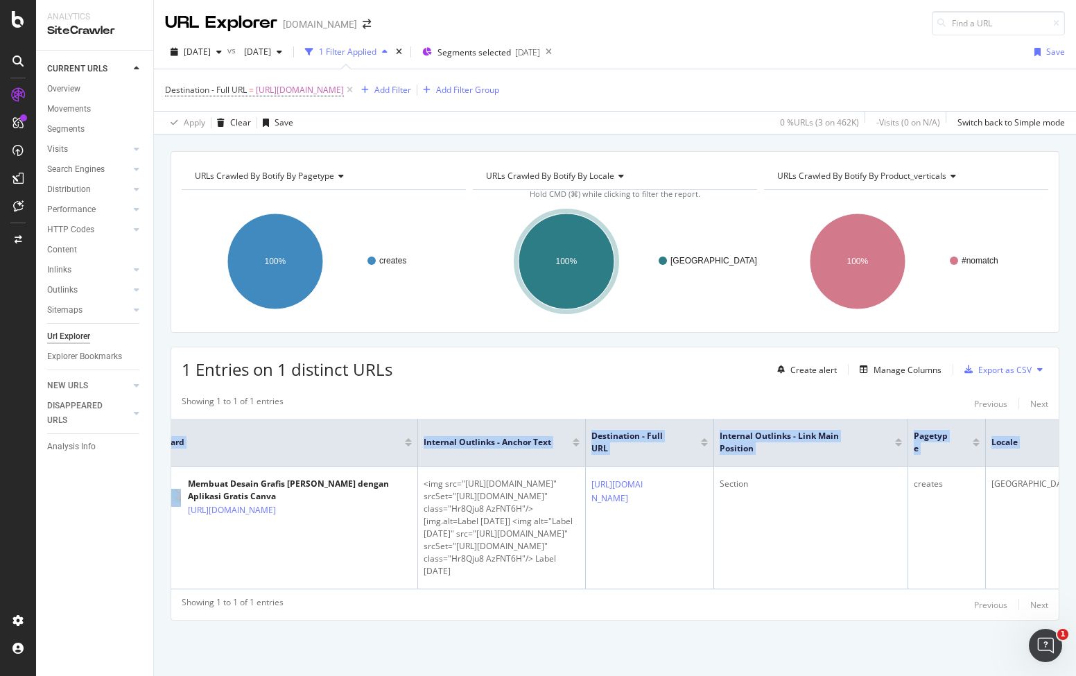
drag, startPoint x: 199, startPoint y: 416, endPoint x: 1060, endPoint y: 511, distance: 866.0
click at [1060, 511] on div "URLs Crawled By Botify By pagetype Chart (by Value) Table Expand Export as CSV …" at bounding box center [615, 410] width 922 height 518
copy table "URL Card Internal Outlinks - Anchor Text Destination - Full URL Internal Outlin…"
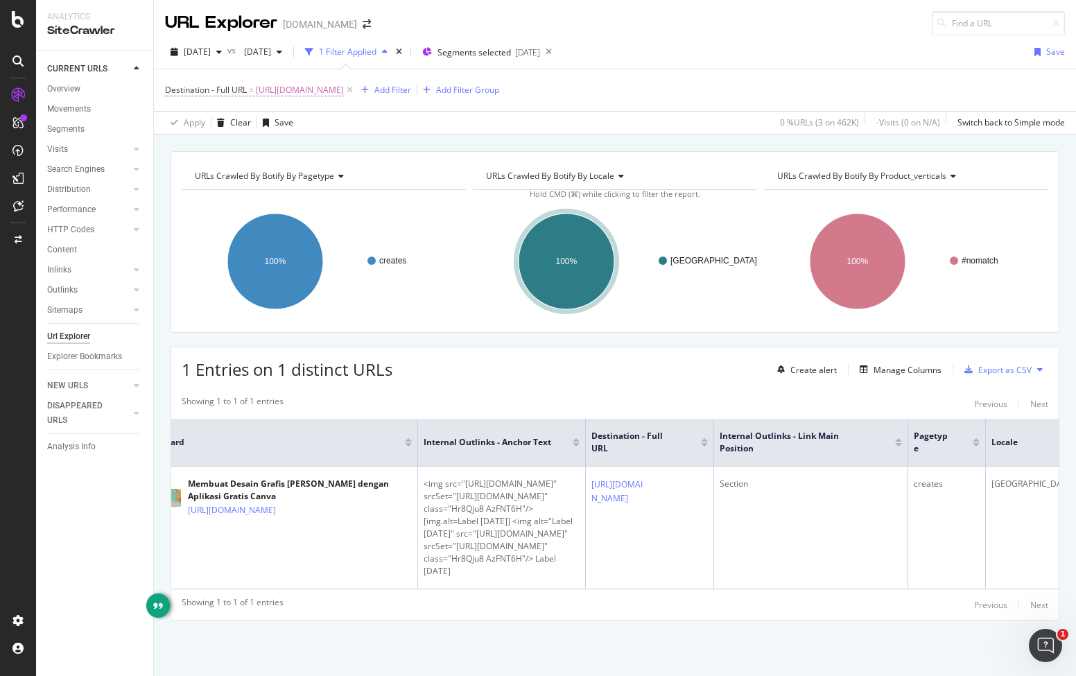
click at [317, 80] on span "https://www.canva.com/id_id/membuat/label-natal/" at bounding box center [300, 89] width 88 height 19
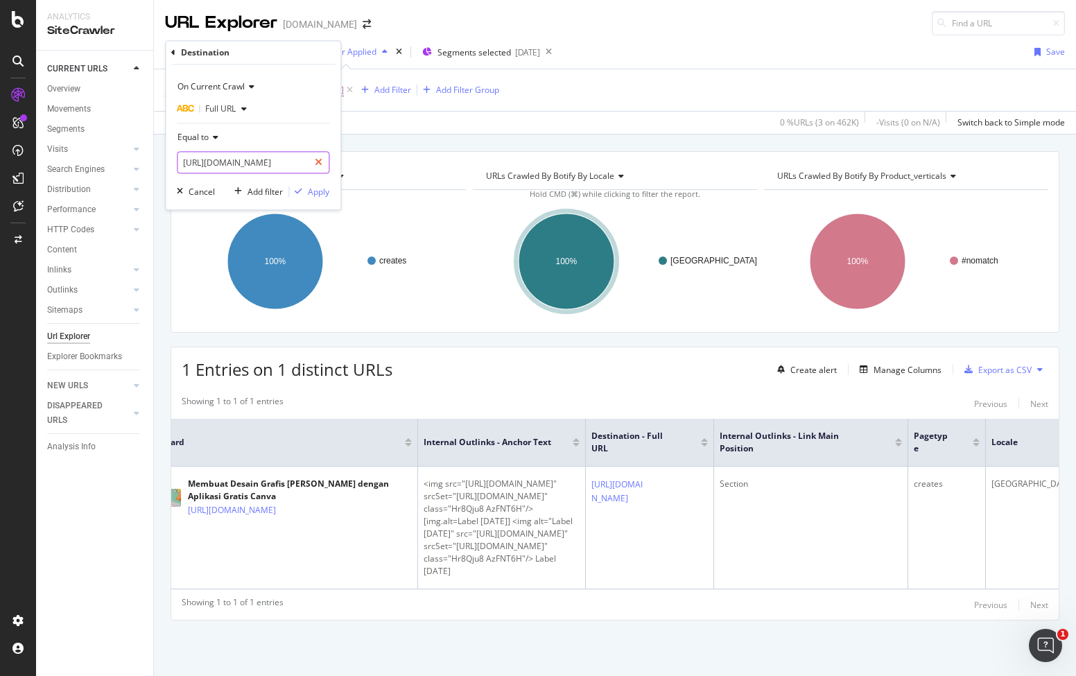
click at [308, 166] on div "https://www.canva.com/id_id/membuat/label-natal/" at bounding box center [253, 163] width 152 height 22
click at [322, 162] on icon at bounding box center [319, 163] width 8 height 10
click at [286, 163] on input "text" at bounding box center [252, 163] width 151 height 22
paste input "https://canva.com/ja_jp/learn/how-to-start-homeschooling/"
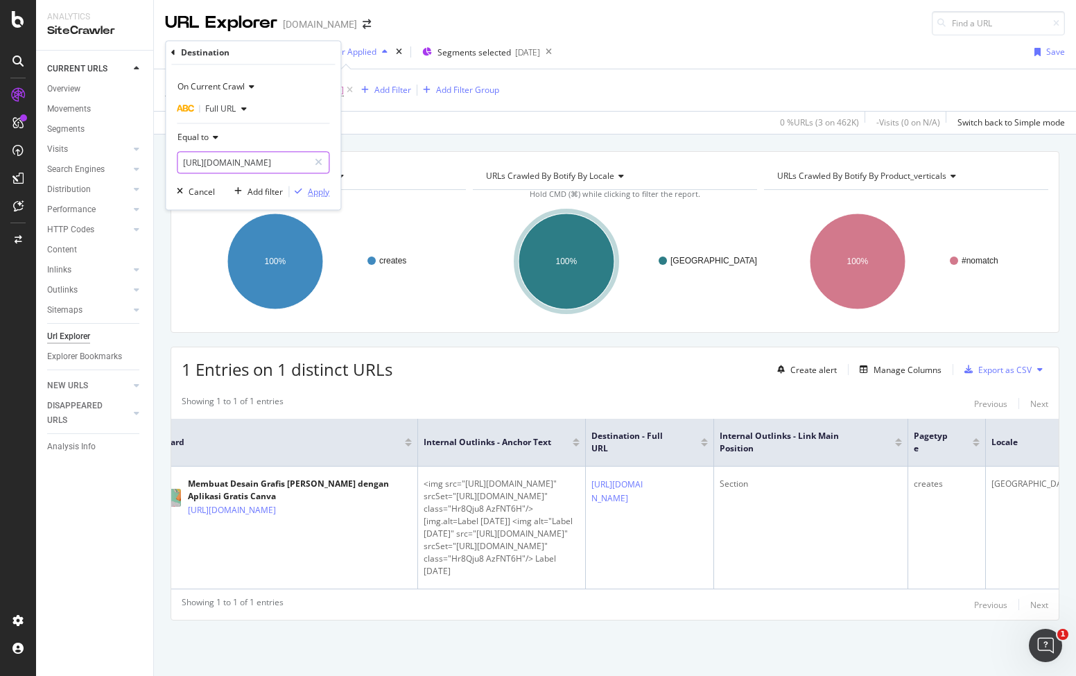
type input "https://canva.com/ja_jp/learn/how-to-start-homeschooling/"
click at [324, 193] on div "Apply" at bounding box center [318, 192] width 21 height 12
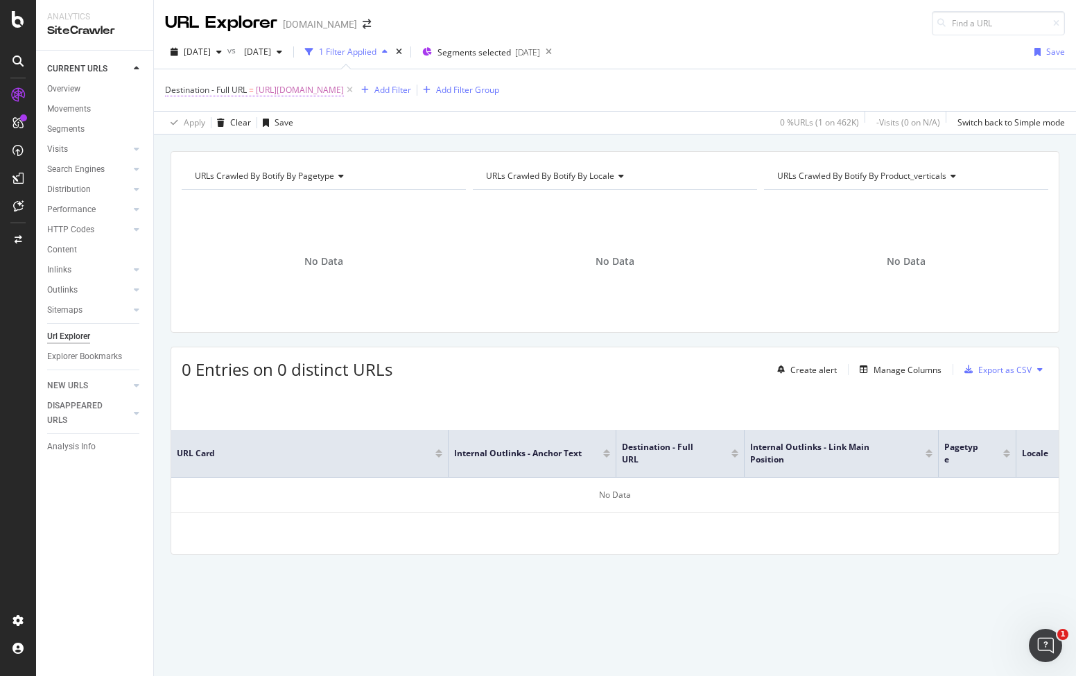
click at [344, 89] on span "https://canva.com/ja_jp/learn/how-to-start-homeschooling/" at bounding box center [300, 89] width 88 height 19
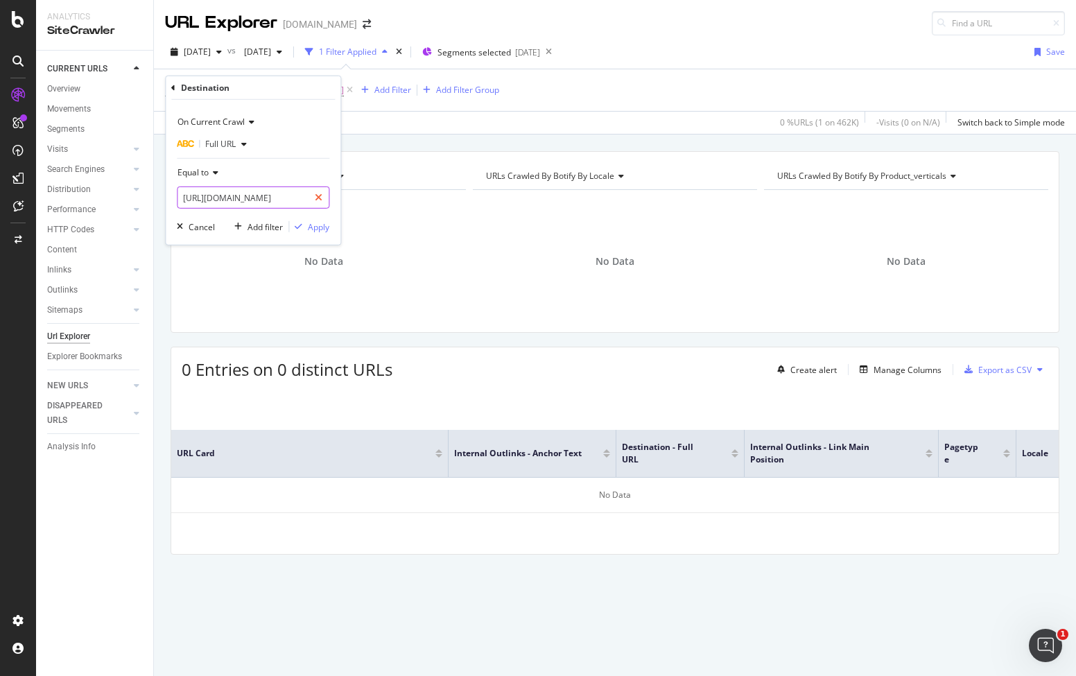
click at [311, 200] on div at bounding box center [318, 197] width 20 height 22
click at [287, 194] on input "text" at bounding box center [252, 197] width 151 height 22
paste input "http://www.canva.com/id_id/membuat/label/"
type input "http://www.canva.com/id_id/membuat/label/"
click at [316, 232] on div "Apply" at bounding box center [309, 226] width 40 height 12
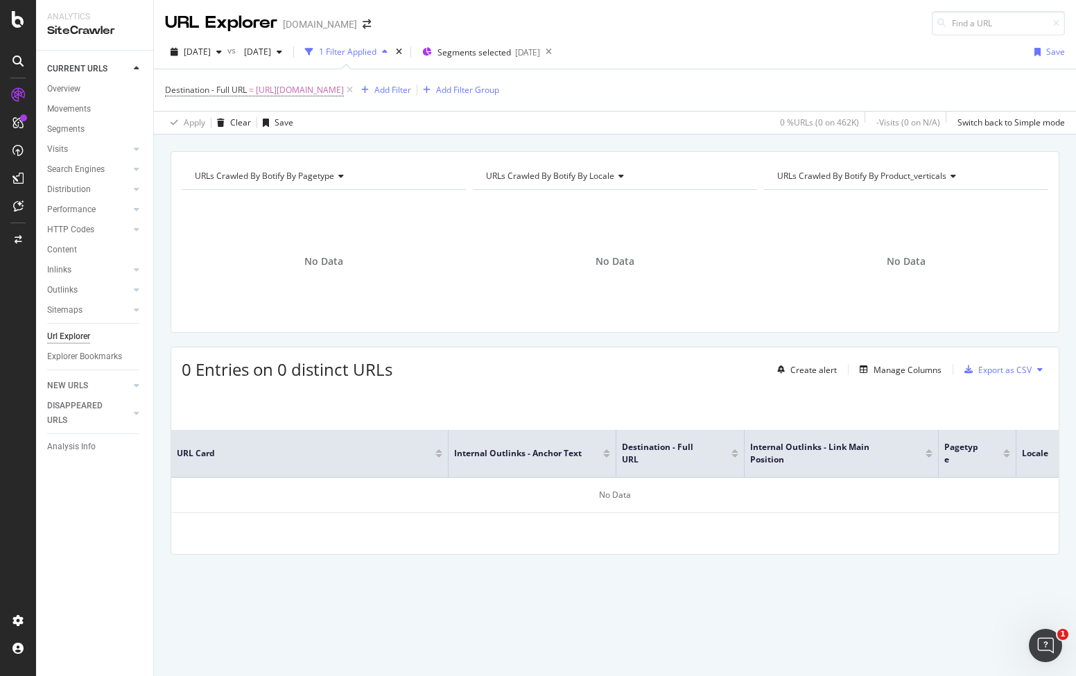
click at [344, 89] on span "http://www.canva.com/id_id/membuat/label/" at bounding box center [300, 89] width 88 height 19
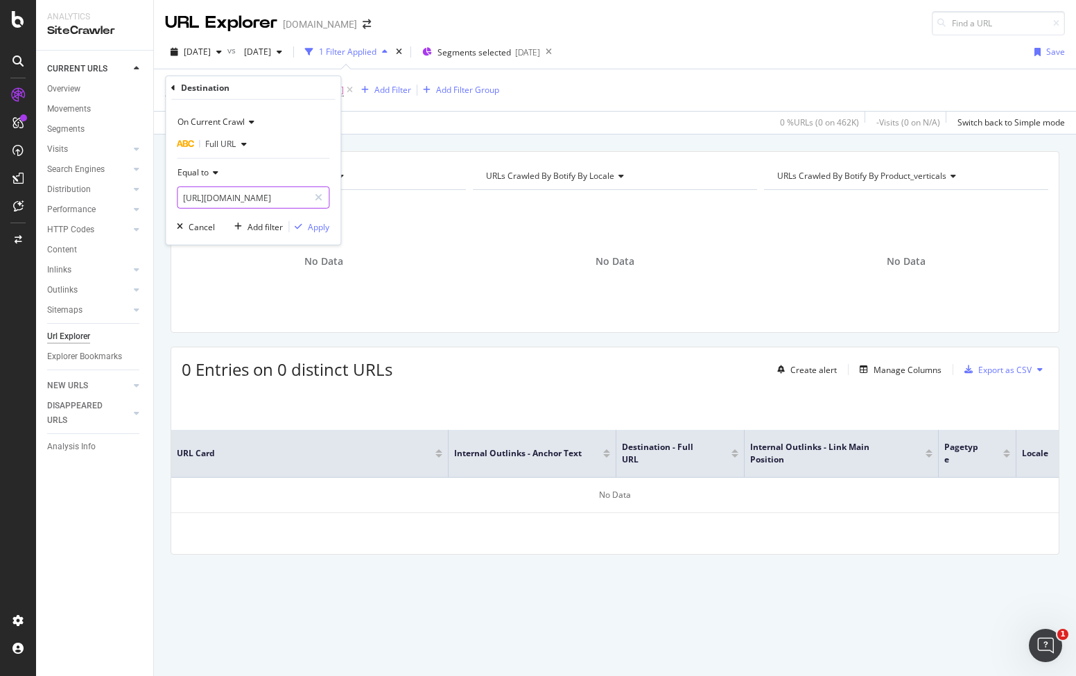
drag, startPoint x: 320, startPoint y: 192, endPoint x: 306, endPoint y: 195, distance: 14.1
click at [320, 193] on icon at bounding box center [319, 198] width 8 height 10
click at [300, 195] on input "text" at bounding box center [252, 197] width 151 height 22
paste input "https://www.canva.com/ja_jp/learn/how-to-start-homeschooling/"
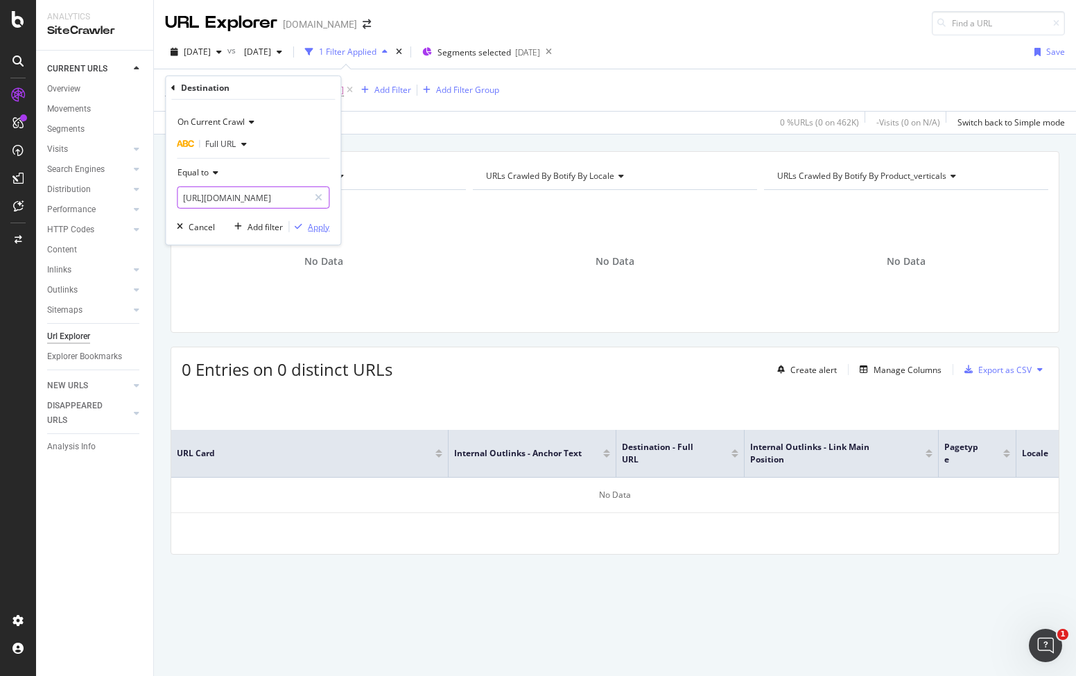
type input "https://www.canva.com/ja_jp/learn/how-to-start-homeschooling/"
click at [304, 223] on div "button" at bounding box center [298, 226] width 19 height 8
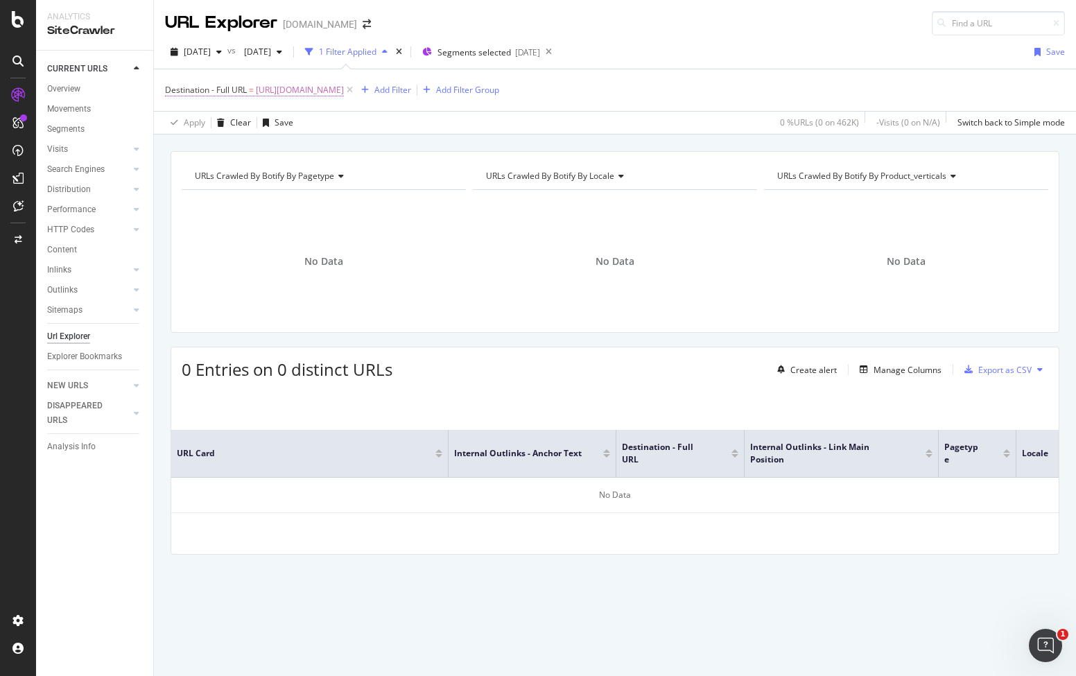
click at [344, 91] on span "https://www.canva.com/ja_jp/learn/how-to-start-homeschooling/" at bounding box center [300, 89] width 88 height 19
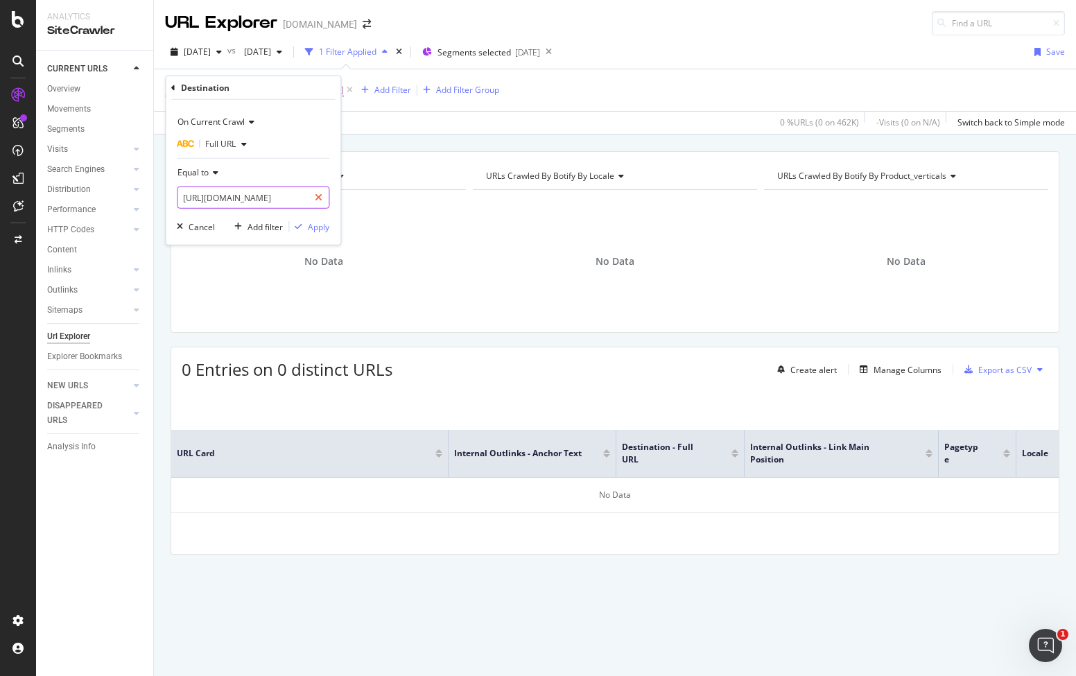
click at [325, 200] on div at bounding box center [318, 197] width 20 height 22
click at [310, 201] on input "text" at bounding box center [252, 197] width 151 height 22
paste input "https://www.canva.com/id_id/membuat/kertas-kado/%E2%80%9Dhttps://www.canva.com/…"
type input "https://www.canva.com/id_id/membuat/kertas-kado/%E2%80%9Dhttps://www.canva.com/…"
click at [315, 232] on div "Apply" at bounding box center [309, 226] width 40 height 12
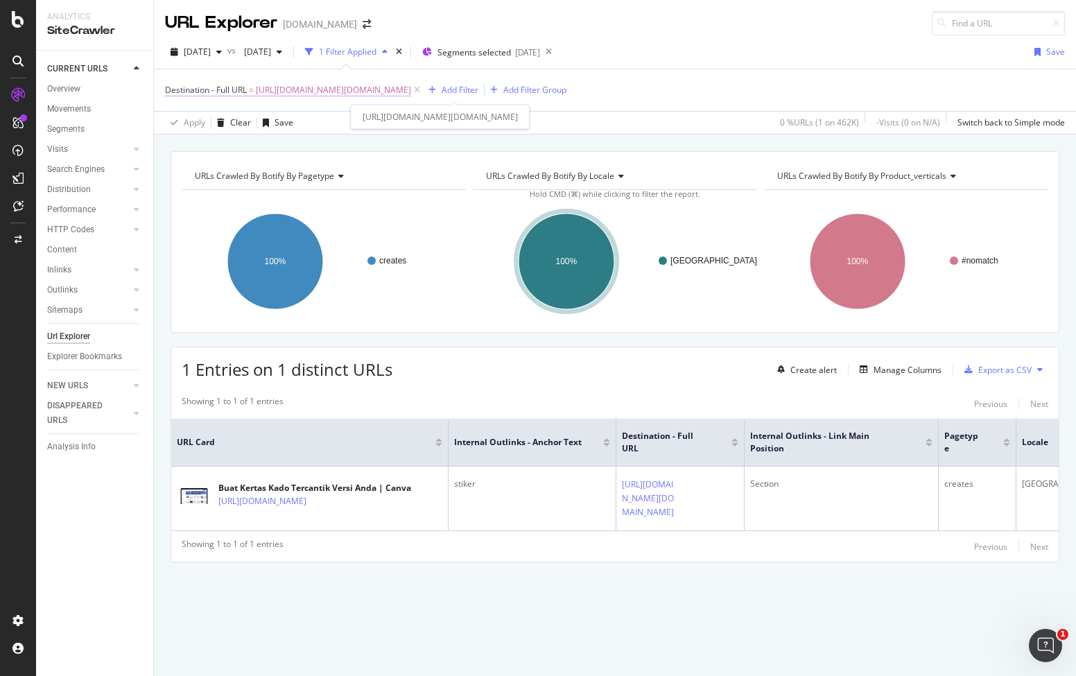
click at [327, 89] on span "https://www.canva.com/id_id/membuat/kertas-kado/%E2%80%9Dhttps://www.canva.com/…" at bounding box center [333, 89] width 155 height 19
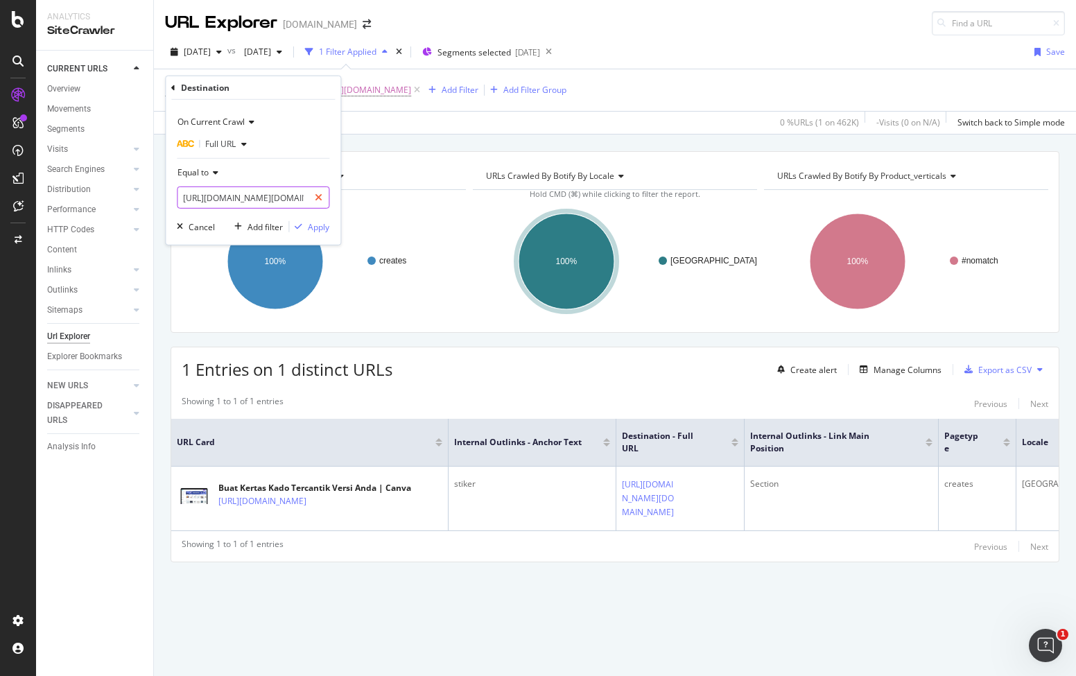
click at [315, 196] on icon at bounding box center [319, 198] width 8 height 10
click at [296, 196] on input "text" at bounding box center [252, 197] width 151 height 22
paste input "https://www.canva.com/learn/5-visual-branding-mistakes-too-many-businesses-make/"
type input "https://www.canva.com/learn/5-visual-branding-mistakes-too-many-businesses-make/"
click at [317, 222] on div "Apply" at bounding box center [318, 226] width 21 height 12
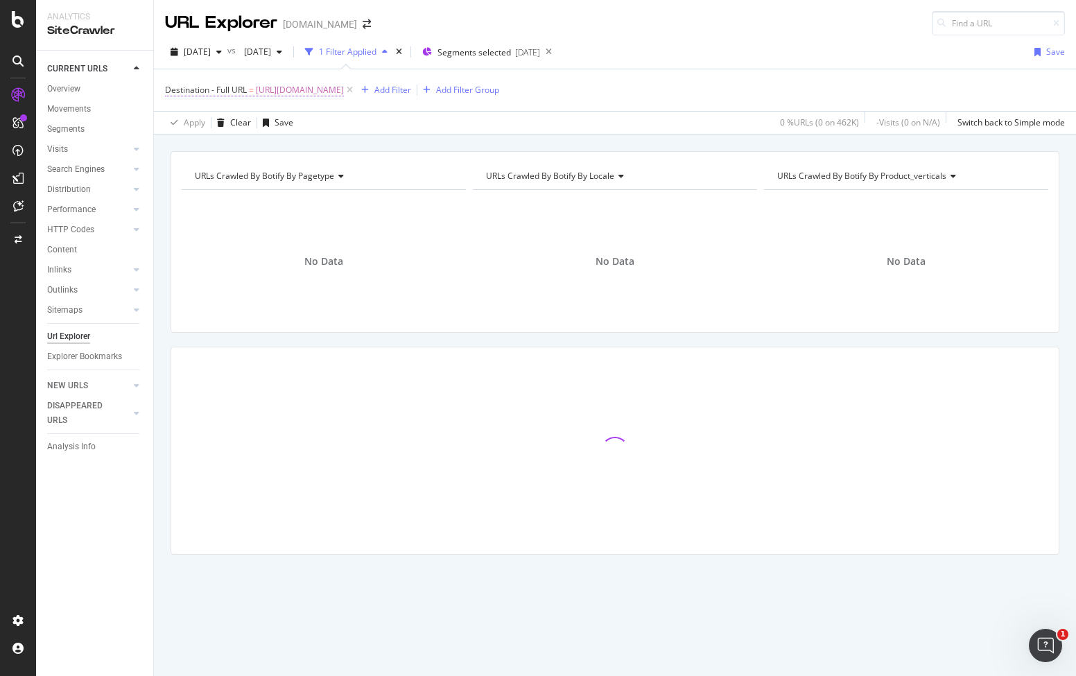
click at [344, 87] on span "https://www.canva.com/learn/5-visual-branding-mistakes-too-many-businesses-make/" at bounding box center [300, 89] width 88 height 19
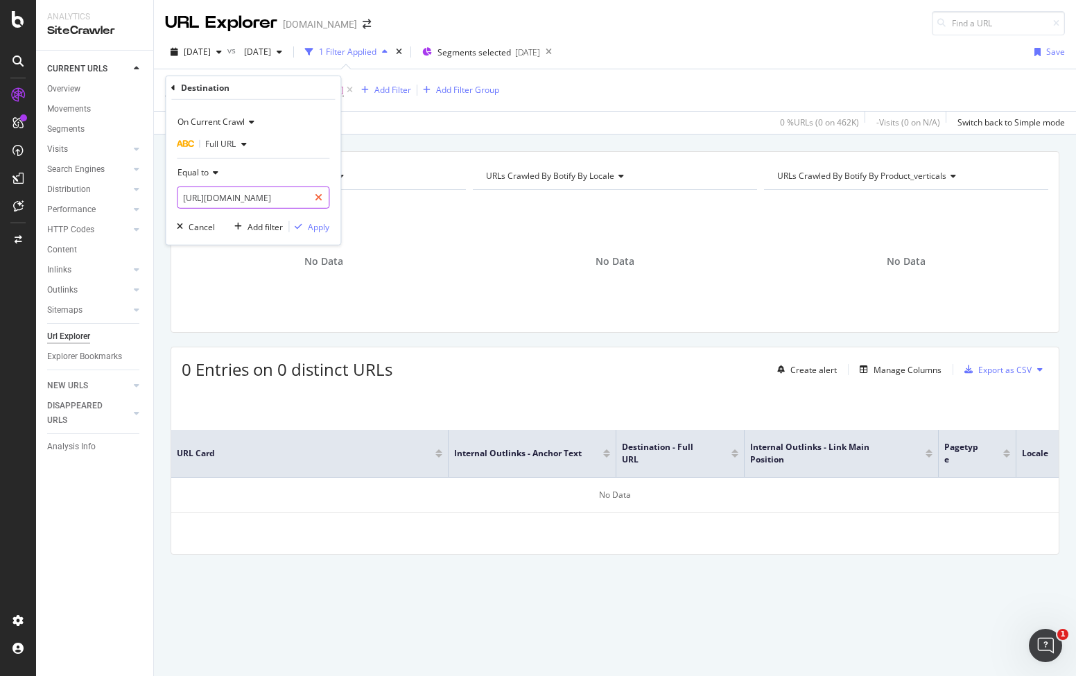
click at [315, 196] on div at bounding box center [318, 197] width 20 height 22
click at [274, 200] on input "text" at bounding box center [252, 197] width 151 height 22
paste input "https://www.canva.com/learn/what-is-branding/"
type input "https://www.canva.com/learn/what-is-branding/"
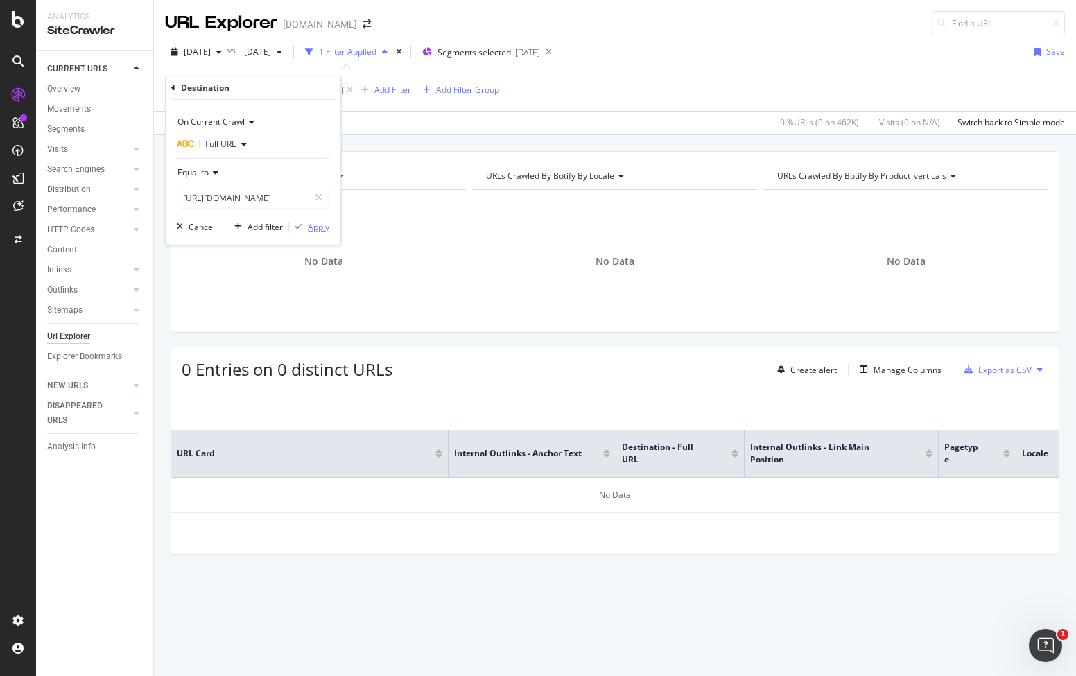
click at [318, 222] on div "Apply" at bounding box center [318, 226] width 21 height 12
click at [344, 91] on span "https://www.canva.com/learn/what-is-branding/" at bounding box center [300, 89] width 88 height 19
click at [318, 200] on icon at bounding box center [319, 198] width 8 height 10
click at [290, 201] on input "text" at bounding box center [252, 197] width 151 height 22
paste input "https://www.canva.com/id_id/membuat/kertas-kado/%E2%80%9Dhttps://www.canva.com/…"
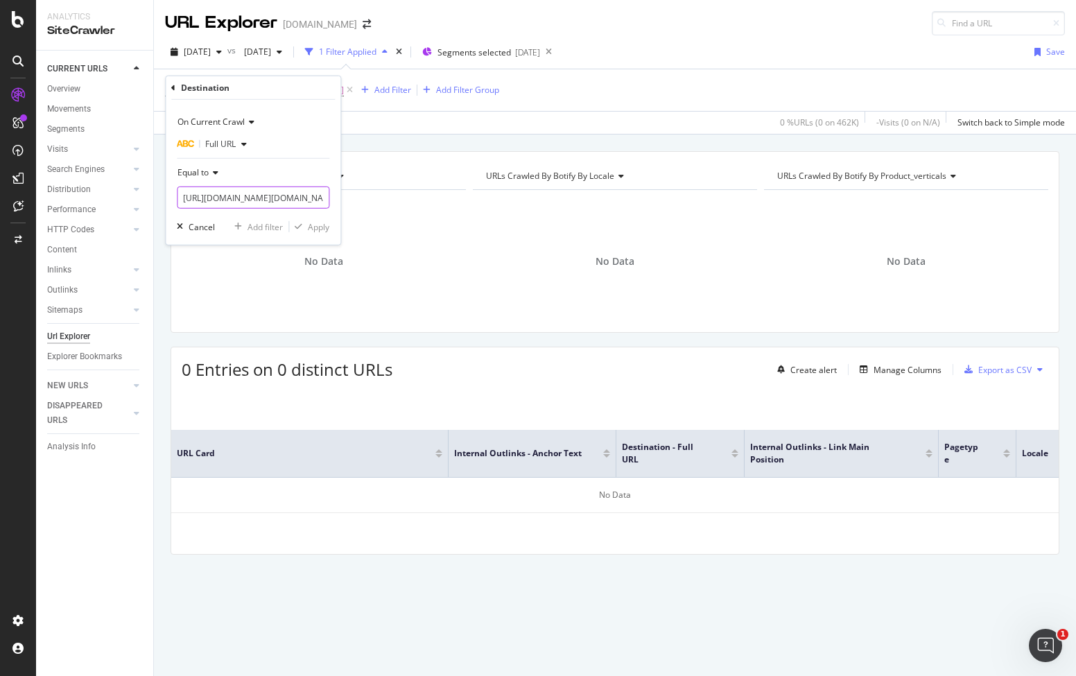
scroll to position [0, 360]
type input "https://www.canva.com/id_id/membuat/kertas-kado/%E2%80%9Dhttps://www.canva.com/…"
click at [317, 234] on div "On Current Crawl Full URL Equal to https://www.canva.com/id_id/membuat/kertas-k…" at bounding box center [253, 172] width 175 height 145
click at [319, 229] on div "Apply" at bounding box center [318, 226] width 21 height 12
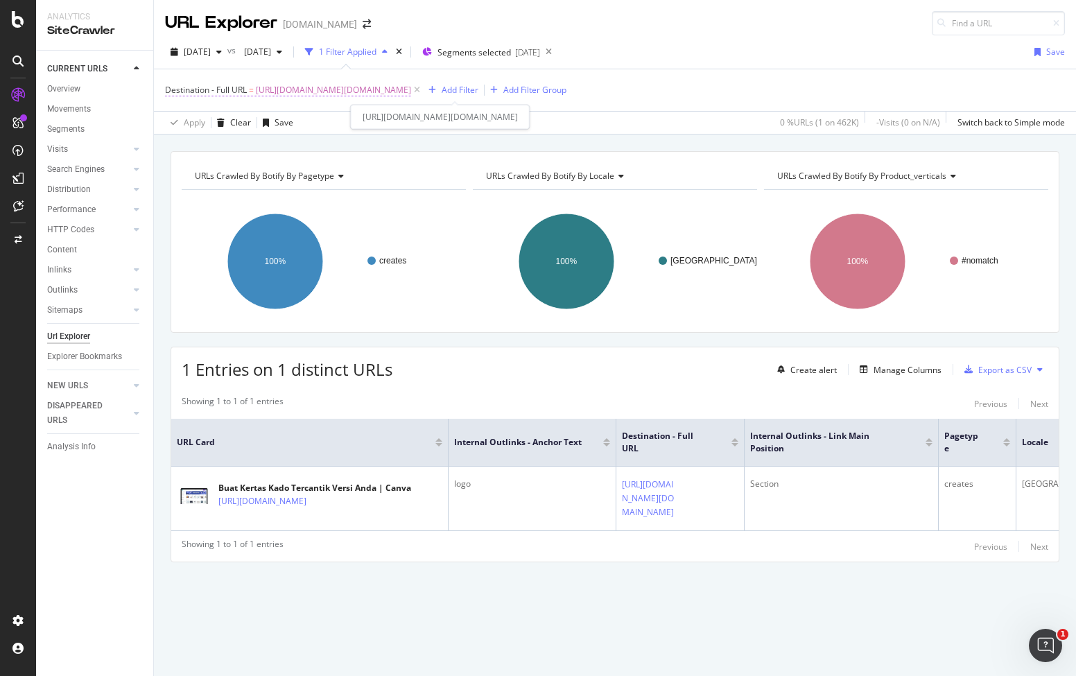
click at [298, 89] on span "https://www.canva.com/id_id/membuat/kertas-kado/%E2%80%9Dhttps://www.canva.com/…" at bounding box center [333, 89] width 155 height 19
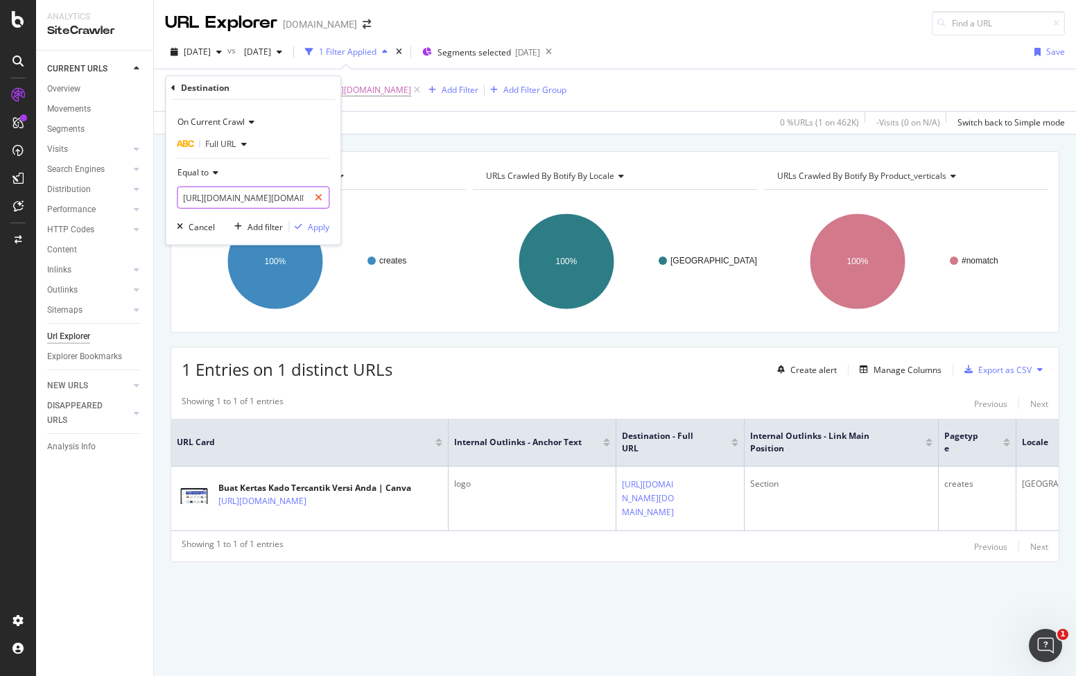
click at [319, 200] on icon at bounding box center [319, 198] width 8 height 10
click at [285, 197] on input "text" at bounding box center [252, 197] width 151 height 22
paste input "https://www.canva.com/learn/5-visual-branding-mistakes-too-many-businesses-make/"
type input "https://www.canva.com/learn/5-visual-branding-mistakes-too-many-businesses-make/"
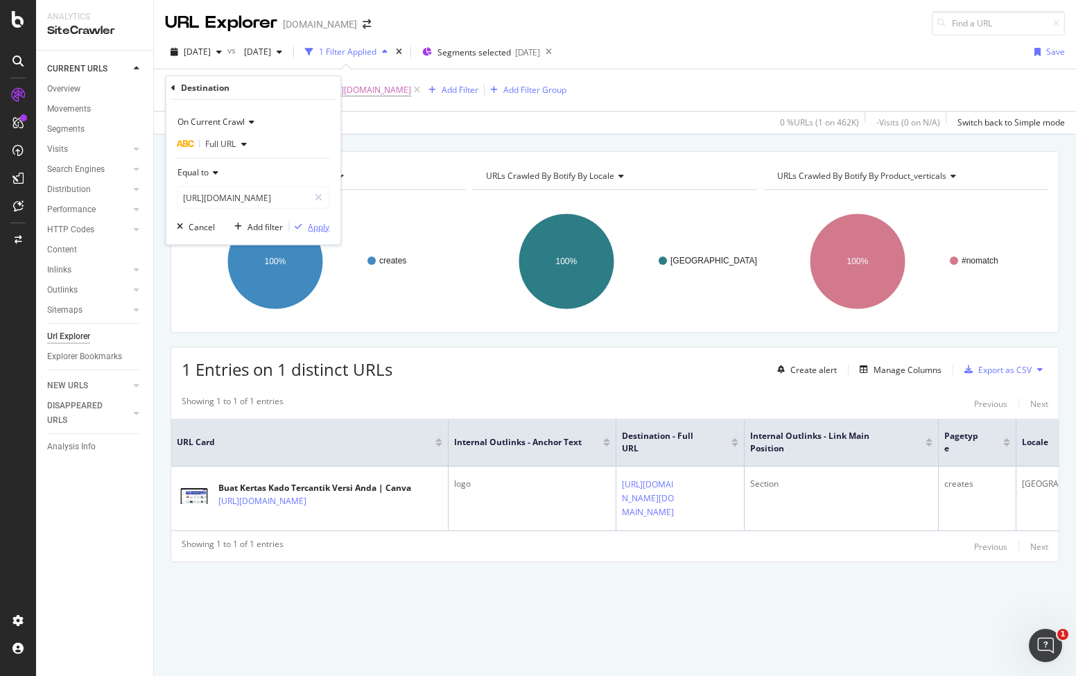
click at [317, 227] on div "Apply" at bounding box center [318, 226] width 21 height 12
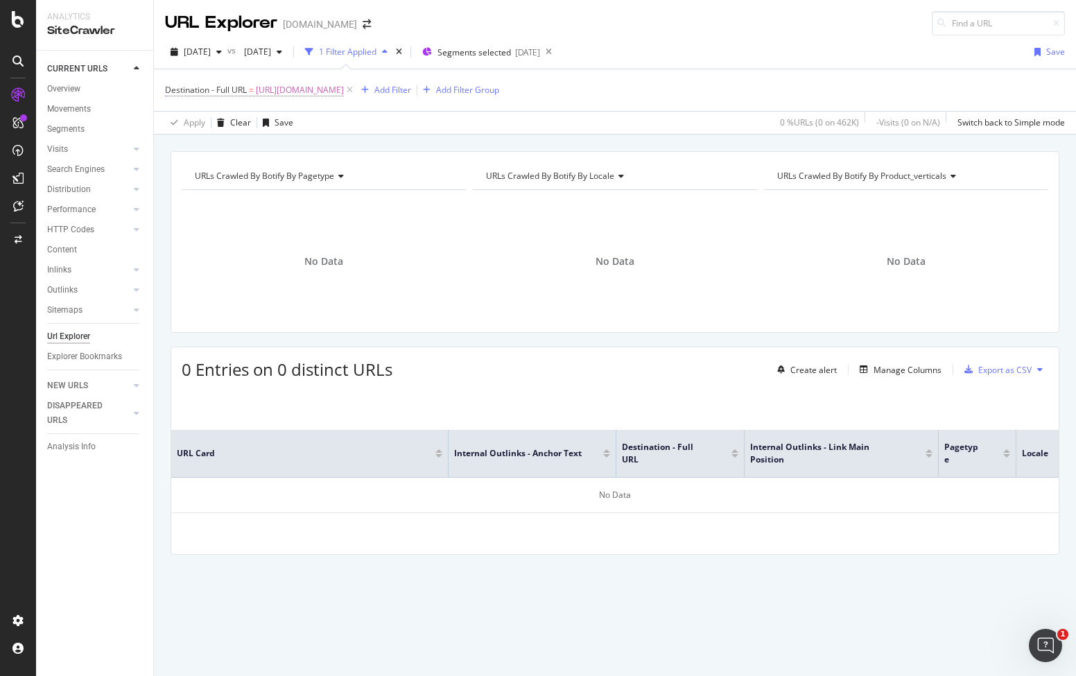
click at [344, 87] on span "https://www.canva.com/learn/5-visual-branding-mistakes-too-many-businesses-make/" at bounding box center [300, 89] width 88 height 19
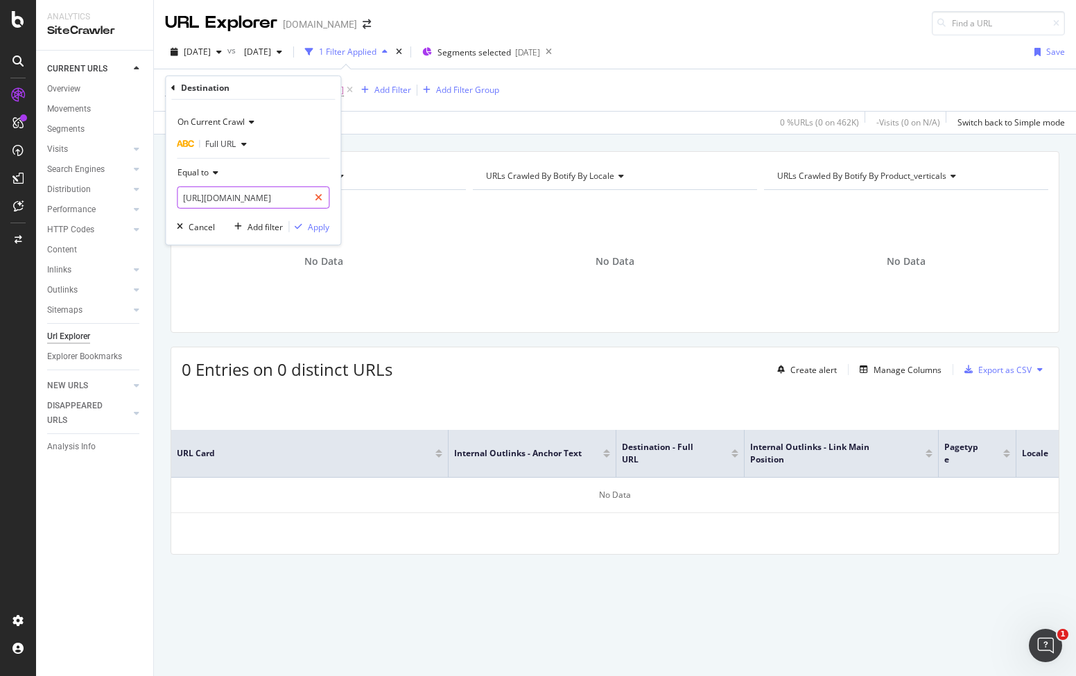
click at [313, 204] on div at bounding box center [318, 197] width 20 height 22
click at [286, 191] on input "text" at bounding box center [252, 197] width 151 height 22
paste input "https://www.canva.com/learn/what-is-branding/"
type input "https://www.canva.com/learn/what-is-branding/"
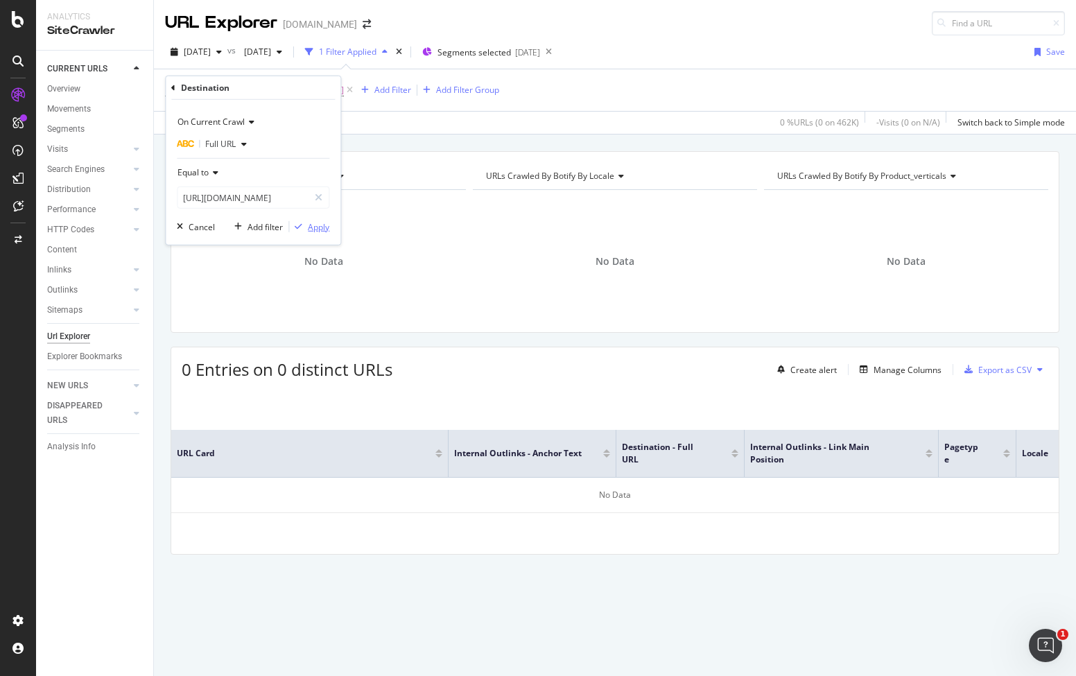
click at [313, 228] on div "Apply" at bounding box center [318, 226] width 21 height 12
click at [344, 81] on span "https://www.canva.com/learn/what-is-branding/" at bounding box center [300, 89] width 88 height 19
click at [316, 197] on icon at bounding box center [319, 198] width 8 height 10
click at [293, 195] on input "text" at bounding box center [252, 197] width 151 height 22
paste input "https://www.canva.com/learn/images-that-sell/"
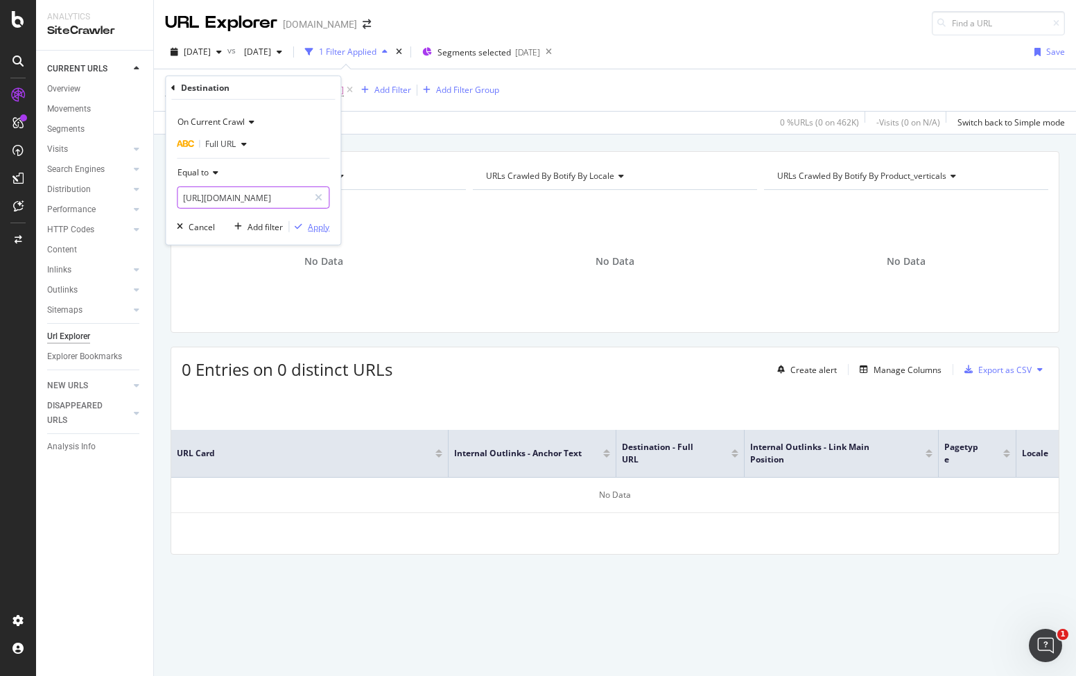
scroll to position [0, 60]
type input "https://www.canva.com/learn/images-that-sell/"
click at [326, 225] on div "Apply" at bounding box center [318, 226] width 21 height 12
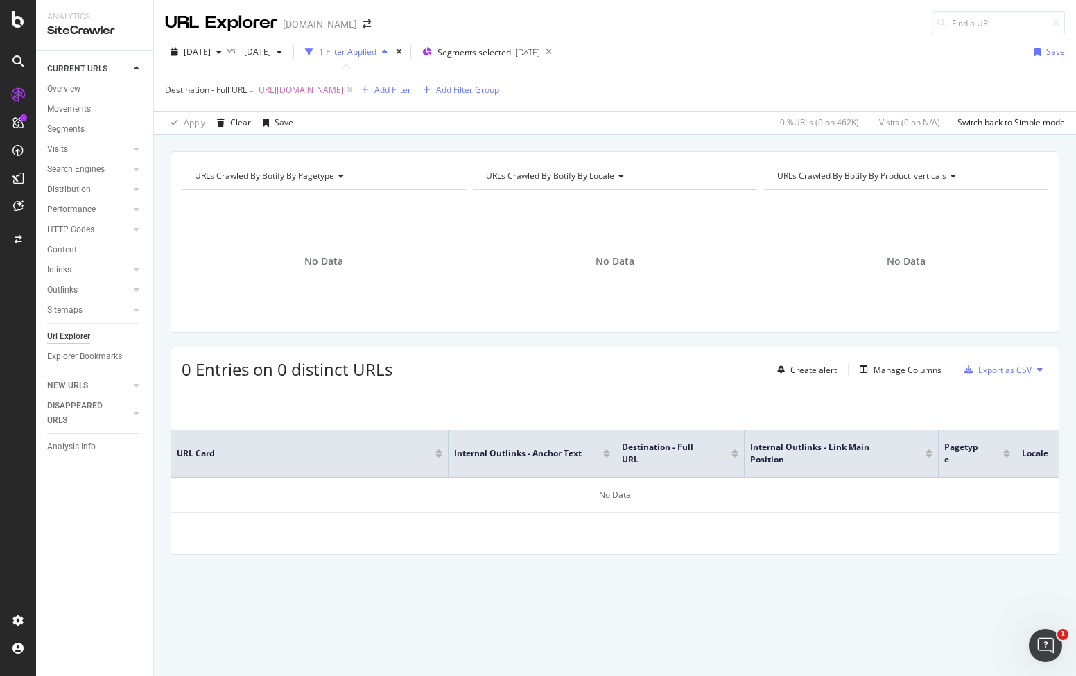
click at [344, 88] on span "https://www.canva.com/learn/images-that-sell/" at bounding box center [300, 89] width 88 height 19
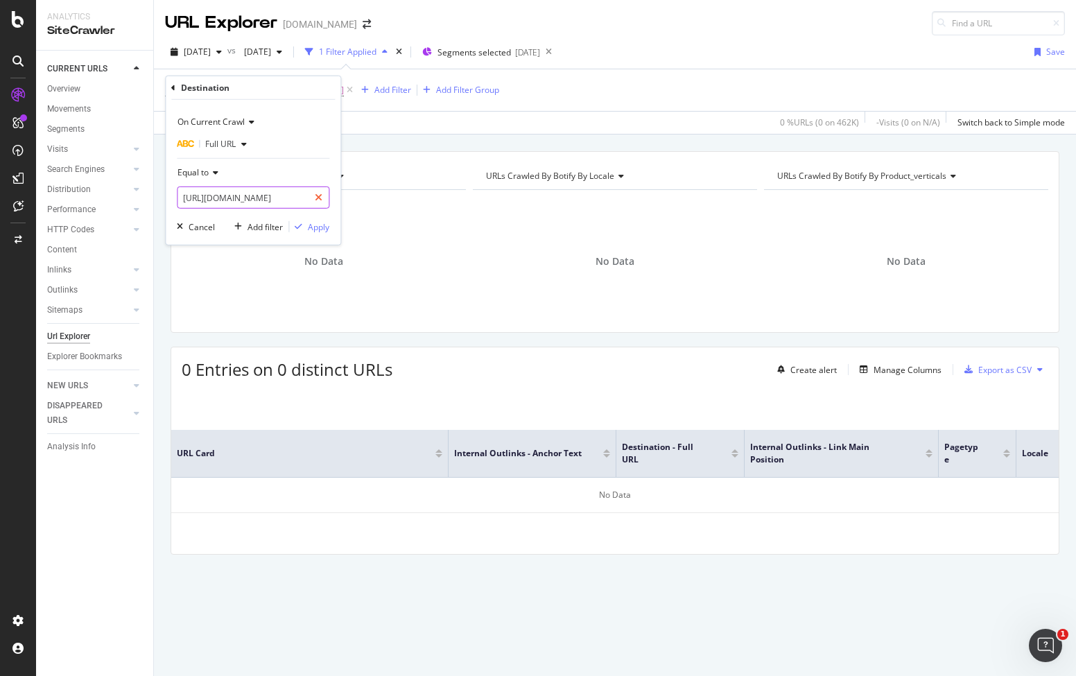
click at [313, 196] on div at bounding box center [318, 197] width 20 height 22
click at [301, 200] on input "text" at bounding box center [252, 197] width 151 height 22
paste input "https://www.canva.com/learn/visual-marketing-guide/"
type input "https://www.canva.com/learn/visual-marketing-guide/"
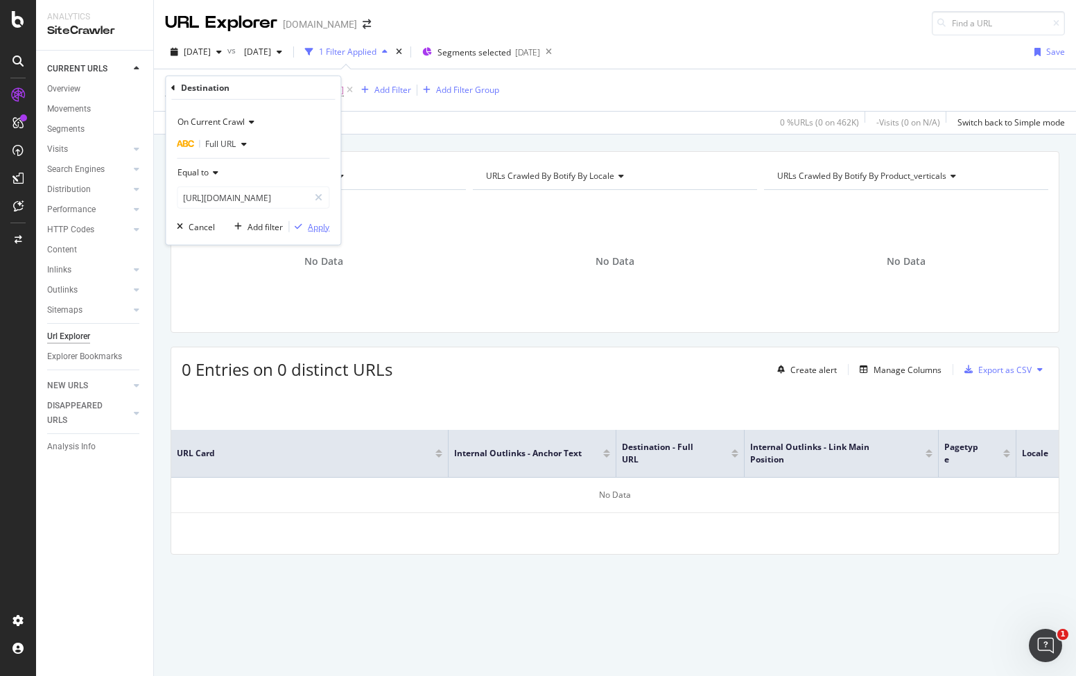
click at [312, 223] on div "Apply" at bounding box center [318, 226] width 21 height 12
click at [344, 82] on span "https://www.canva.com/learn/visual-marketing-guide/" at bounding box center [300, 89] width 88 height 19
click at [320, 193] on icon at bounding box center [319, 198] width 8 height 10
click at [297, 198] on input "text" at bounding box center [252, 197] width 151 height 22
paste input "https://www.canva.com/learn/typography-tutorial"
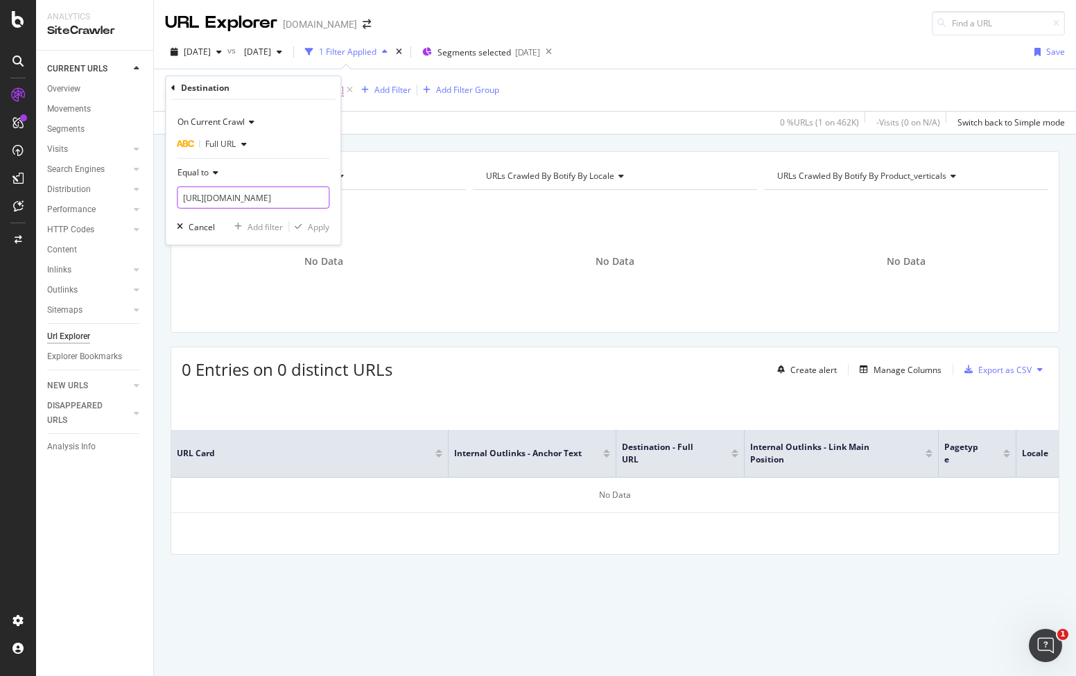
scroll to position [0, 71]
type input "https://www.canva.com/learn/typography-tutorial"
click at [317, 234] on div "On Current Crawl Full URL Equal to https://www.canva.com/learn/typography-tutor…" at bounding box center [253, 172] width 175 height 145
click at [319, 226] on div "Apply" at bounding box center [318, 226] width 21 height 12
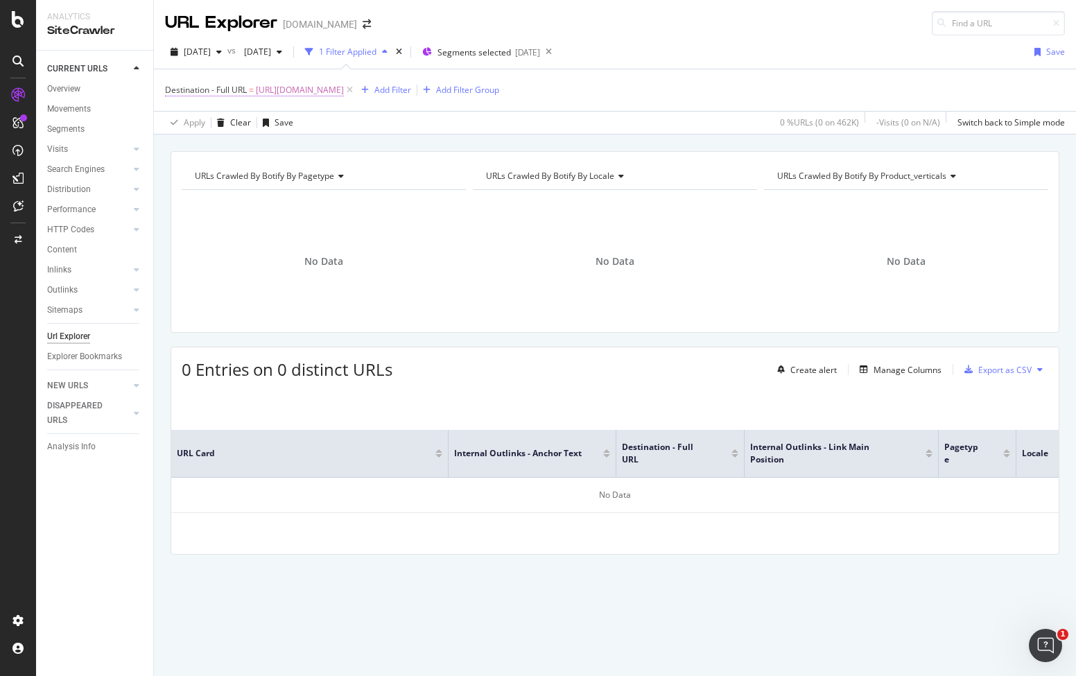
click at [344, 93] on span "https://www.canva.com/learn/typography-tutorial" at bounding box center [300, 89] width 88 height 19
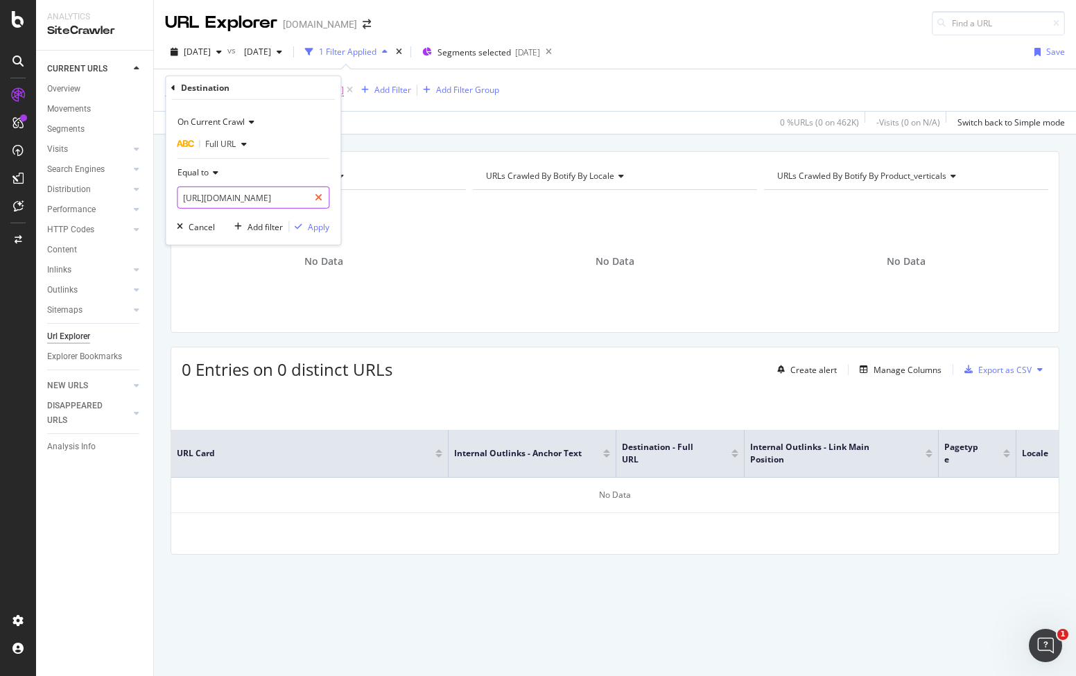
click at [322, 201] on icon at bounding box center [319, 198] width 8 height 10
click at [301, 196] on input "text" at bounding box center [252, 197] width 151 height 22
paste input "https://www.canva.com/learn/typography-tutorial/"
type input "https://www.canva.com/learn/typography-tutorial/"
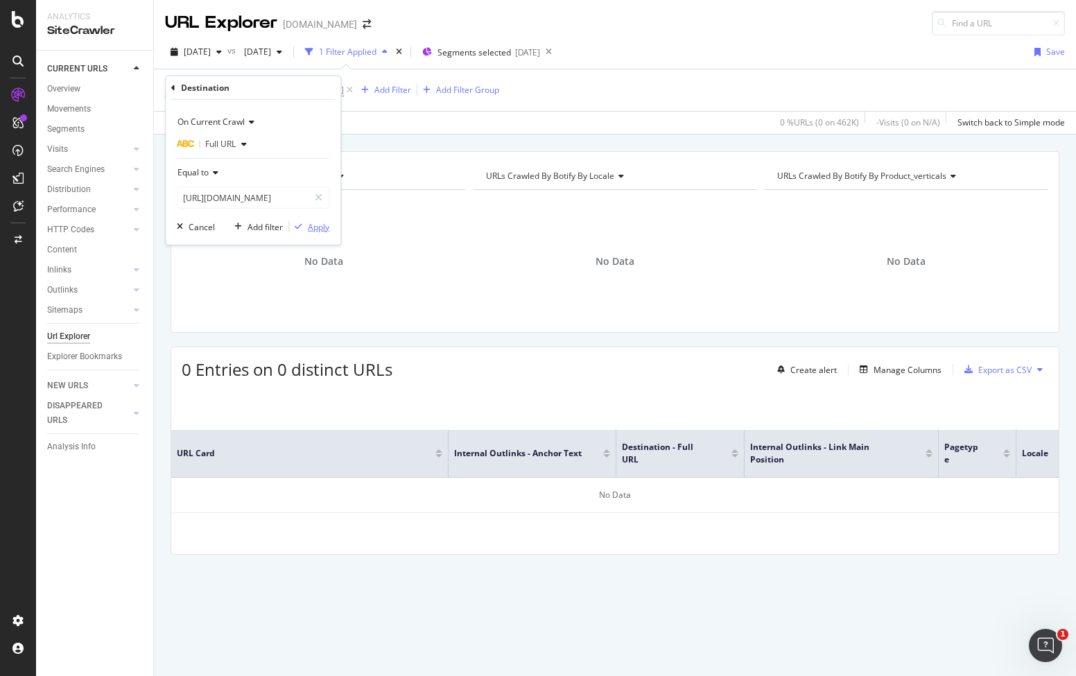
click at [322, 225] on div "Apply" at bounding box center [318, 226] width 21 height 12
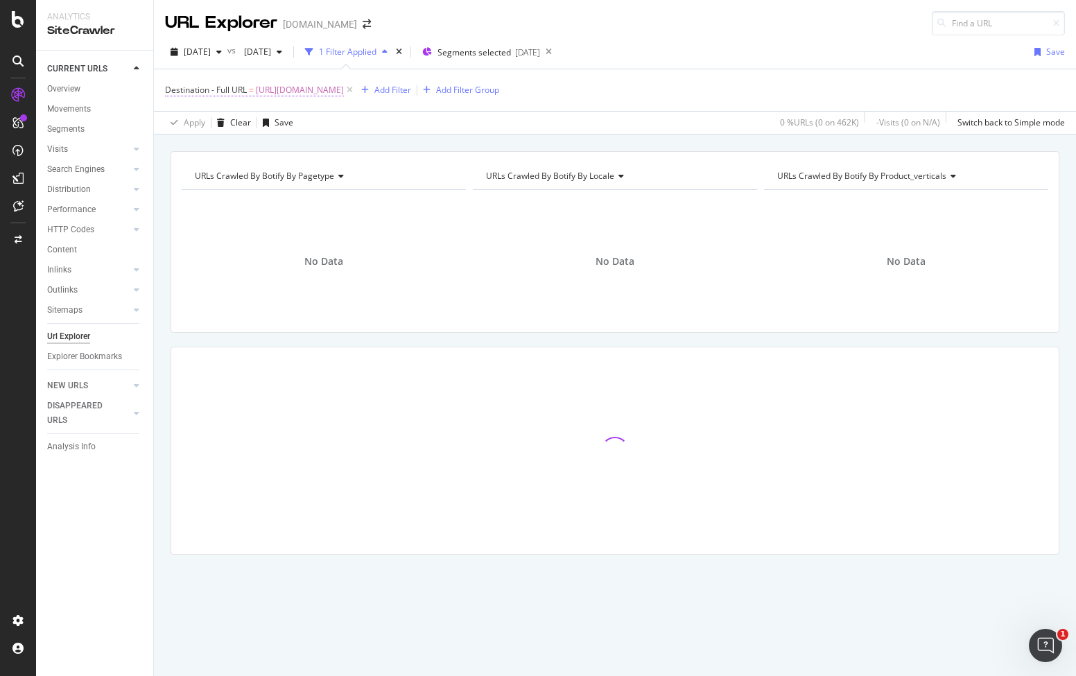
click at [344, 92] on span "https://www.canva.com/learn/typography-tutorial/" at bounding box center [300, 89] width 88 height 19
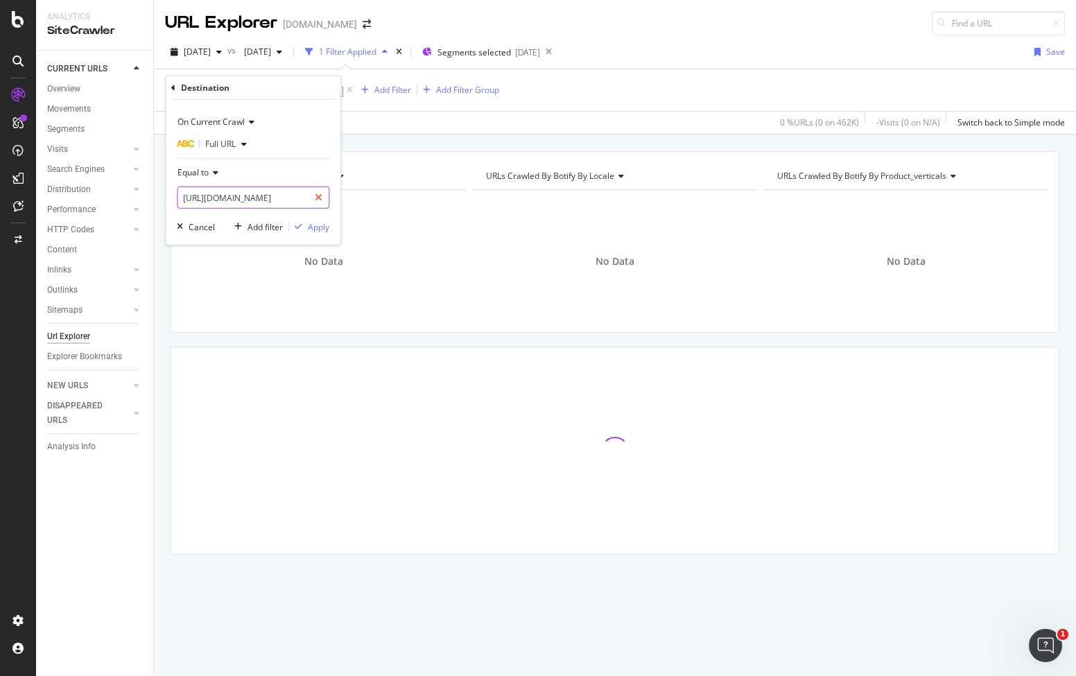
click at [321, 195] on icon at bounding box center [319, 198] width 8 height 10
click at [305, 198] on input "text" at bounding box center [252, 197] width 151 height 22
paste input "https://www.canva.com/pt_br/criar/molduras-personalizadas"
type input "https://www.canva.com/pt_br/criar/molduras-personalizadas"
click at [315, 225] on div "Apply" at bounding box center [318, 226] width 21 height 12
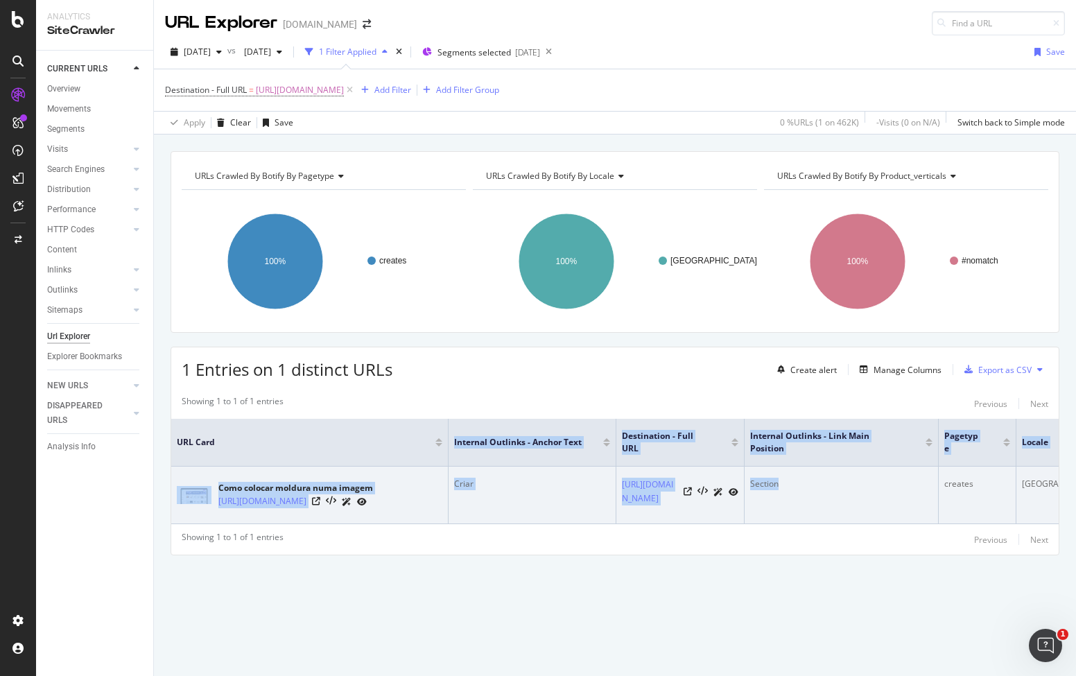
drag, startPoint x: 215, startPoint y: 461, endPoint x: 931, endPoint y: 520, distance: 719.1
click at [931, 520] on table "URL Card Internal Outlinks - Anchor Text Destination - Full URL Internal Outlin…" at bounding box center [641, 471] width 940 height 105
click at [195, 478] on div "Como colocar moldura numa imagem https://www.canva.com/pt_br/criar/molduras/" at bounding box center [309, 495] width 265 height 35
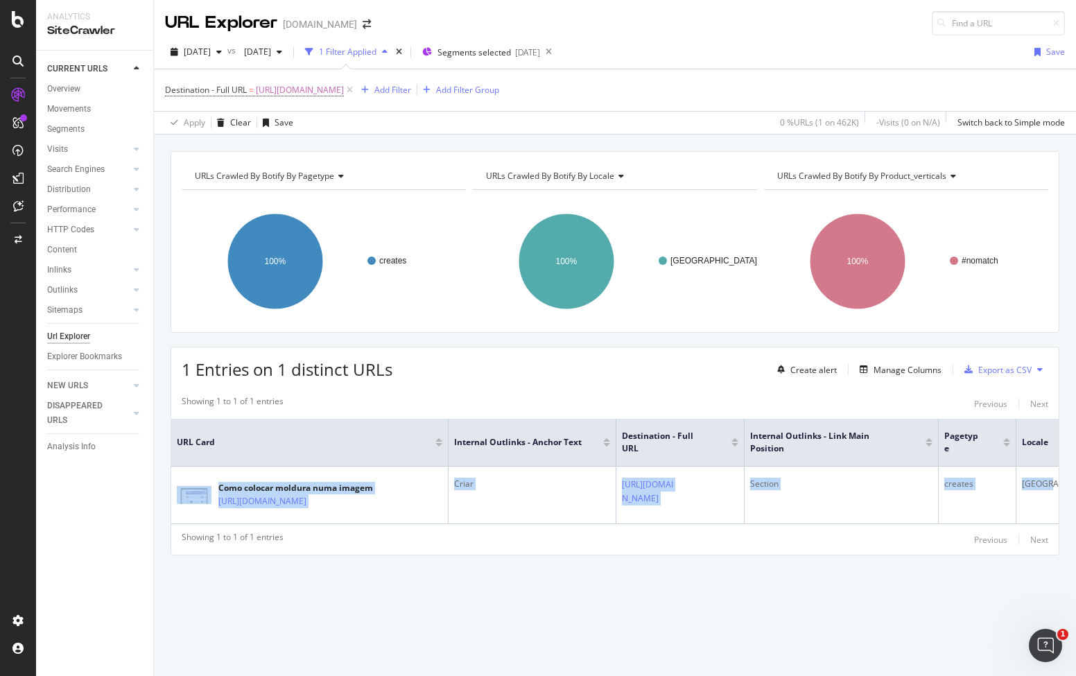
scroll to position [0, 22]
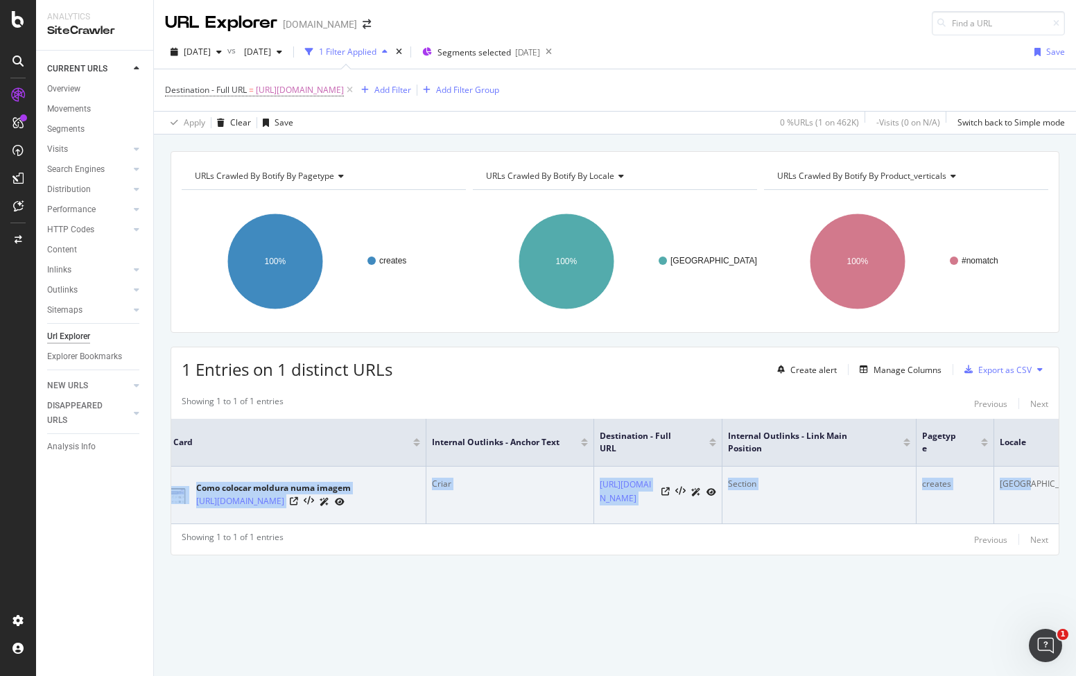
drag, startPoint x: 194, startPoint y: 471, endPoint x: 1040, endPoint y: 505, distance: 846.2
click at [1040, 505] on tr "Como colocar moldura numa imagem https://www.canva.com/pt_br/criar/molduras/ Cr…" at bounding box center [619, 495] width 940 height 58
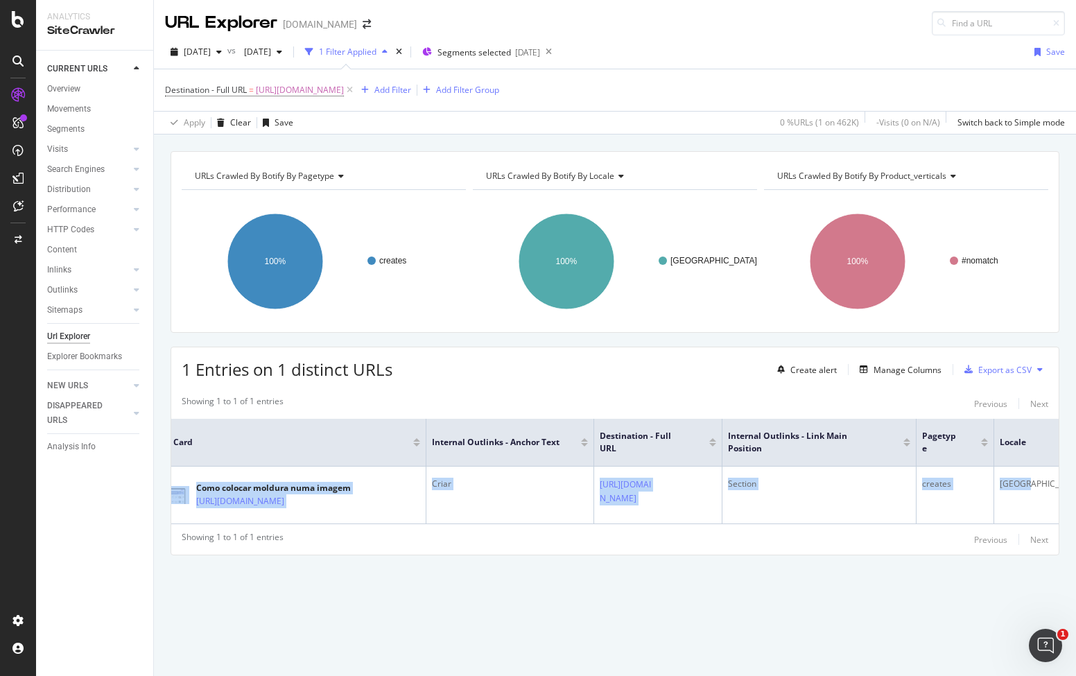
copy tr "Como colocar moldura numa imagem https://www.canva.com/pt_br/criar/molduras/ Cr…"
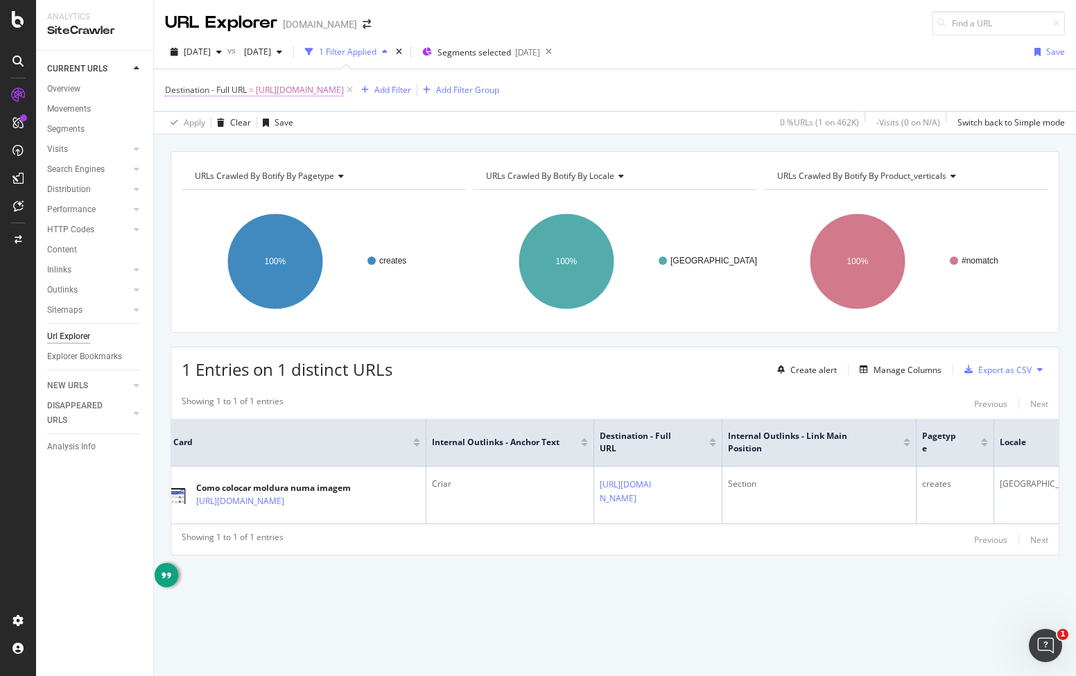
click at [307, 89] on span "https://www.canva.com/pt_br/criar/molduras-personalizadas" at bounding box center [300, 89] width 88 height 19
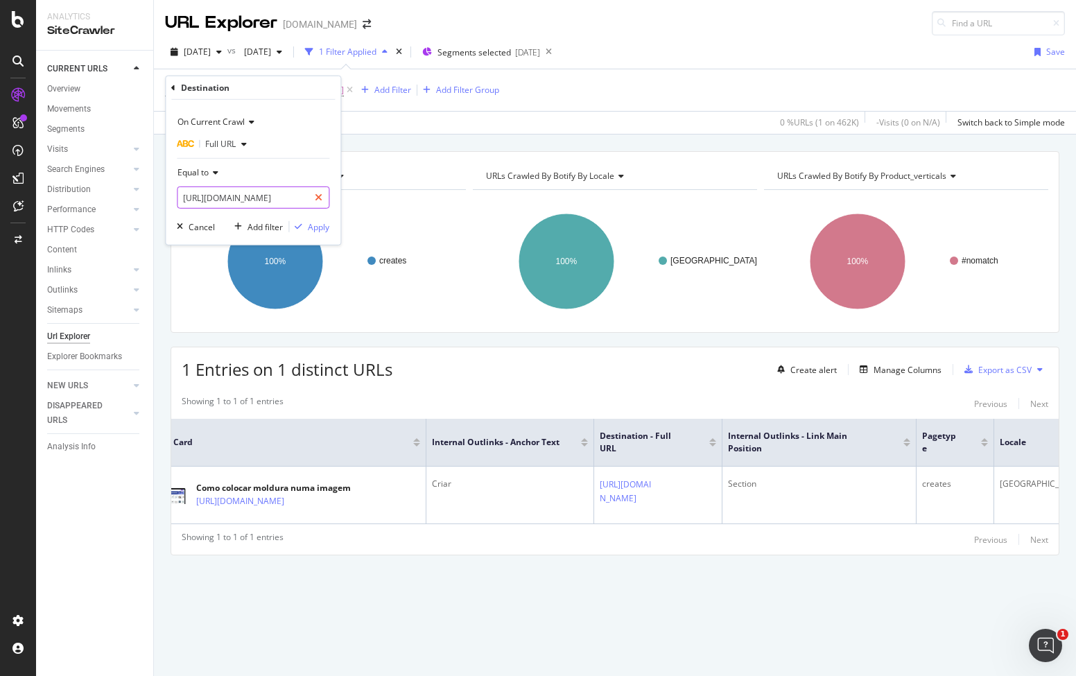
click at [317, 199] on icon at bounding box center [319, 198] width 8 height 10
click at [288, 199] on input "text" at bounding box center [252, 197] width 151 height 22
paste input "https://www.canva.com/id_id/membuat/majalah/%E2%80%9Dhttps://www.canva.com/id_i…"
type input "https://www.canva.com/id_id/membuat/majalah/%E2%80%9Dhttps://www.canva.com/id_i…"
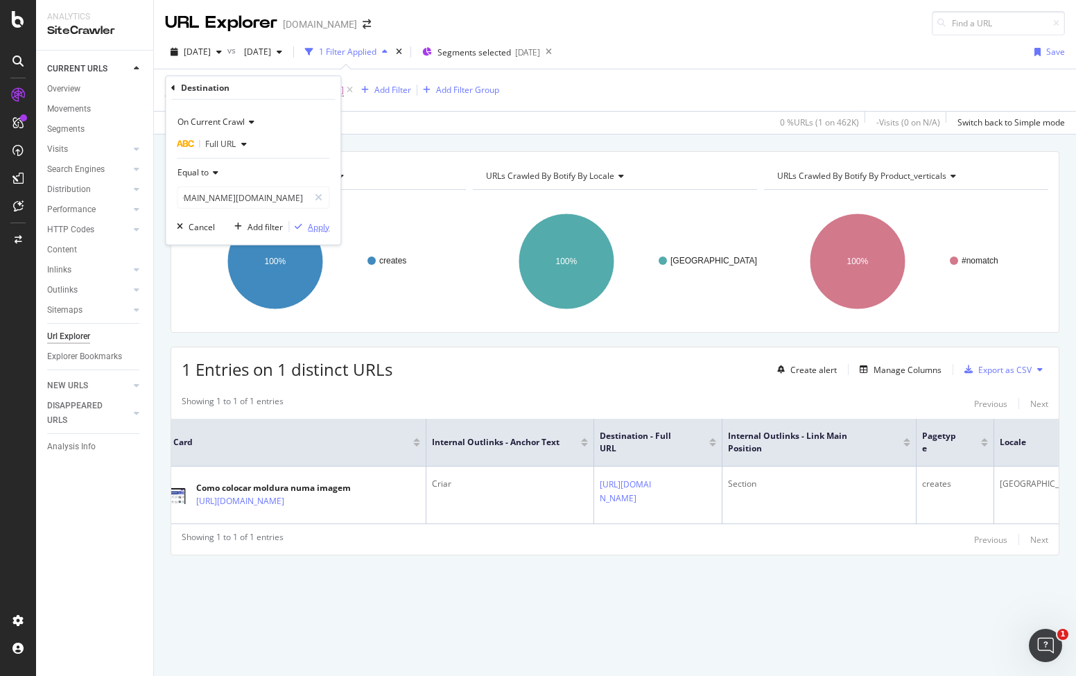
click at [324, 231] on div "Apply" at bounding box center [318, 226] width 21 height 12
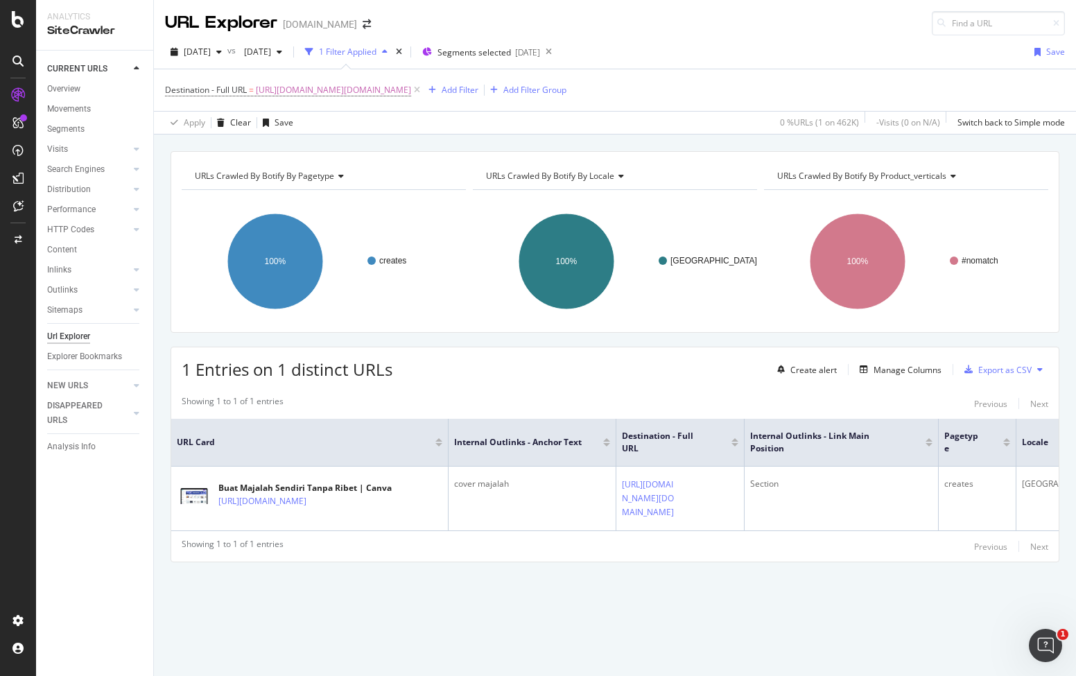
click at [576, 380] on div "1 Entries on 1 distinct URLs Create alert Manage Columns Export as CSV Showing …" at bounding box center [614, 455] width 889 height 216
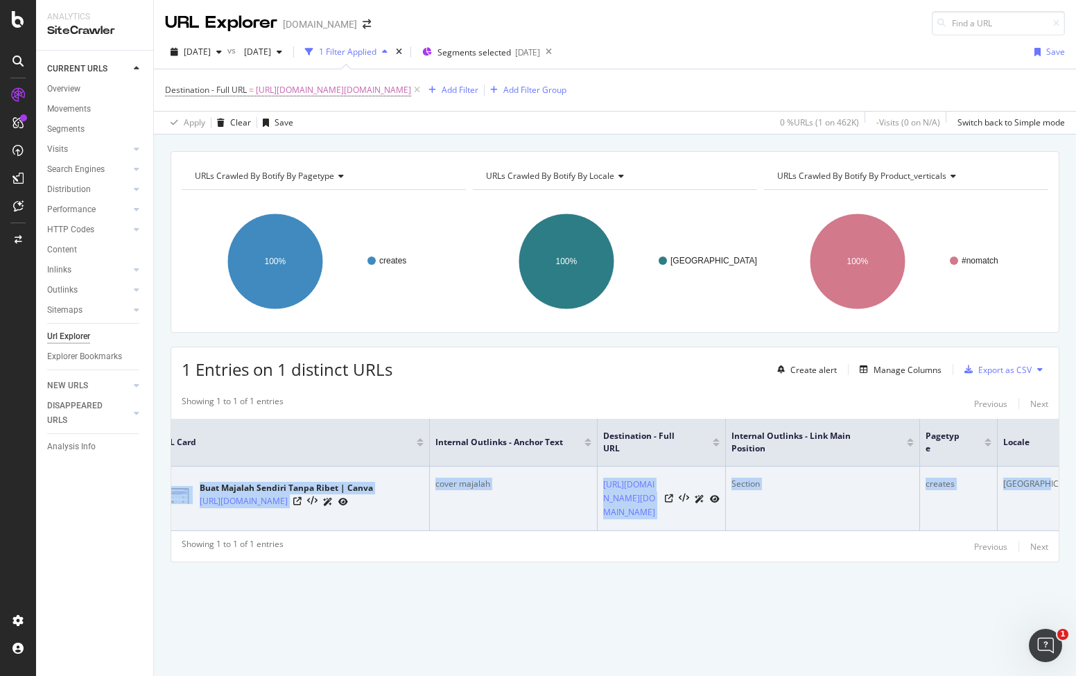
scroll to position [0, 30]
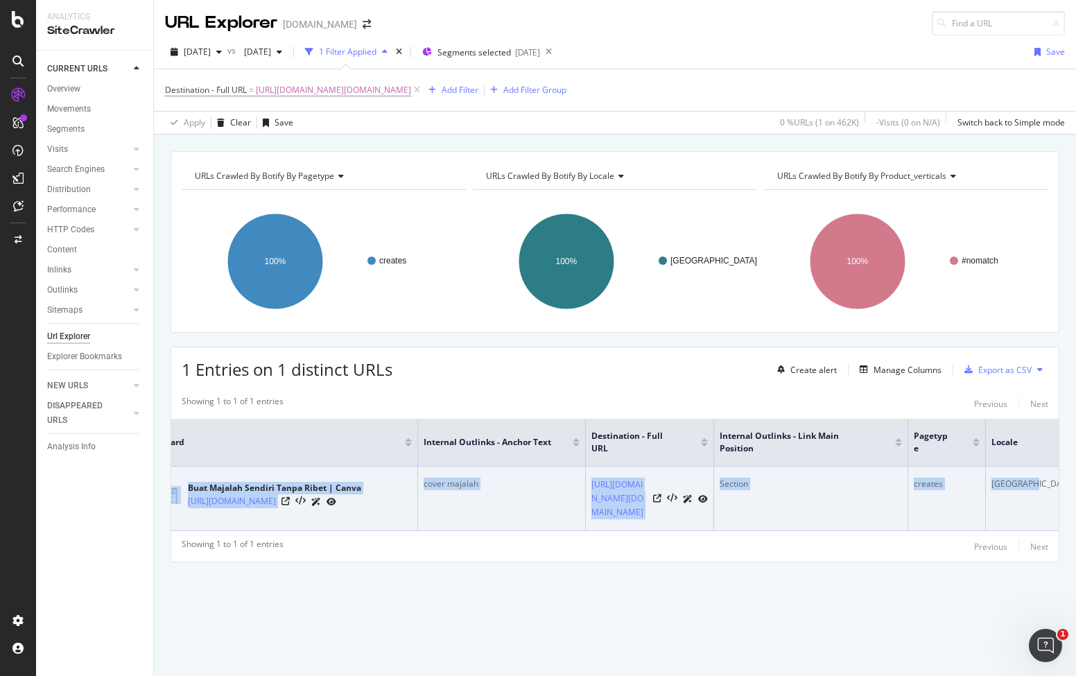
drag, startPoint x: 288, startPoint y: 441, endPoint x: 1041, endPoint y: 529, distance: 758.4
click at [1041, 529] on tr "Buat Majalah Sendiri Tanpa Ribet | Canva https://www.canva.com/id_id/membuat/ma…" at bounding box center [611, 498] width 940 height 64
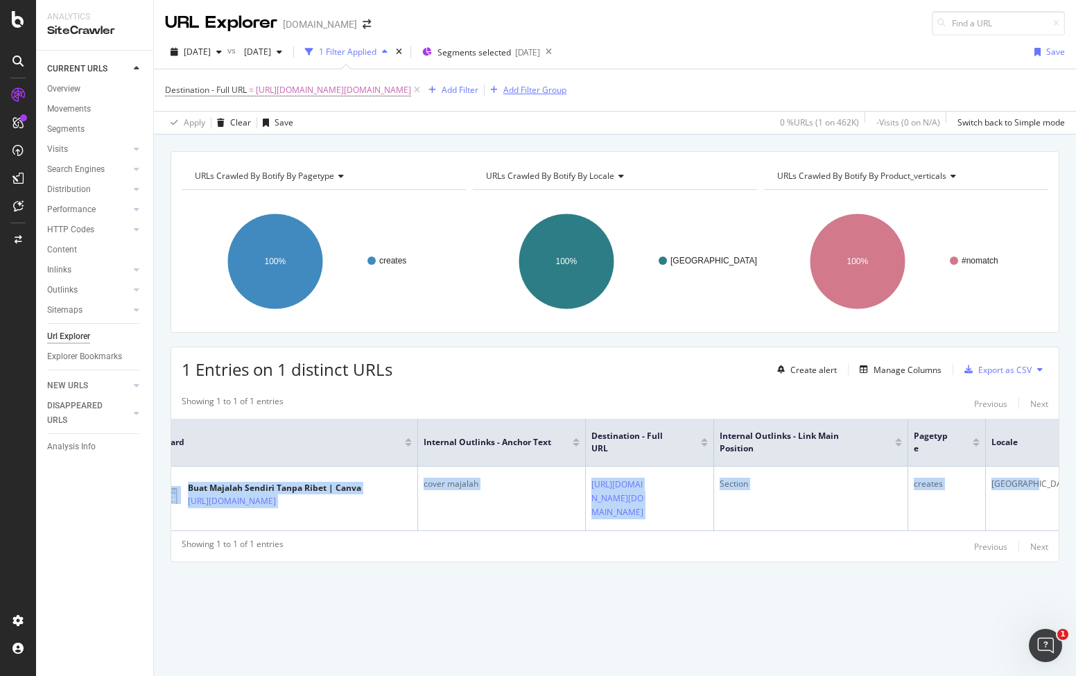
copy tr "Buat Majalah Sendiri Tanpa Ribet | Canva https://www.canva.com/id_id/membuat/ma…"
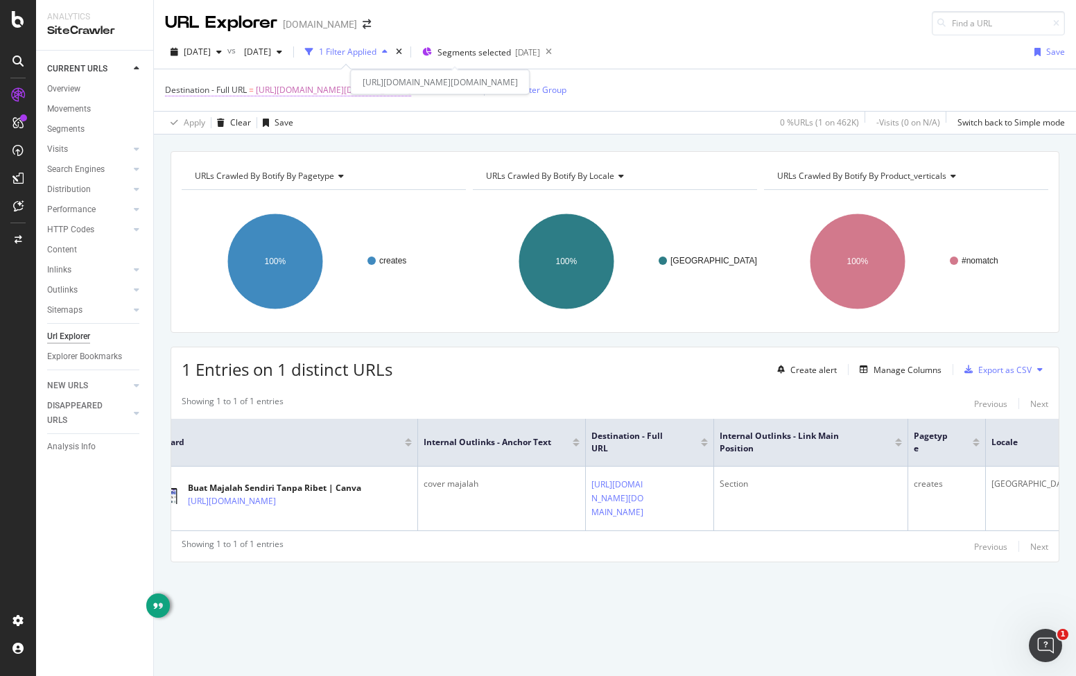
click at [340, 80] on span "https://www.canva.com/id_id/membuat/majalah/%E2%80%9Dhttps://www.canva.com/id_i…" at bounding box center [333, 89] width 155 height 19
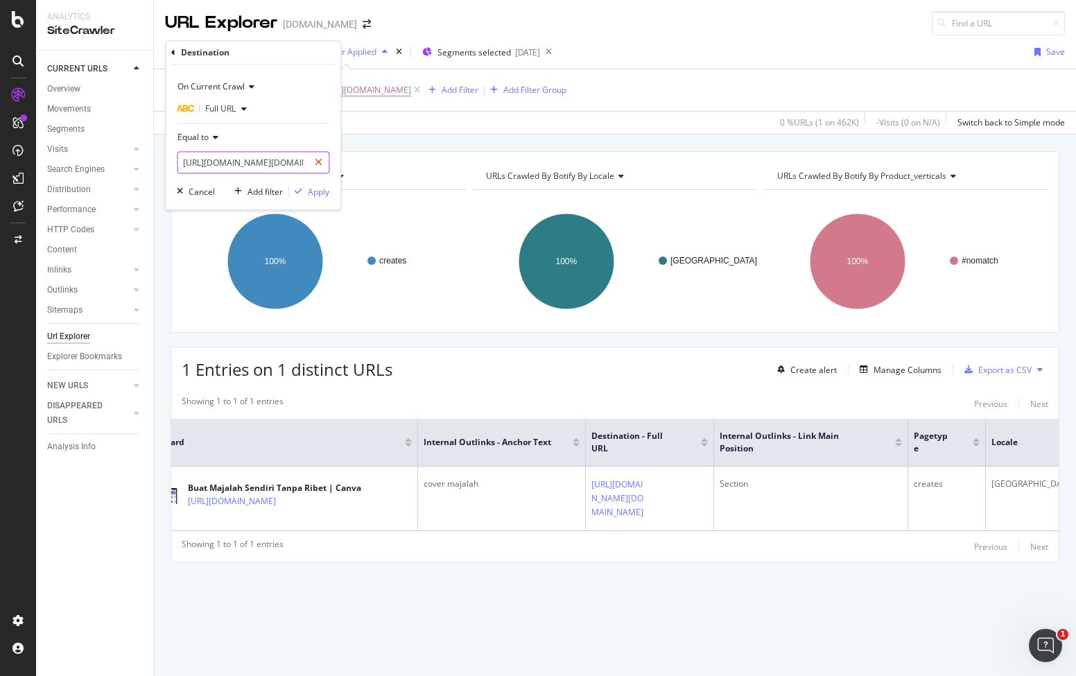
click at [323, 159] on div at bounding box center [318, 163] width 20 height 22
click at [288, 166] on input "text" at bounding box center [252, 163] width 151 height 22
paste input "https://www.canva.com/features/teams/"
type input "https://www.canva.com/features/teams/"
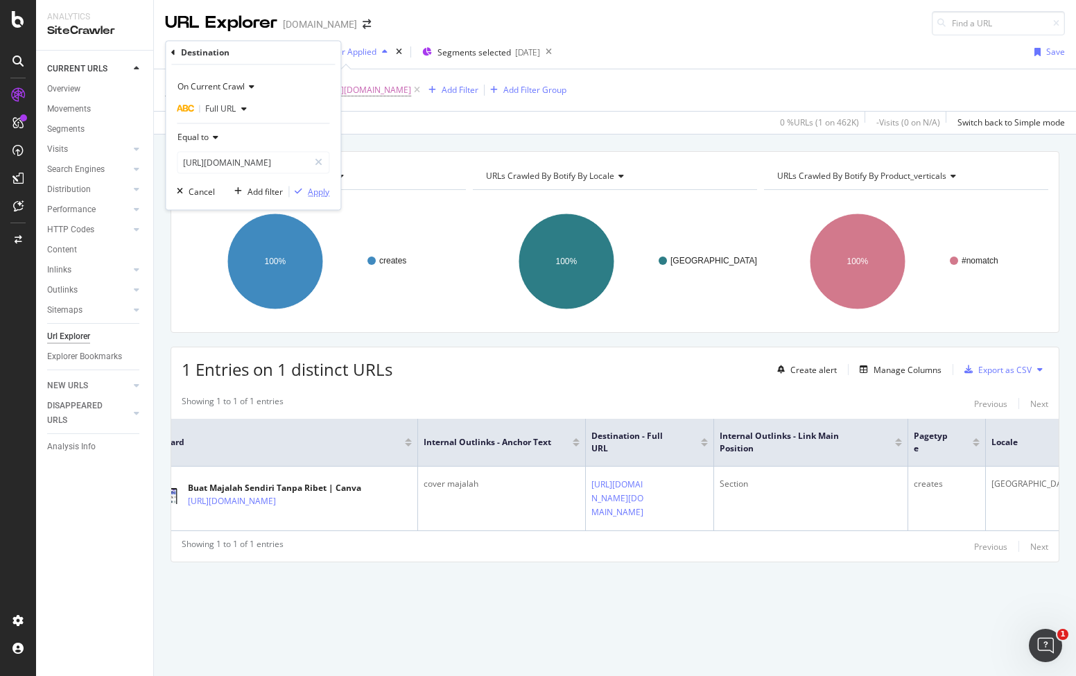
click at [305, 188] on div "button" at bounding box center [298, 192] width 19 height 8
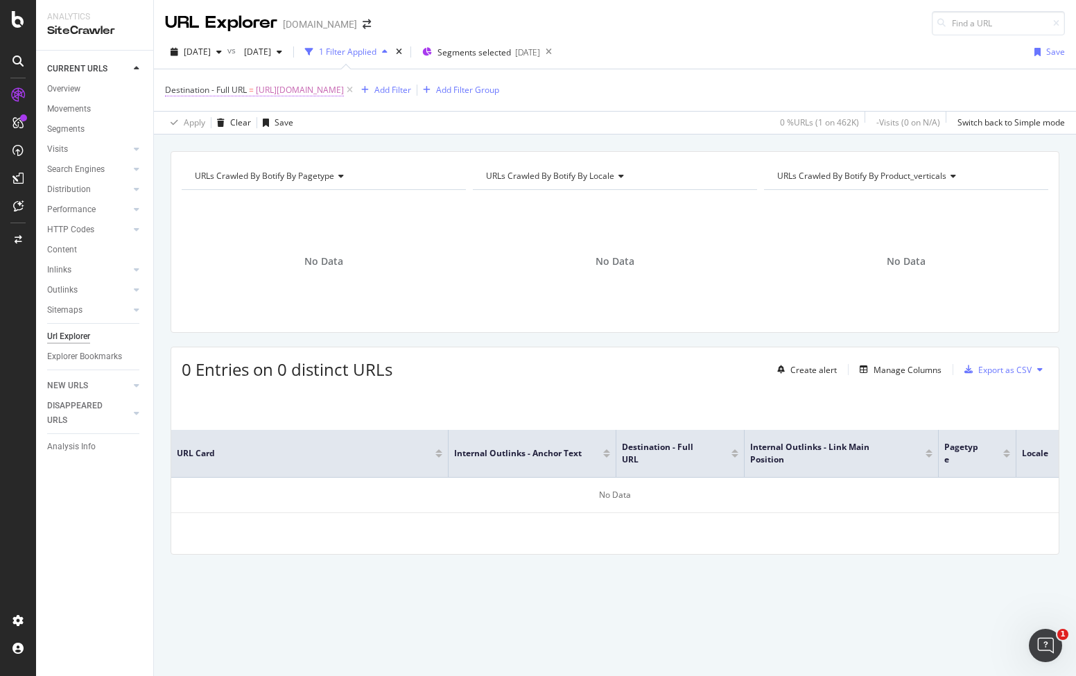
click at [336, 91] on span "https://www.canva.com/features/teams/" at bounding box center [300, 89] width 88 height 19
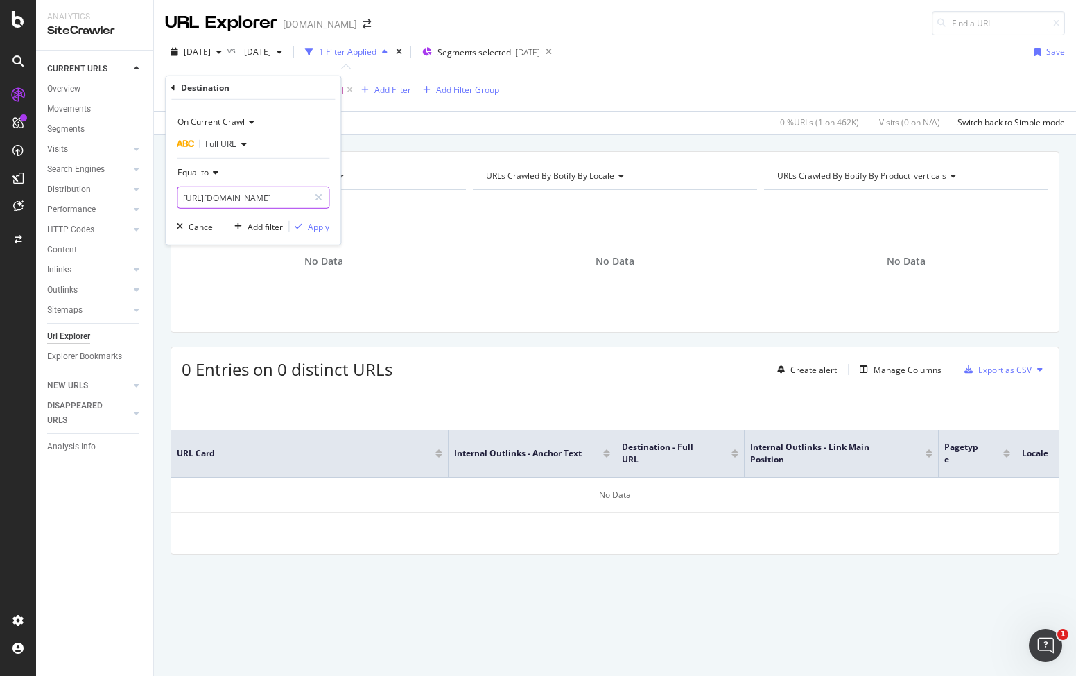
click at [320, 195] on icon at bounding box center [319, 198] width 8 height 10
click at [295, 197] on input "text" at bounding box center [252, 197] width 151 height 22
paste input "https://www.canva.com/for-teams/"
type input "https://www.canva.com/for-teams/"
click at [311, 228] on div "Apply" at bounding box center [318, 226] width 21 height 12
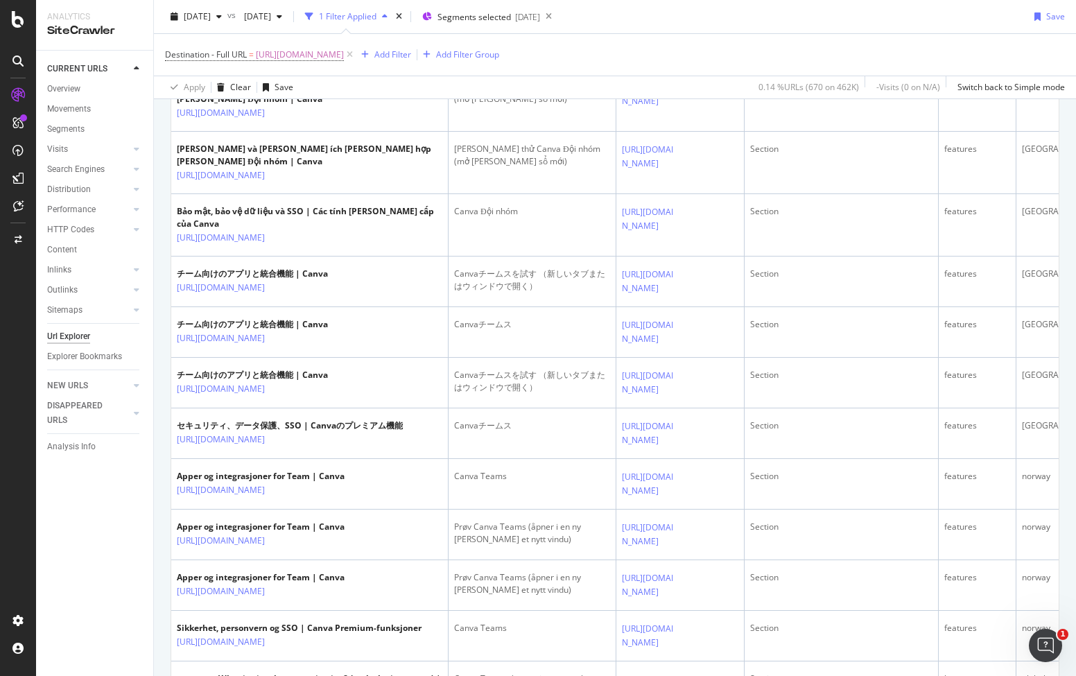
scroll to position [1282, 0]
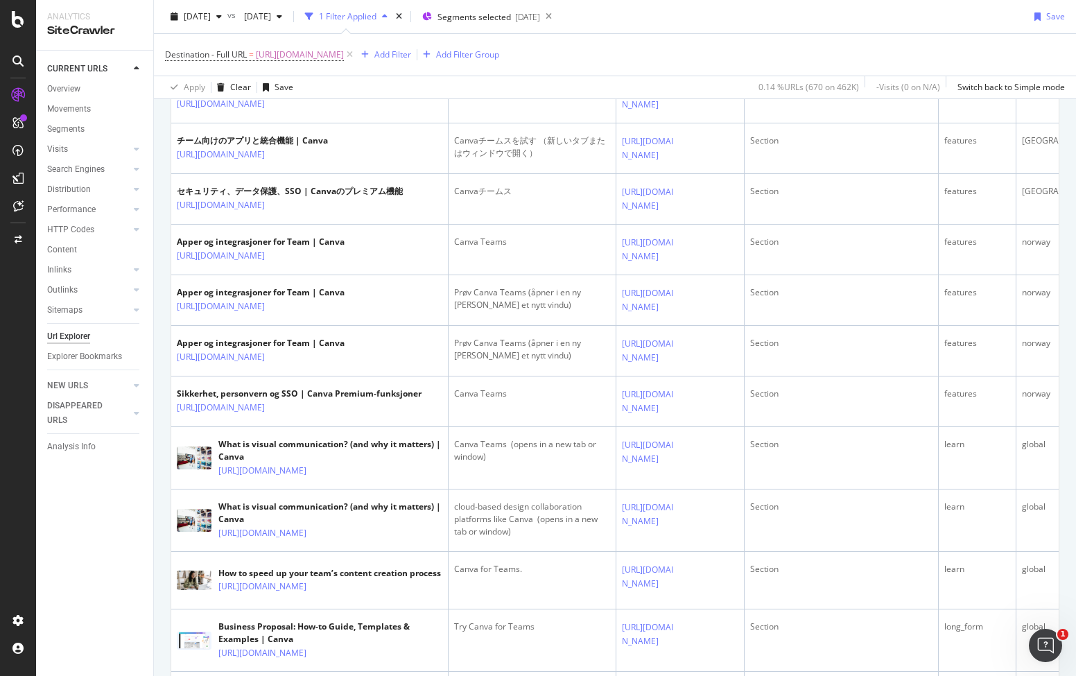
click at [701, 58] on div "Destination - Full URL = https://www.canva.com/for-teams/ Add Filter Add Filter…" at bounding box center [615, 55] width 900 height 42
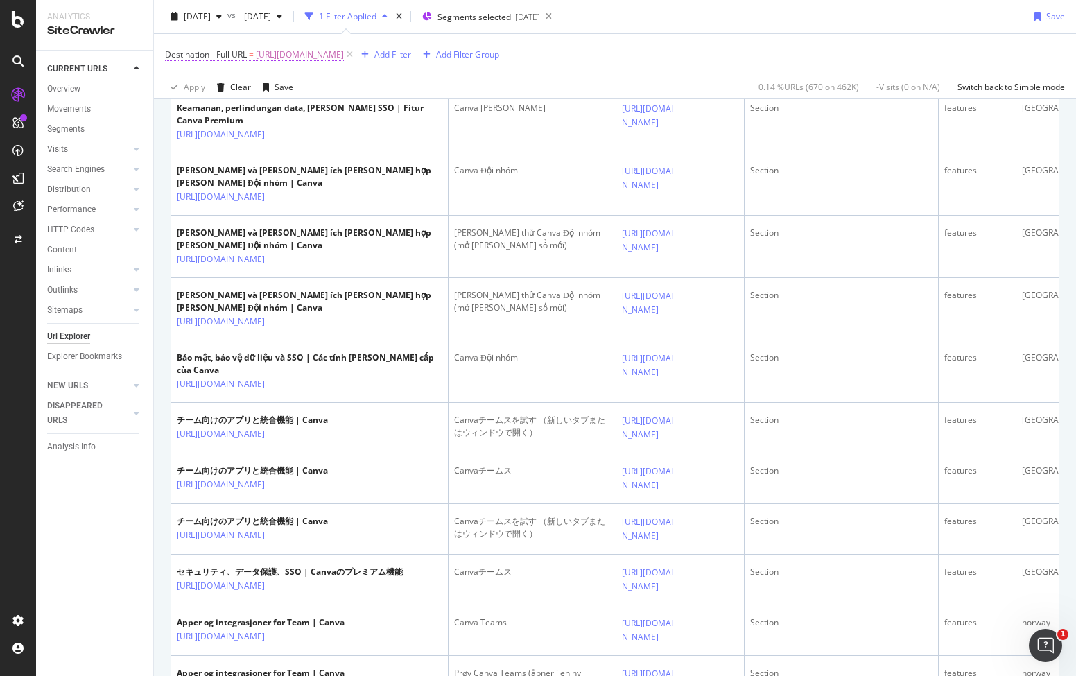
click at [293, 63] on span "https://www.canva.com/for-teams/" at bounding box center [300, 54] width 88 height 19
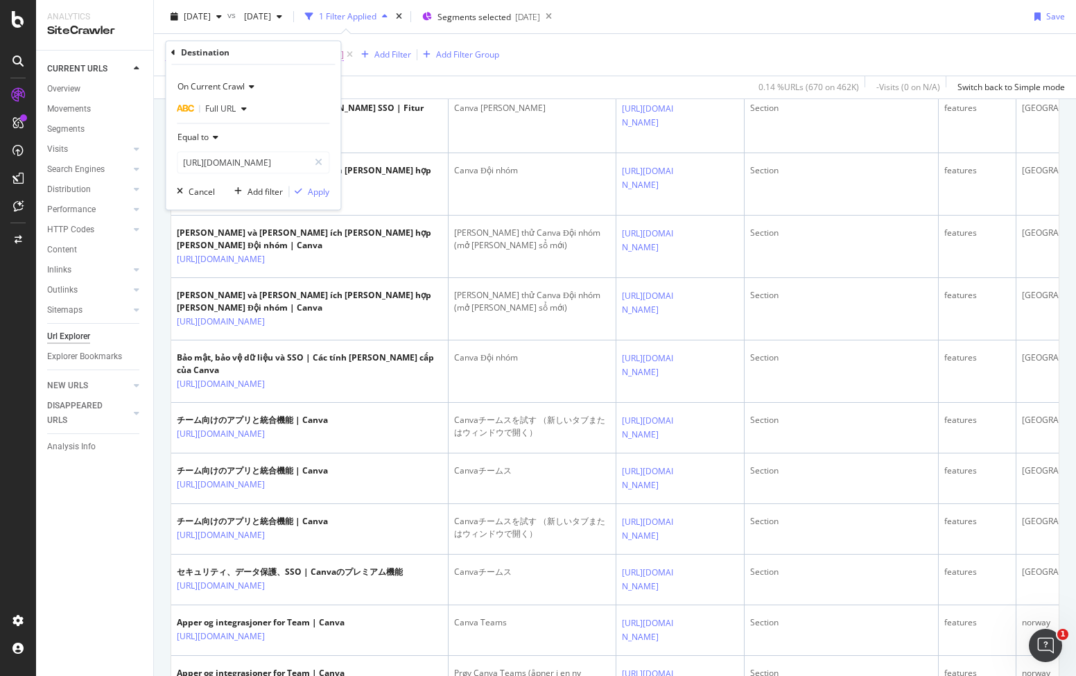
click at [293, 57] on div "Destination" at bounding box center [253, 53] width 164 height 24
click at [310, 156] on div at bounding box center [318, 163] width 20 height 22
click at [292, 159] on input "text" at bounding box center [252, 163] width 151 height 22
paste input "http://canva.com/features/ai-voice-generator/"
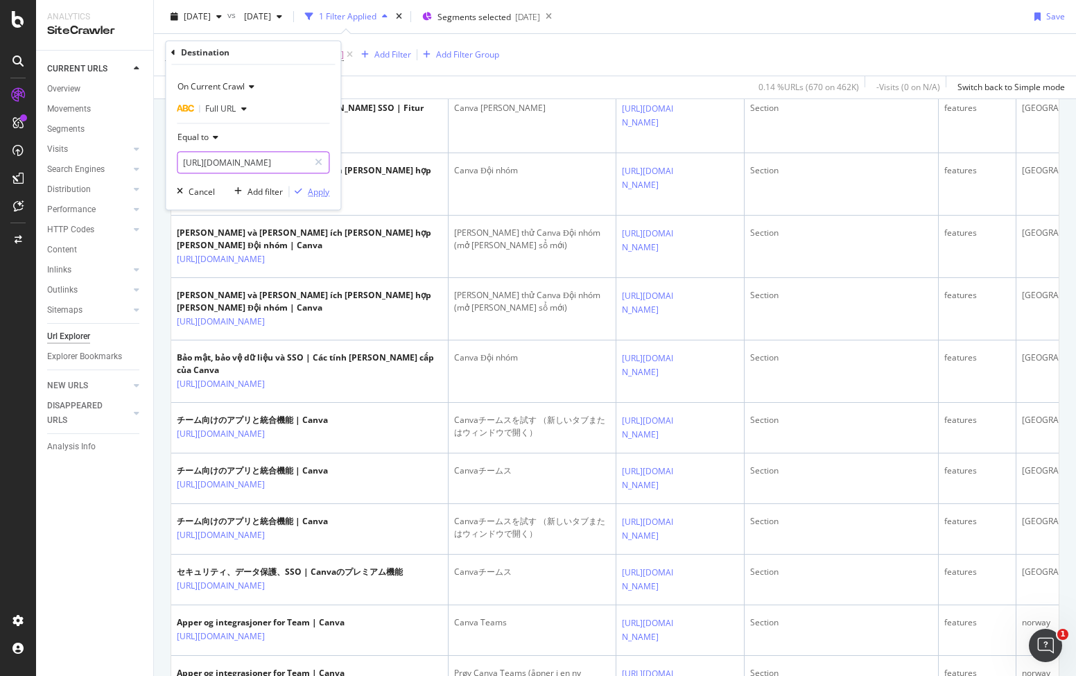
type input "http://canva.com/features/ai-voice-generator/"
click at [314, 186] on div "Apply" at bounding box center [318, 192] width 21 height 12
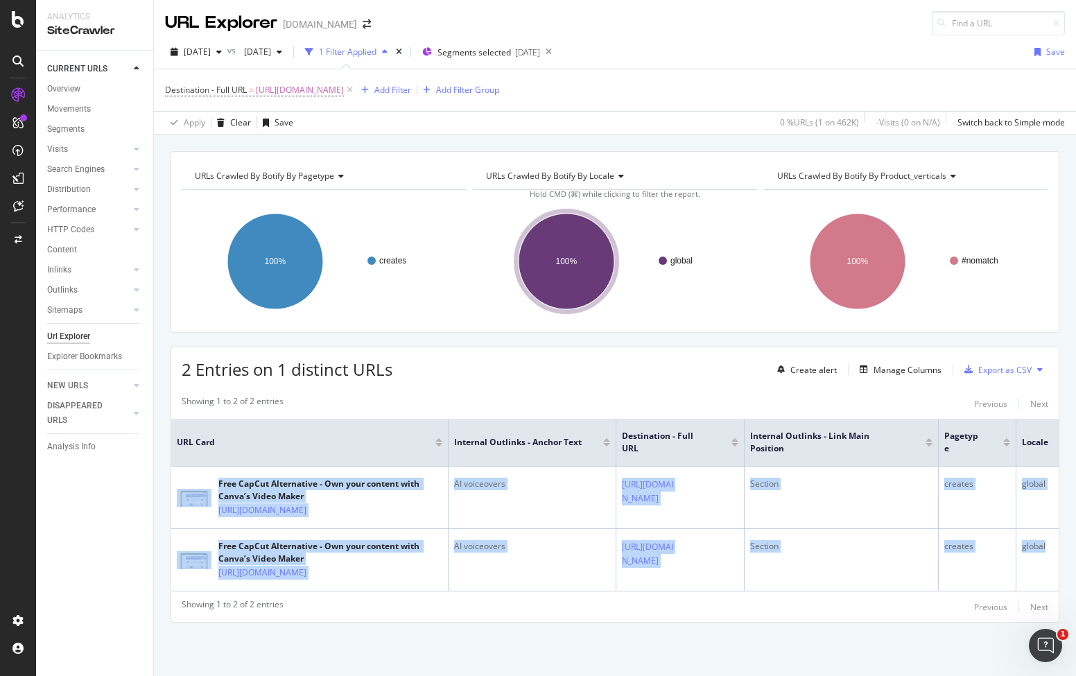
scroll to position [0, 30]
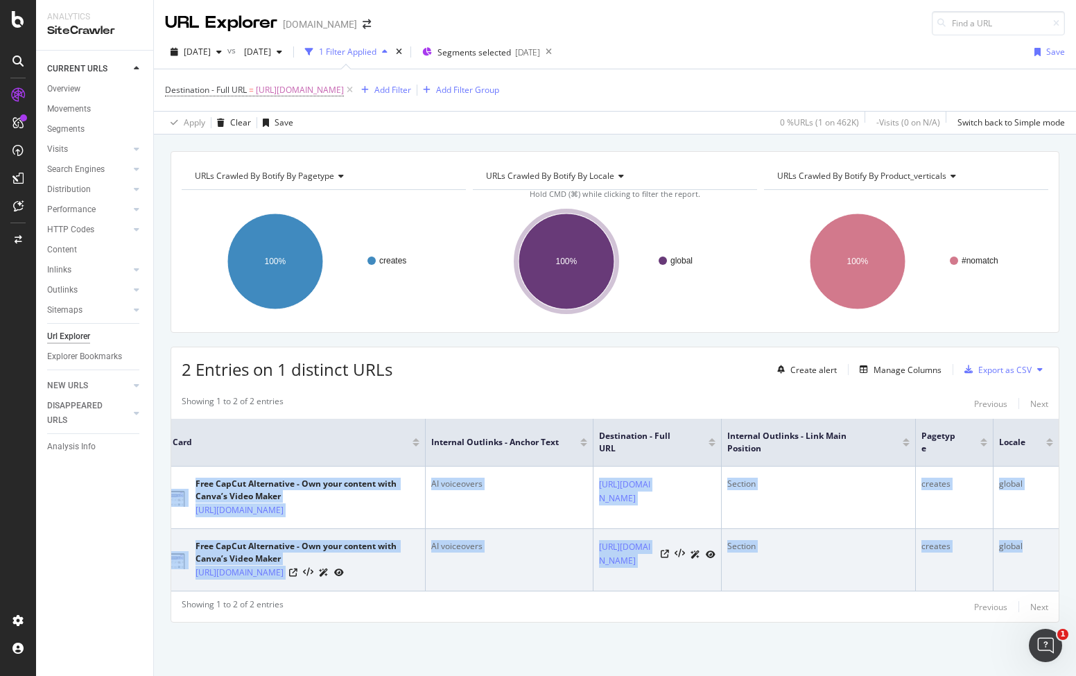
drag, startPoint x: 202, startPoint y: 444, endPoint x: 1025, endPoint y: 540, distance: 828.2
click at [1025, 540] on tbody "Free CapCut Alternative - Own your content with Canva’s Video Maker https://www…" at bounding box center [603, 528] width 910 height 125
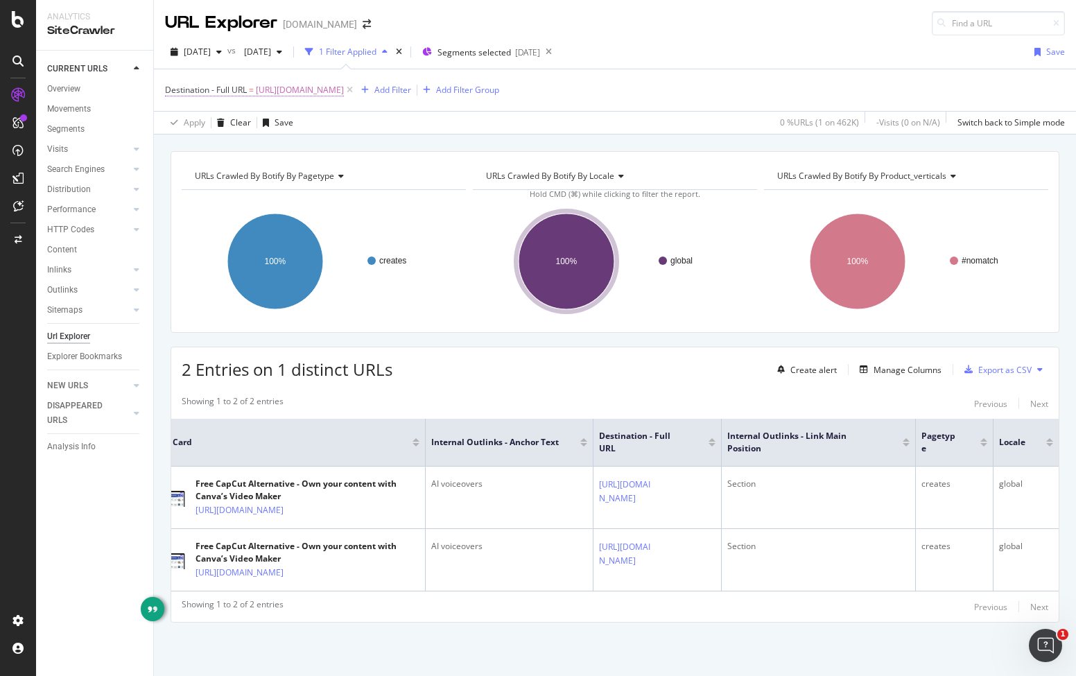
click at [289, 80] on span "http://canva.com/features/ai-voice-generator/" at bounding box center [300, 89] width 88 height 19
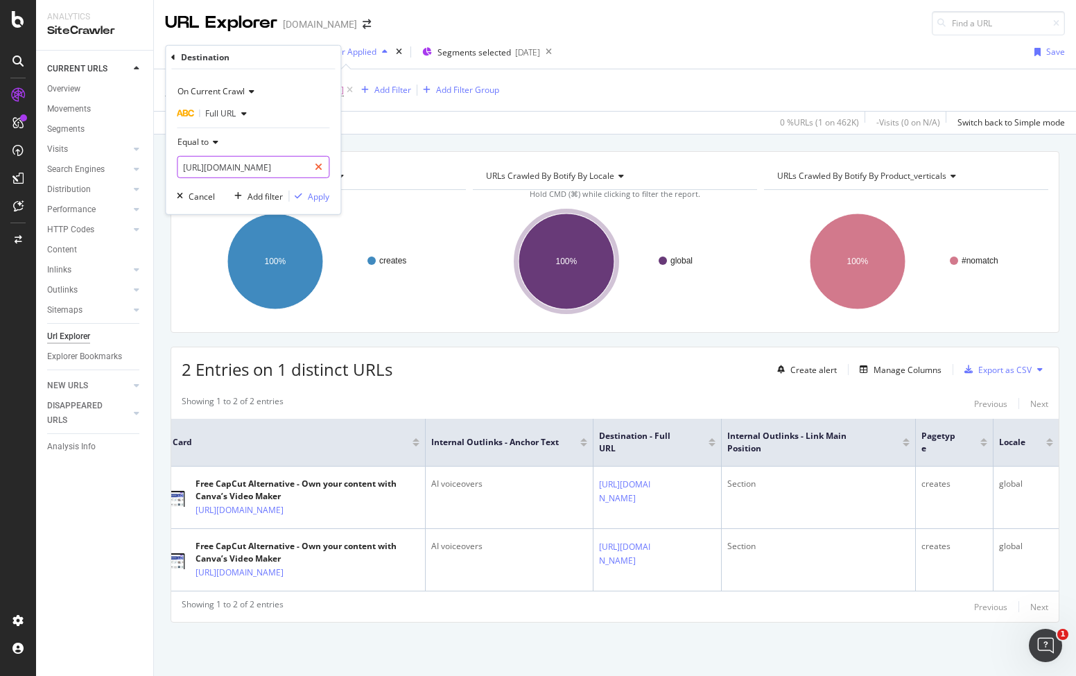
click at [311, 165] on div at bounding box center [318, 167] width 20 height 22
click at [289, 166] on input "text" at bounding box center [252, 167] width 151 height 22
paste input "https://www.canva.com/nl_nl/functies/teams/"
type input "https://www.canva.com/nl_nl/functies/teams/"
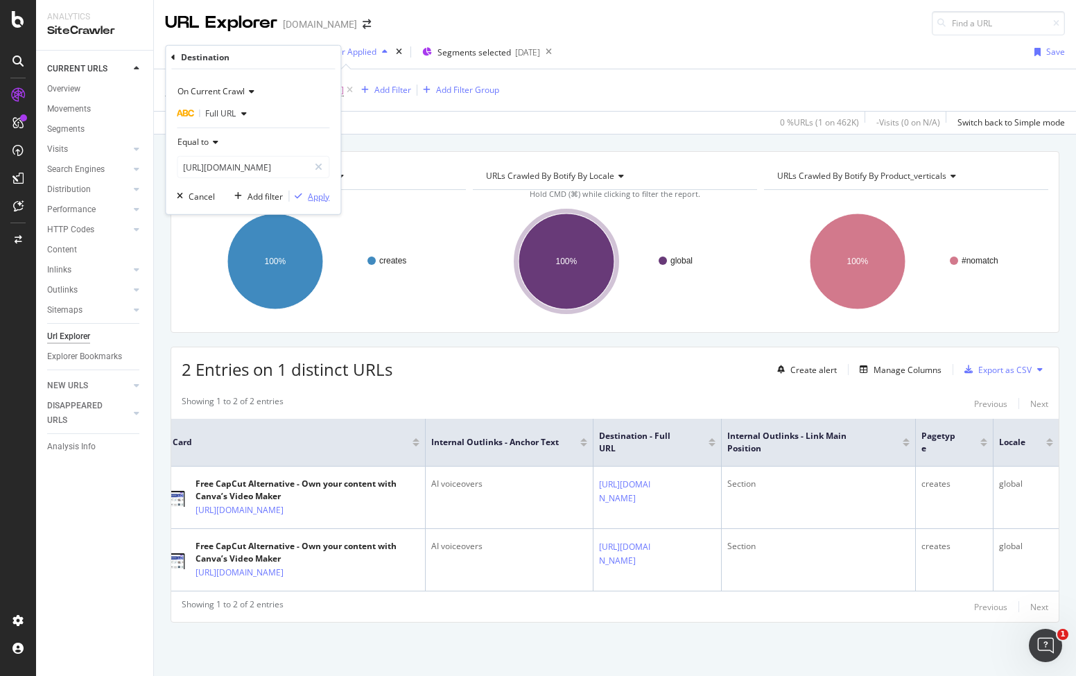
click at [315, 195] on div "Apply" at bounding box center [318, 196] width 21 height 12
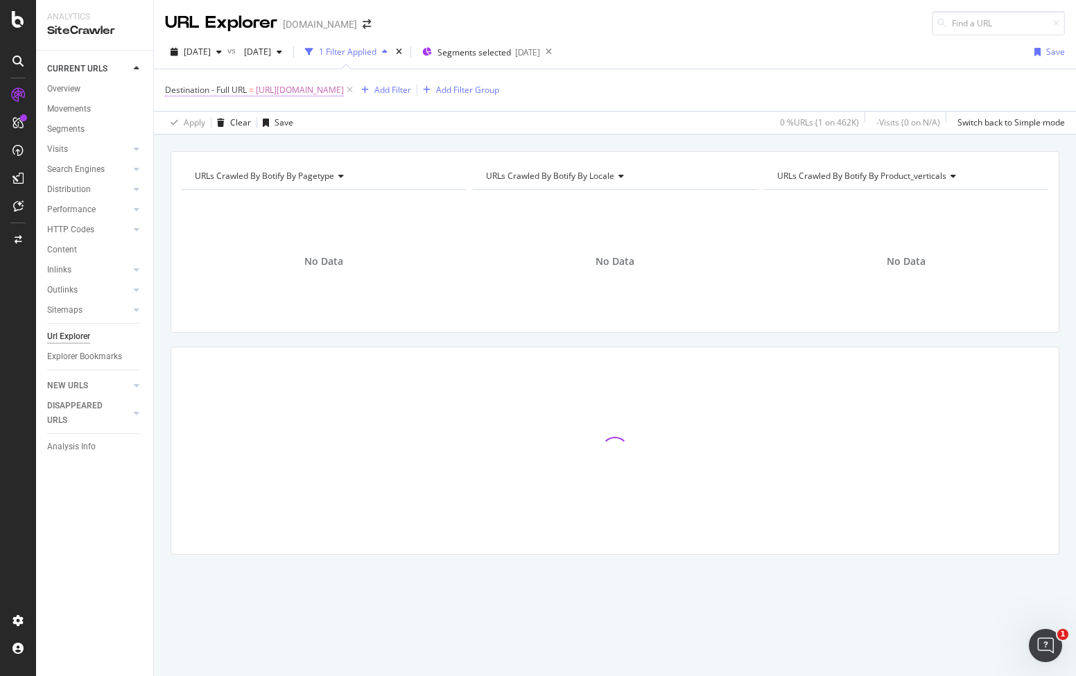
click at [344, 89] on span "https://www.canva.com/nl_nl/functies/teams/" at bounding box center [300, 89] width 88 height 19
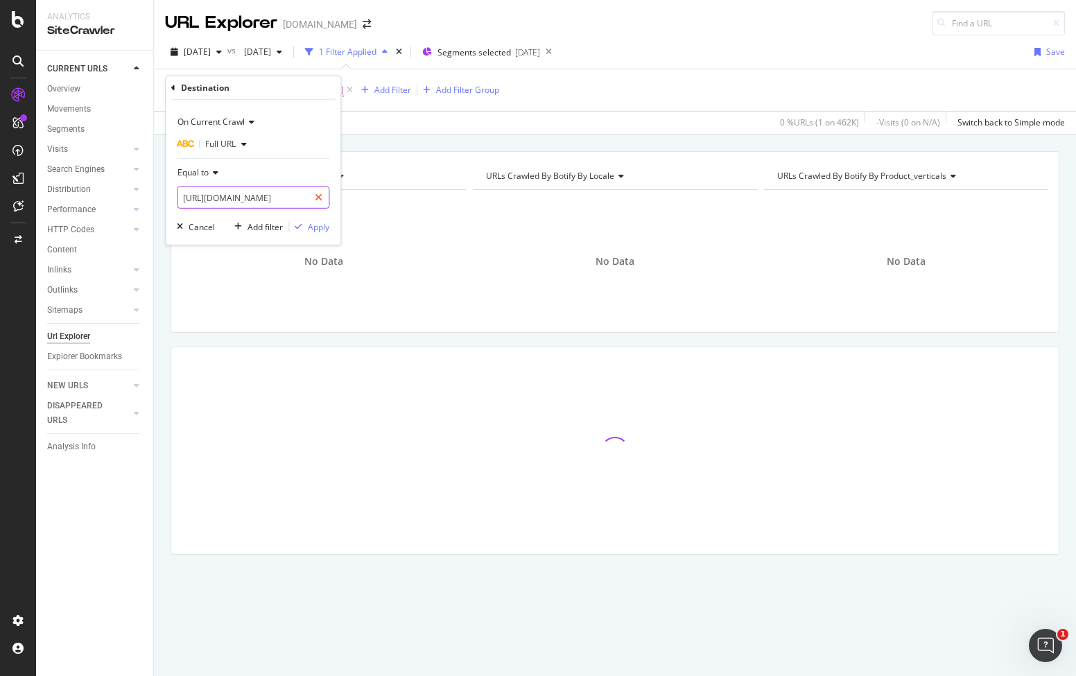
click at [310, 195] on div at bounding box center [318, 197] width 20 height 22
click at [277, 193] on input "text" at bounding box center [252, 197] width 151 height 22
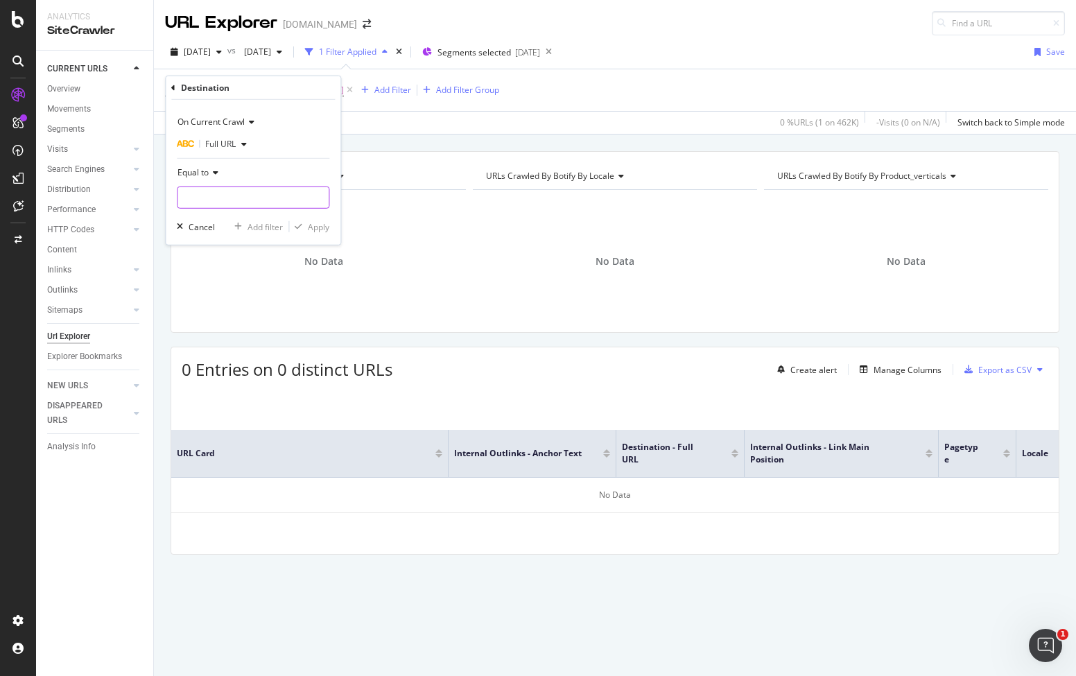
paste input "https://www.canva.com/nl_nl/for-teams/"
type input "https://www.canva.com/nl_nl/for-teams/"
click at [312, 224] on div "Apply" at bounding box center [318, 226] width 21 height 12
click at [344, 87] on span "https://www.canva.com/nl_nl/for-teams/" at bounding box center [300, 89] width 88 height 19
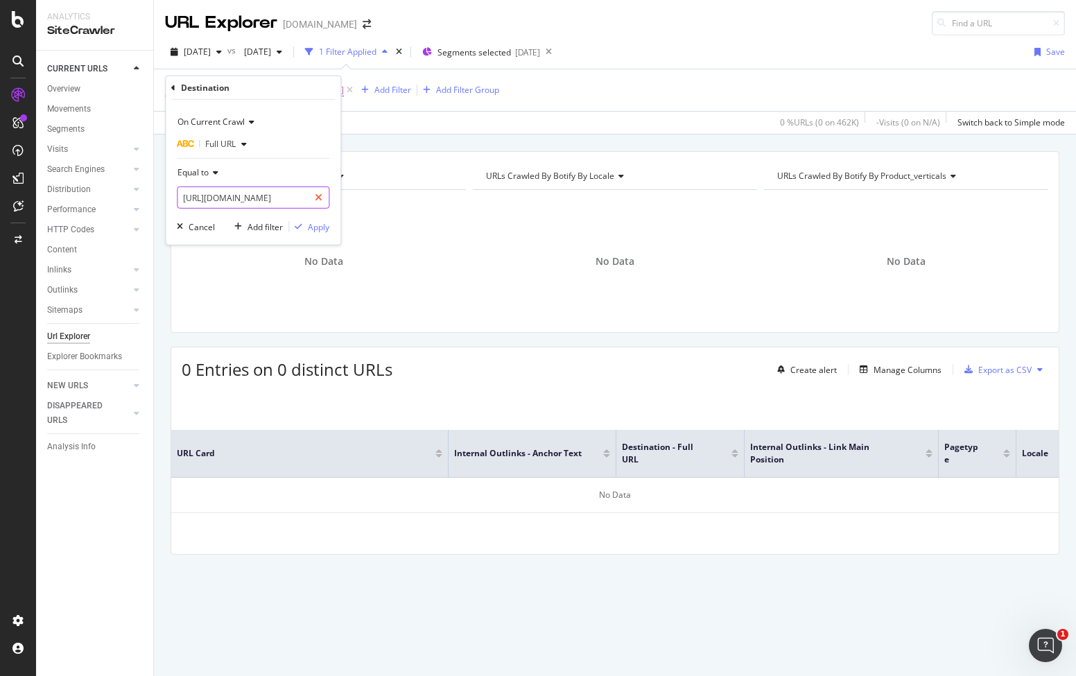
click at [317, 197] on icon at bounding box center [319, 198] width 8 height 10
click at [293, 197] on input "text" at bounding box center [252, 197] width 151 height 22
paste input "https://www.canva.com/id_id/membuat/label/anggur/"
type input "https://www.canva.com/id_id/membuat/label/anggur/"
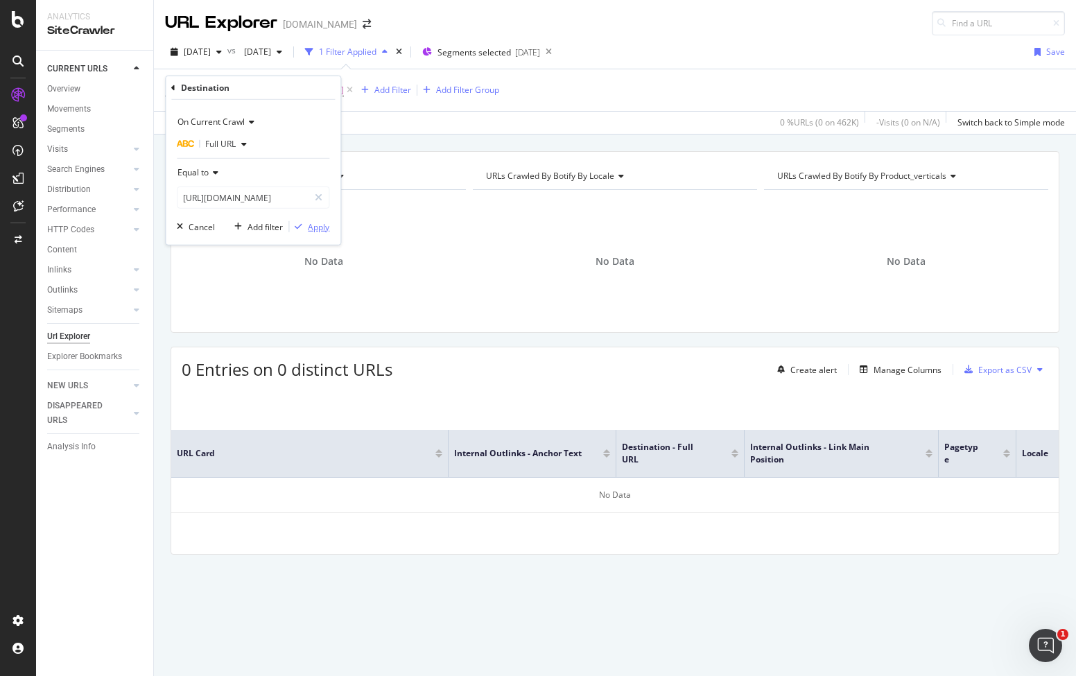
scroll to position [0, 0]
click at [314, 227] on div "Apply" at bounding box center [318, 226] width 21 height 12
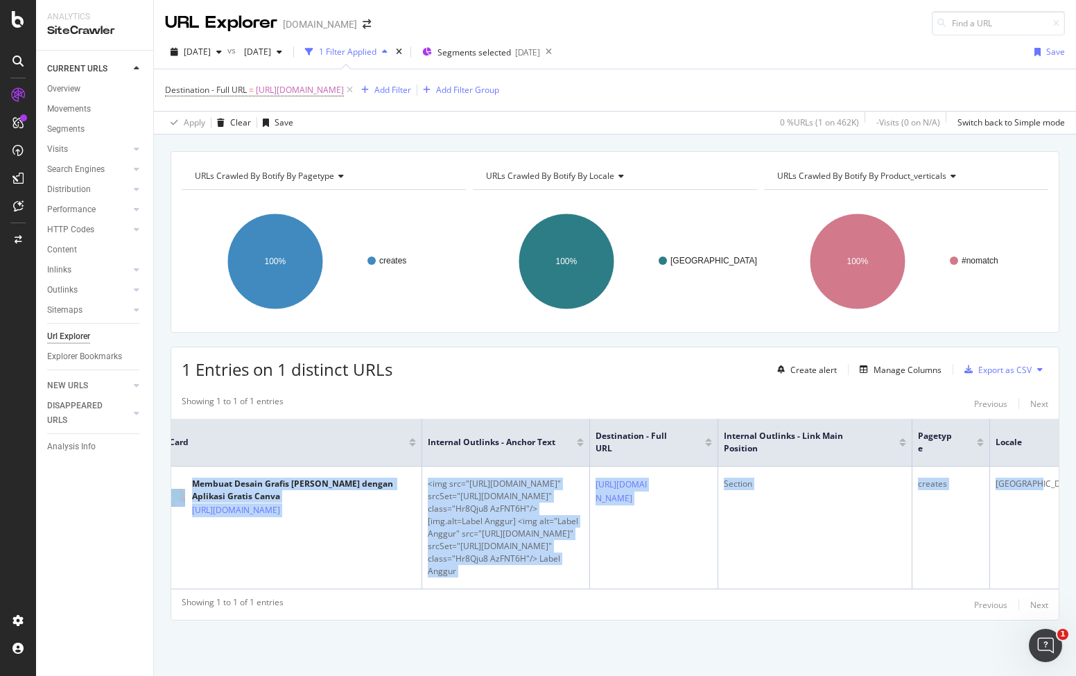
scroll to position [0, 30]
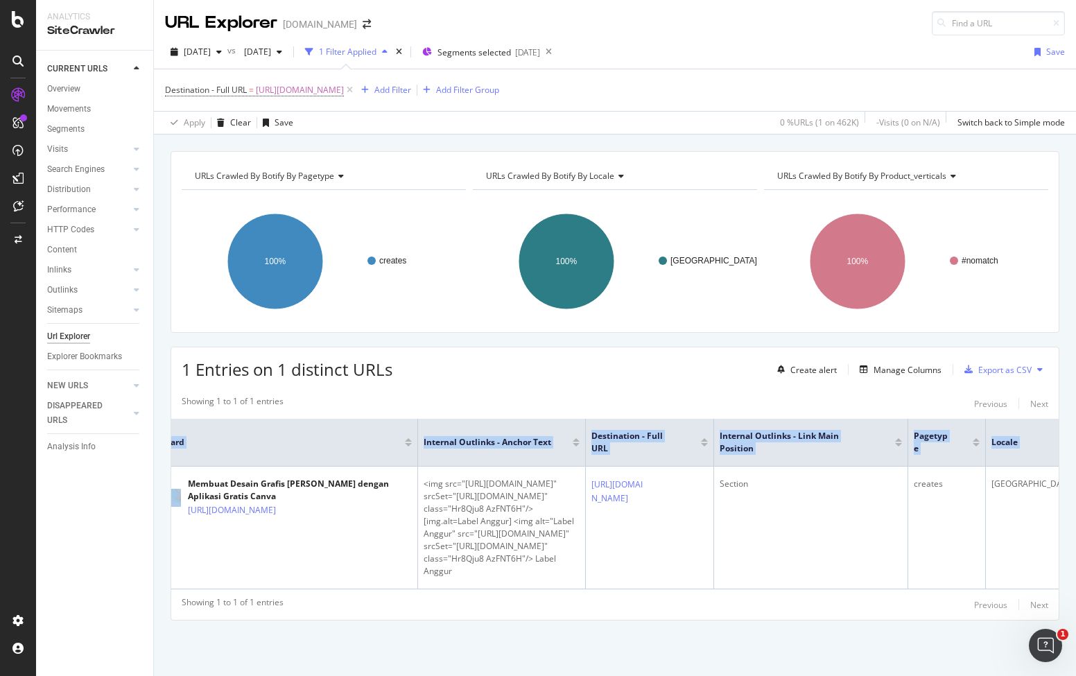
drag, startPoint x: 198, startPoint y: 439, endPoint x: 1056, endPoint y: 515, distance: 861.4
click at [1056, 515] on div "URLs Crawled By Botify By pagetype Chart (by Value) Table Expand Export as CSV …" at bounding box center [615, 410] width 922 height 518
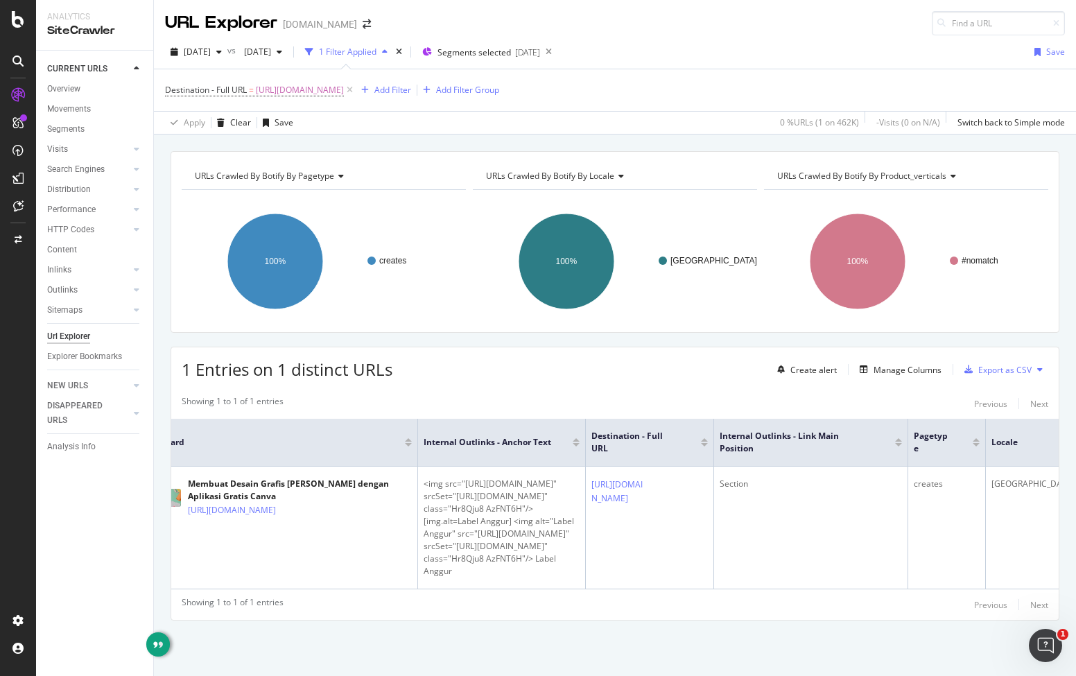
click at [344, 80] on span "https://www.canva.com/id_id/membuat/label/anggur/" at bounding box center [300, 89] width 88 height 19
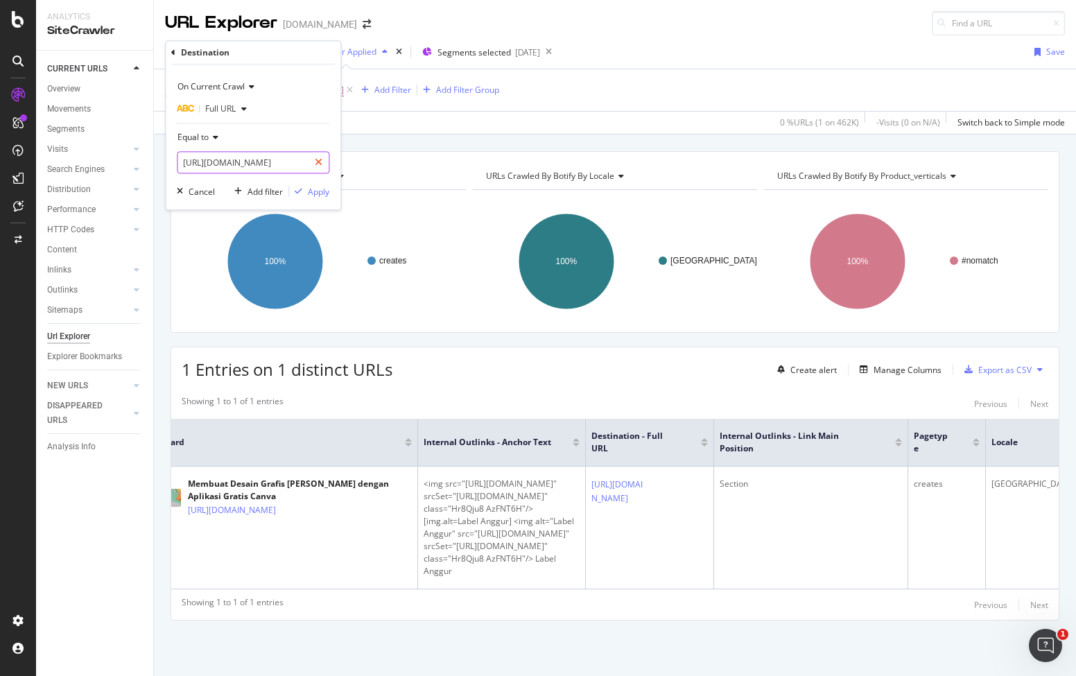
click at [321, 161] on icon at bounding box center [319, 163] width 8 height 10
click at [286, 164] on input "text" at bounding box center [252, 163] width 151 height 22
paste input "https://www.canva.com/id_id/fitur/tim/"
type input "https://www.canva.com/id_id/fitur/tim/"
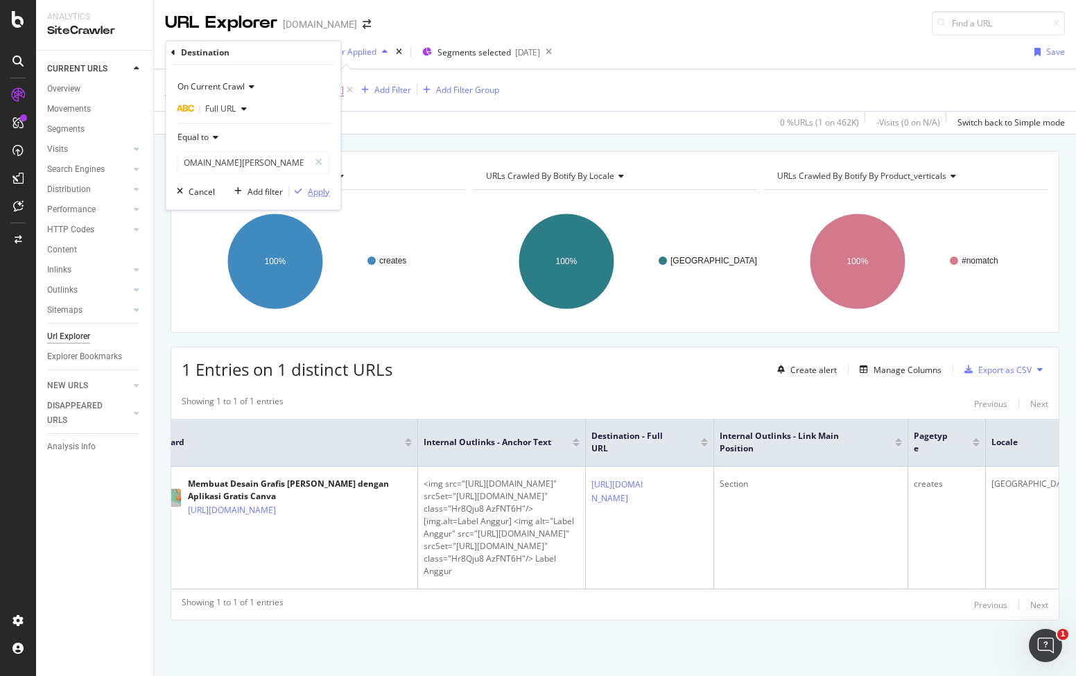
click at [313, 191] on div "Apply" at bounding box center [318, 192] width 21 height 12
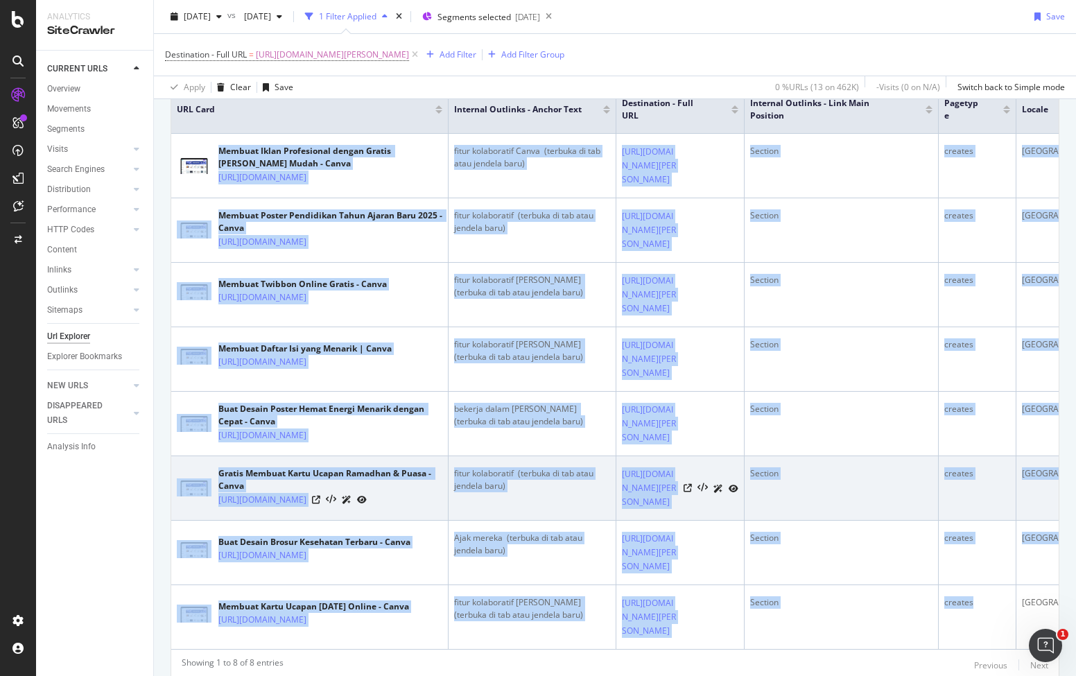
scroll to position [390, 0]
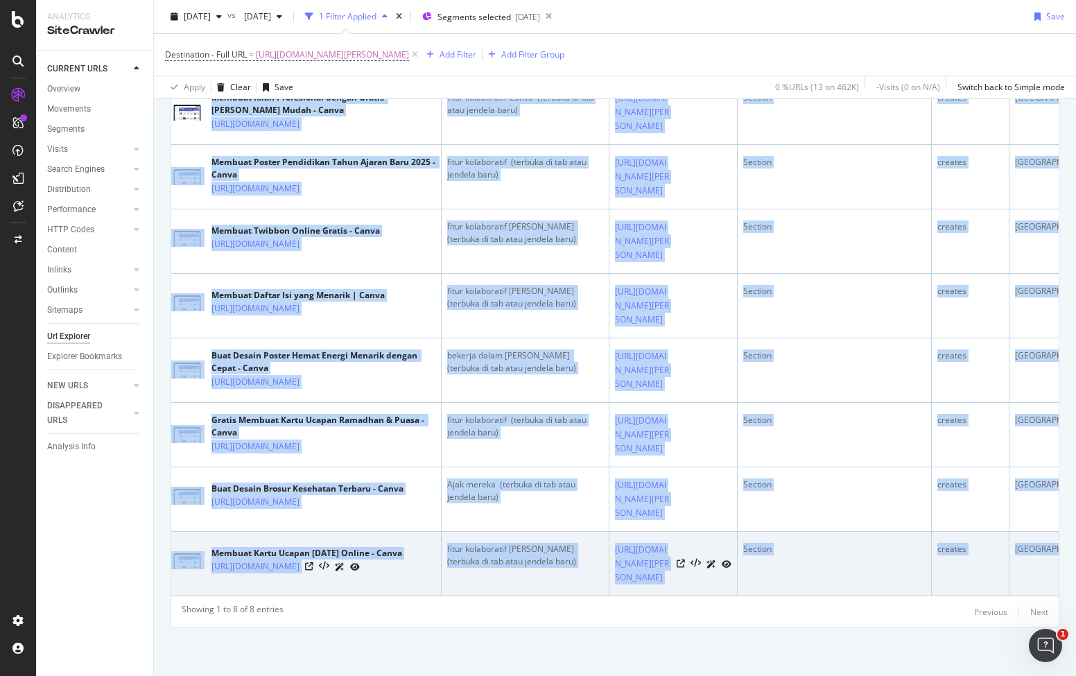
drag, startPoint x: 204, startPoint y: 265, endPoint x: 1039, endPoint y: 597, distance: 897.8
click at [1039, 596] on tbody "Membuat Iklan Profesional dengan Gratis dan Mudah - Canva https://www.canva.com…" at bounding box center [634, 338] width 940 height 516
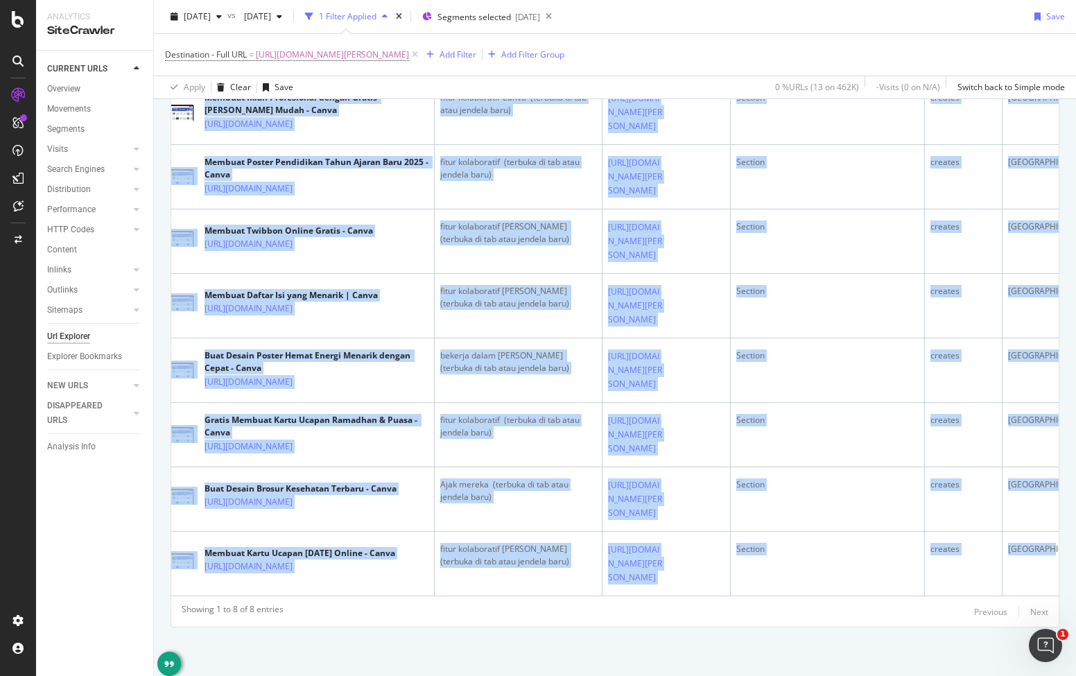
scroll to position [0, 14]
